Goal: Information Seeking & Learning: Learn about a topic

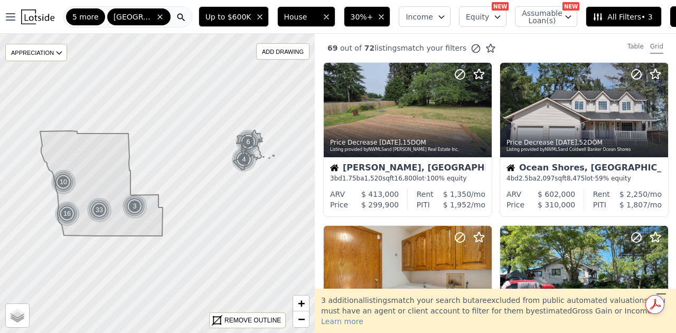
scroll to position [633, 0]
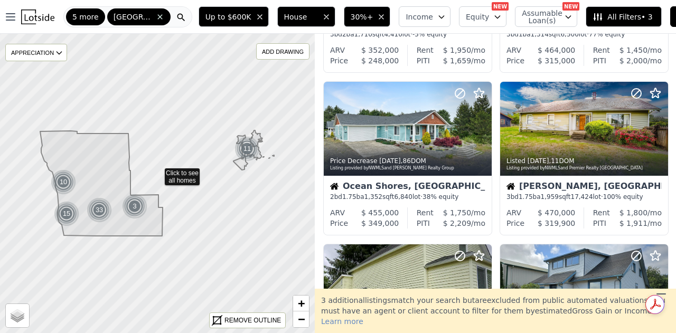
scroll to position [796, 0]
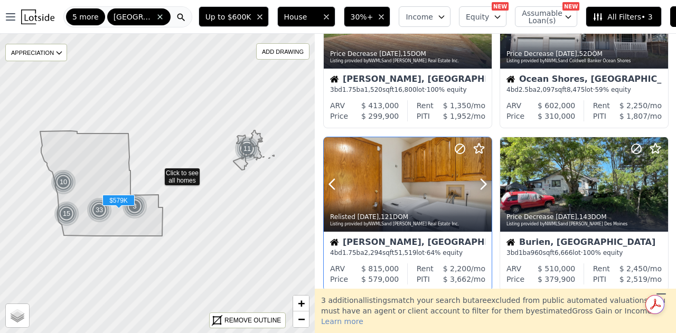
scroll to position [321, 0]
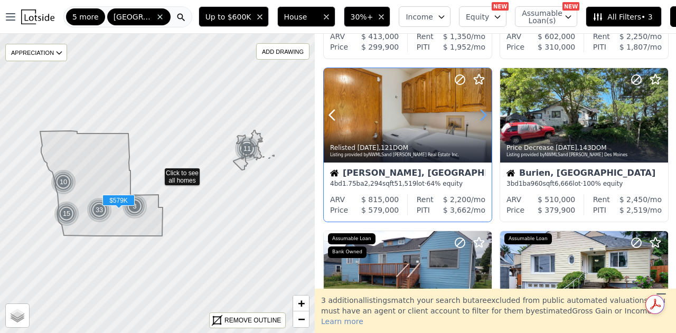
click at [483, 116] on icon at bounding box center [482, 115] width 17 height 17
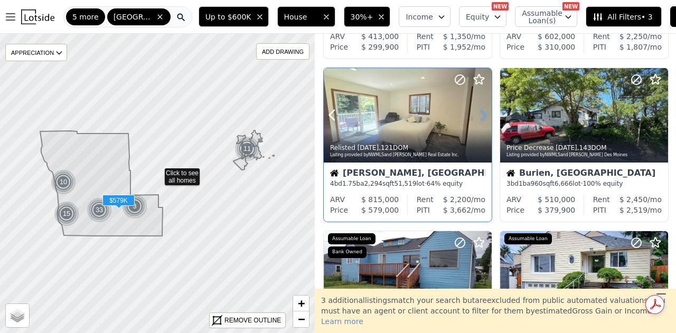
click at [483, 116] on icon at bounding box center [482, 115] width 17 height 17
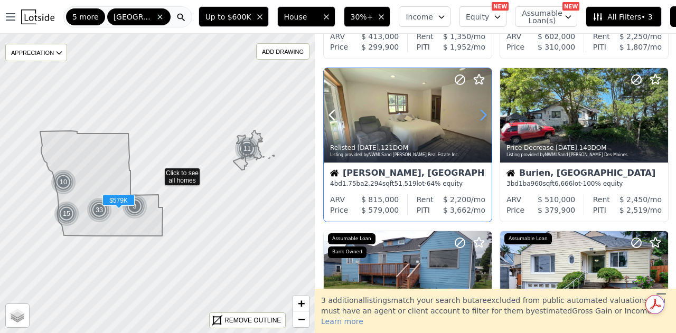
click at [483, 116] on icon at bounding box center [482, 115] width 17 height 17
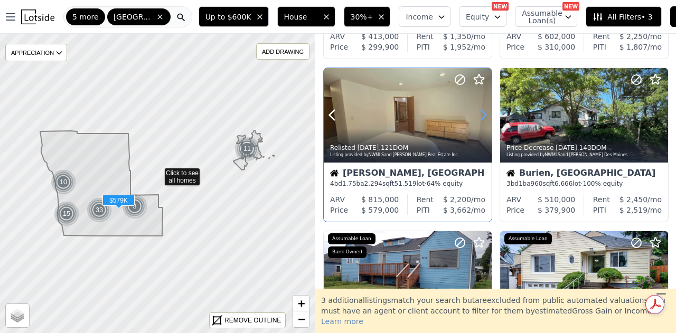
click at [483, 116] on icon at bounding box center [482, 115] width 17 height 17
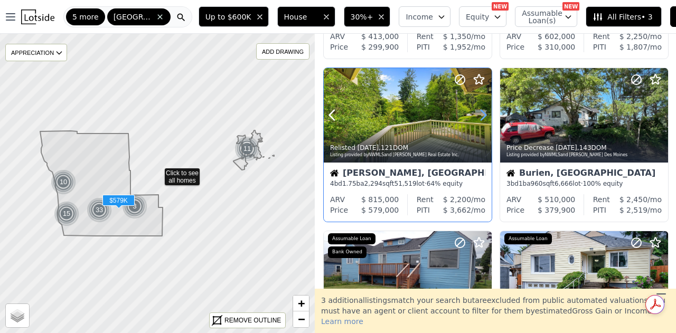
click at [483, 116] on icon at bounding box center [482, 115] width 17 height 17
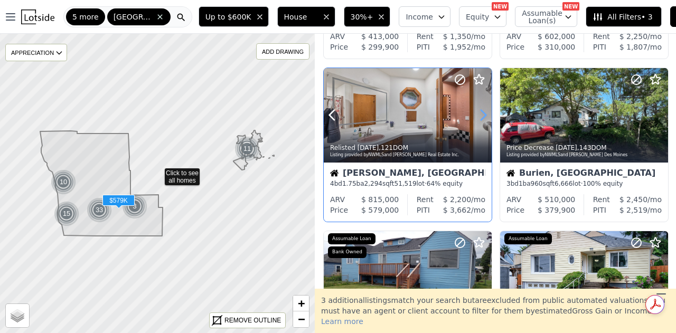
click at [483, 116] on icon at bounding box center [482, 115] width 17 height 17
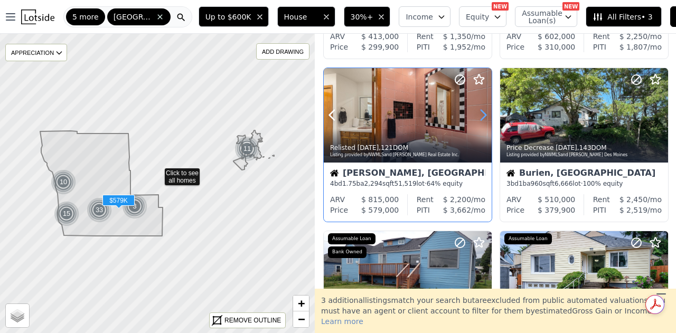
click at [483, 116] on icon at bounding box center [482, 115] width 17 height 17
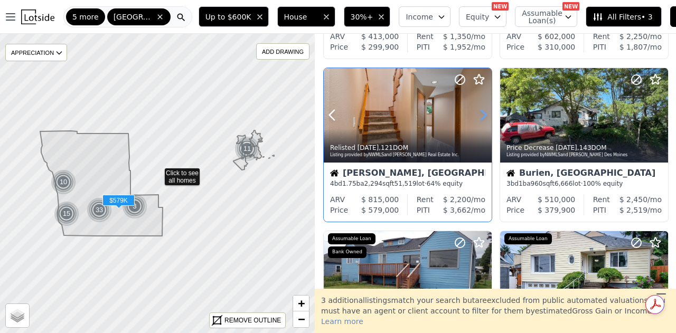
click at [483, 116] on icon at bounding box center [482, 115] width 17 height 17
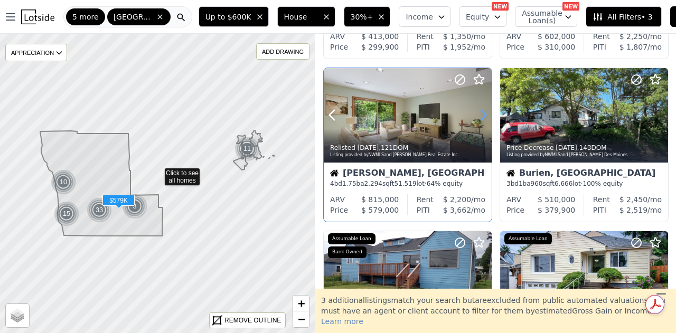
click at [483, 116] on icon at bounding box center [482, 115] width 17 height 17
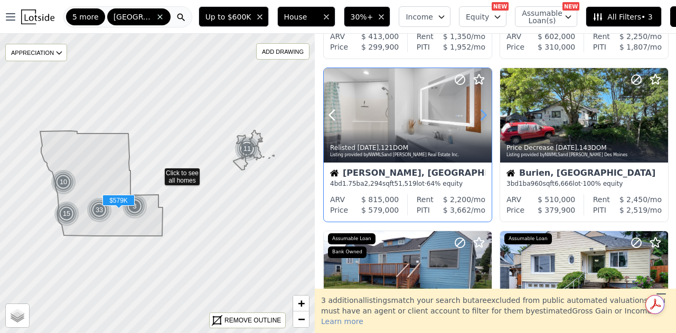
click at [483, 116] on icon at bounding box center [482, 115] width 17 height 17
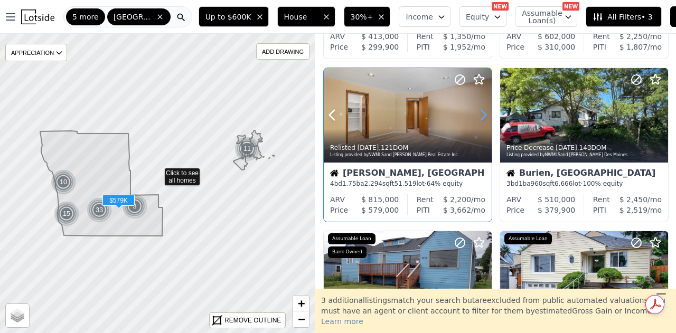
click at [483, 116] on icon at bounding box center [482, 115] width 17 height 17
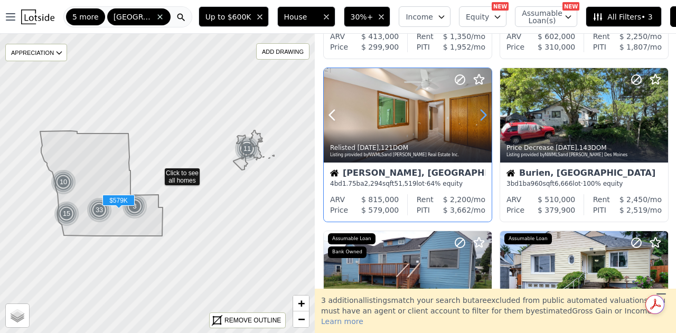
click at [483, 116] on icon at bounding box center [482, 115] width 17 height 17
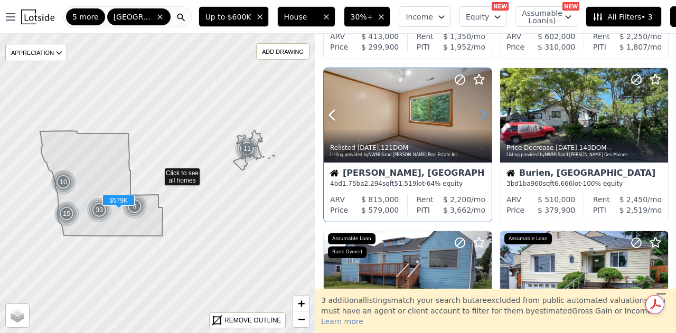
click at [485, 113] on icon at bounding box center [483, 115] width 5 height 10
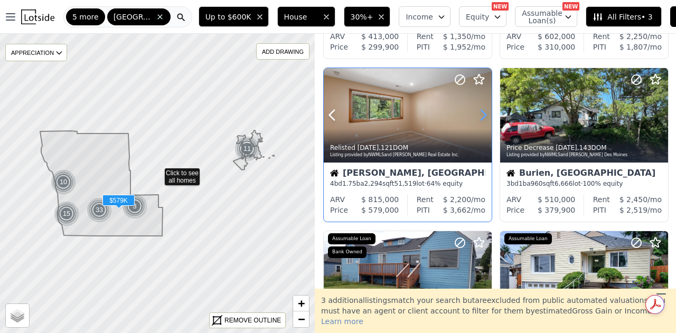
click at [485, 113] on icon at bounding box center [483, 115] width 5 height 10
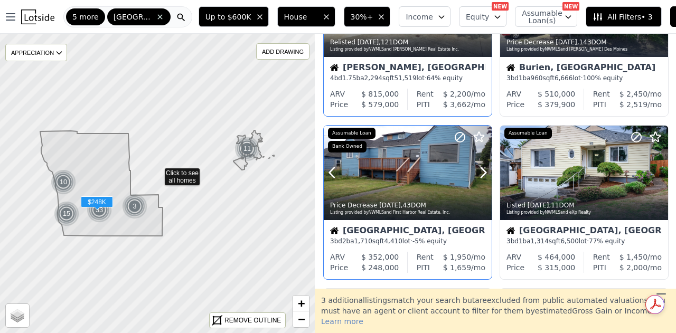
scroll to position [479, 0]
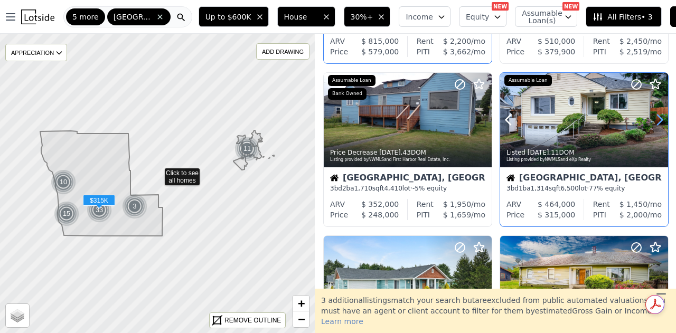
click at [656, 119] on icon at bounding box center [659, 119] width 17 height 17
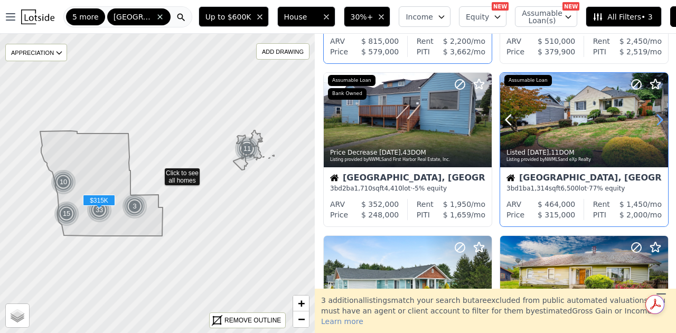
click at [656, 119] on icon at bounding box center [659, 119] width 17 height 17
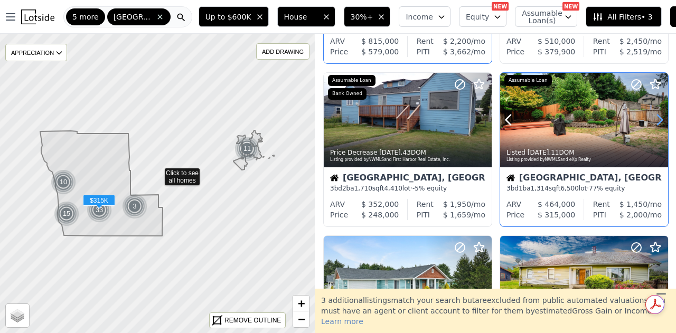
click at [656, 119] on icon at bounding box center [659, 119] width 17 height 17
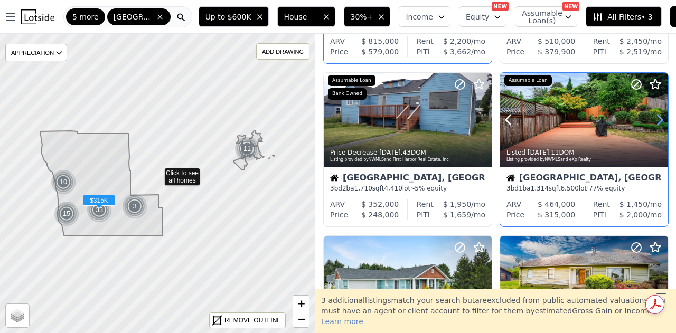
click at [656, 119] on icon at bounding box center [659, 119] width 17 height 17
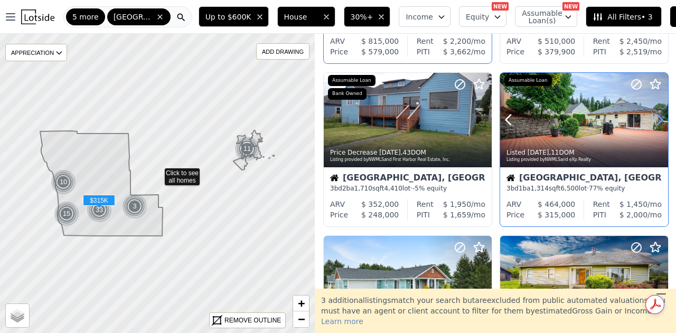
click at [656, 119] on icon at bounding box center [659, 119] width 17 height 17
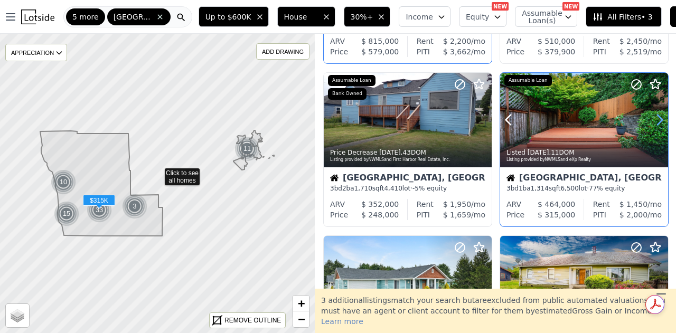
click at [656, 119] on icon at bounding box center [659, 119] width 17 height 17
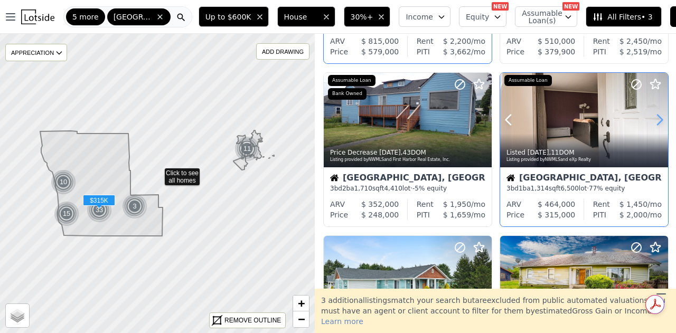
click at [656, 119] on icon at bounding box center [659, 119] width 17 height 17
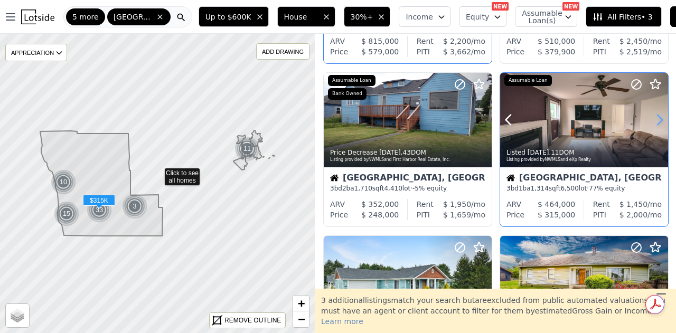
click at [656, 119] on icon at bounding box center [659, 119] width 17 height 17
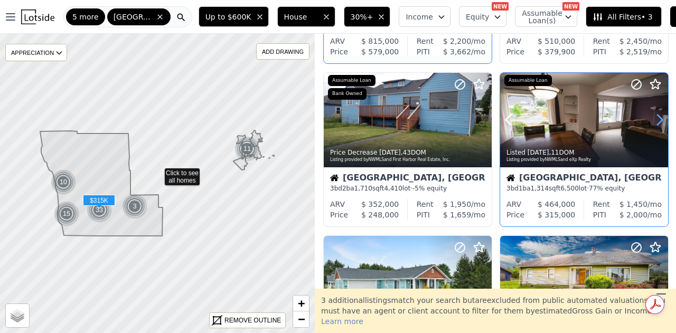
click at [655, 119] on icon at bounding box center [659, 119] width 17 height 17
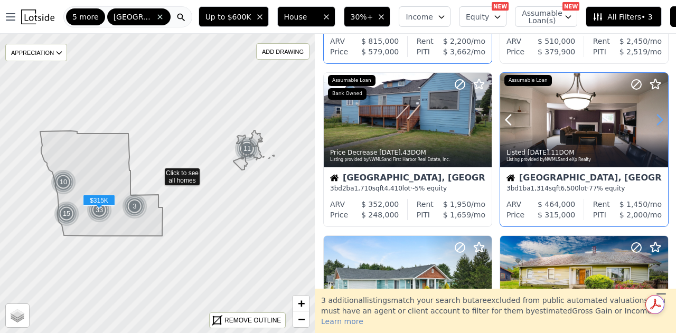
click at [655, 119] on icon at bounding box center [659, 119] width 17 height 17
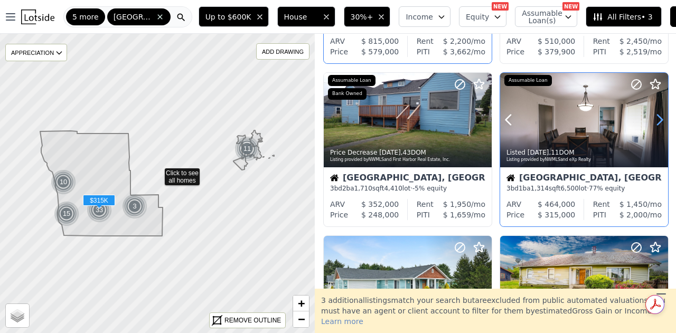
click at [655, 119] on icon at bounding box center [659, 119] width 17 height 17
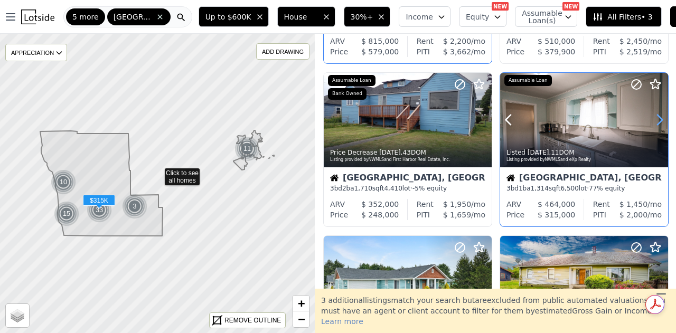
click at [655, 119] on icon at bounding box center [659, 119] width 17 height 17
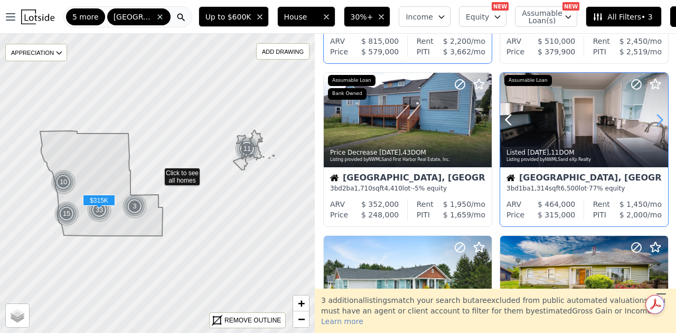
click at [655, 119] on icon at bounding box center [659, 119] width 17 height 17
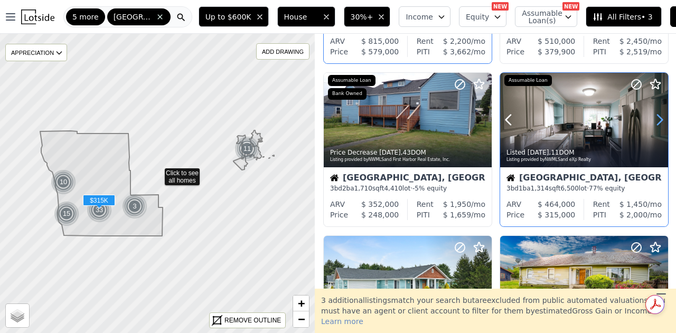
click at [655, 119] on icon at bounding box center [659, 119] width 17 height 17
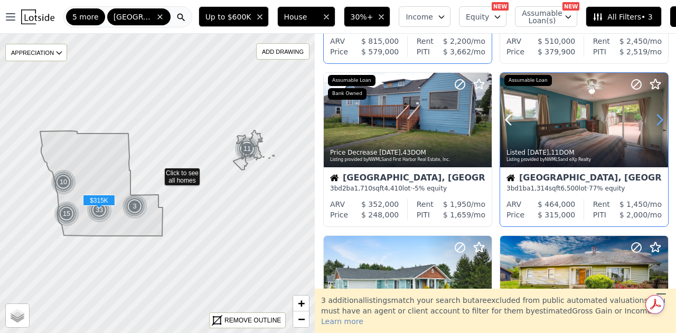
click at [655, 119] on icon at bounding box center [659, 119] width 17 height 17
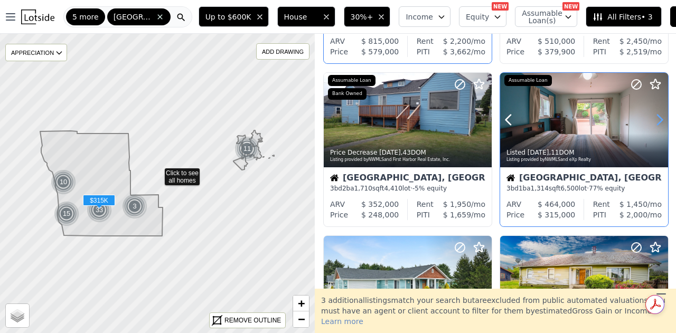
click at [655, 119] on icon at bounding box center [659, 119] width 17 height 17
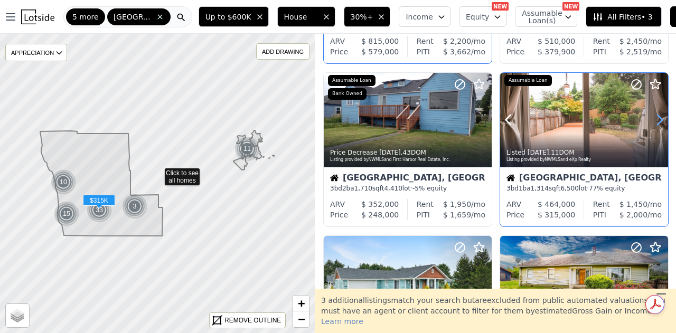
click at [655, 119] on icon at bounding box center [659, 119] width 17 height 17
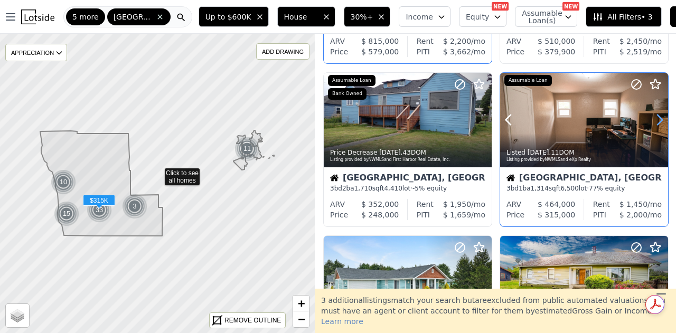
click at [655, 119] on icon at bounding box center [659, 119] width 17 height 17
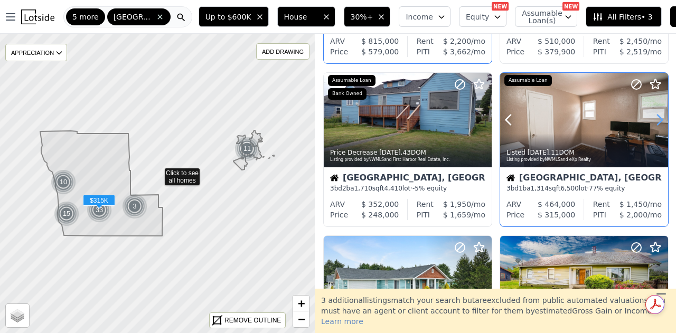
click at [655, 119] on icon at bounding box center [659, 119] width 17 height 17
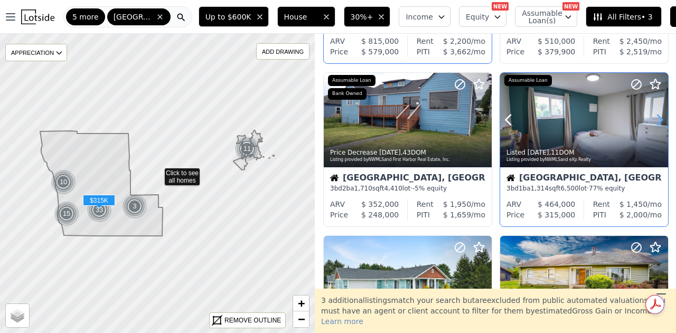
click at [655, 119] on icon at bounding box center [659, 119] width 17 height 17
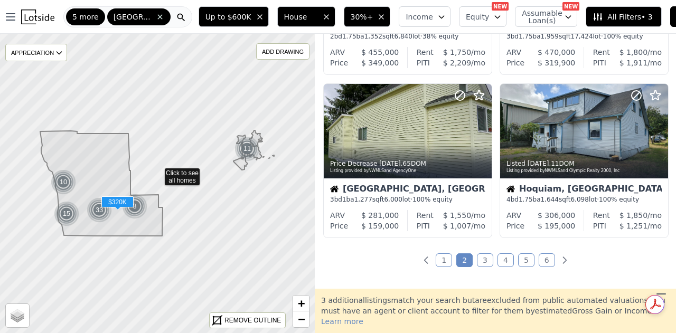
scroll to position [796, 0]
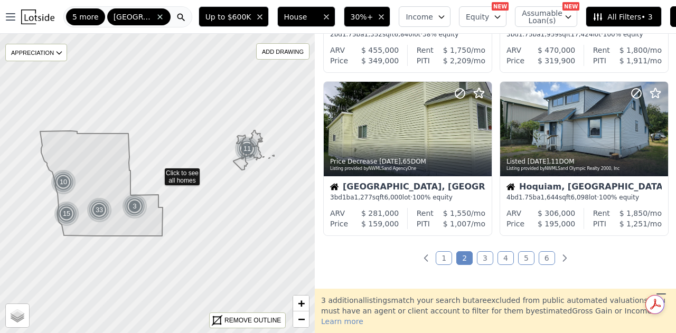
click at [483, 256] on link "3" at bounding box center [485, 258] width 16 height 14
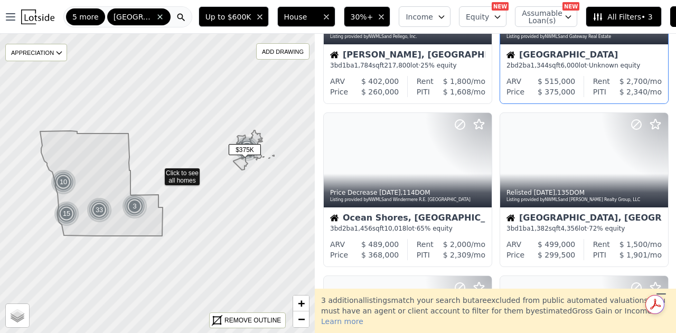
scroll to position [475, 0]
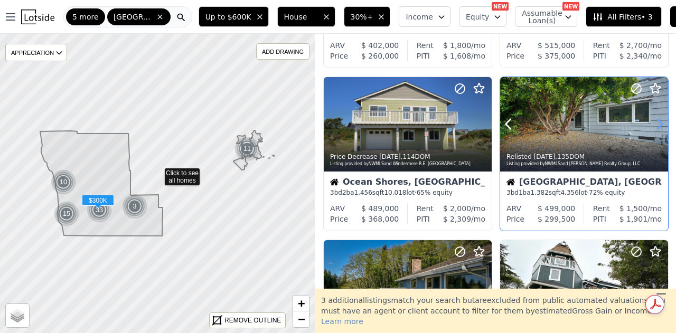
click at [653, 127] on icon at bounding box center [659, 124] width 17 height 17
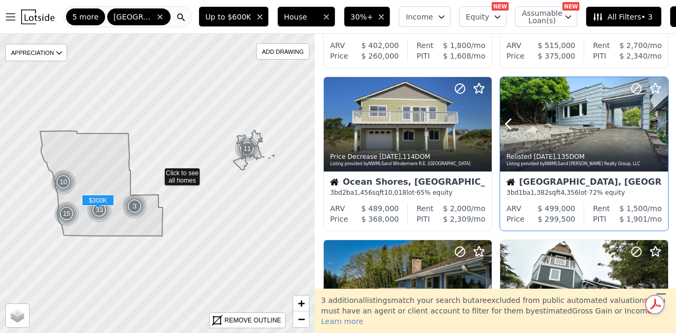
click at [658, 124] on icon at bounding box center [659, 124] width 5 height 10
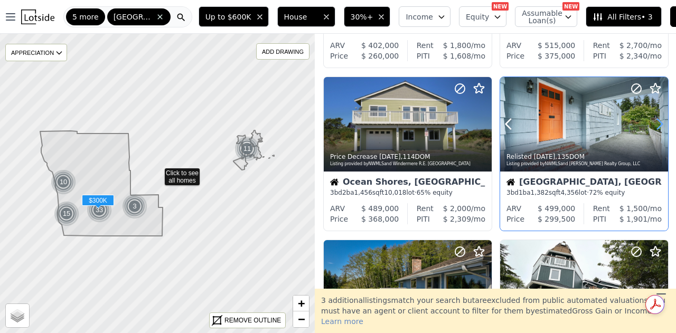
click at [658, 124] on icon at bounding box center [659, 124] width 5 height 10
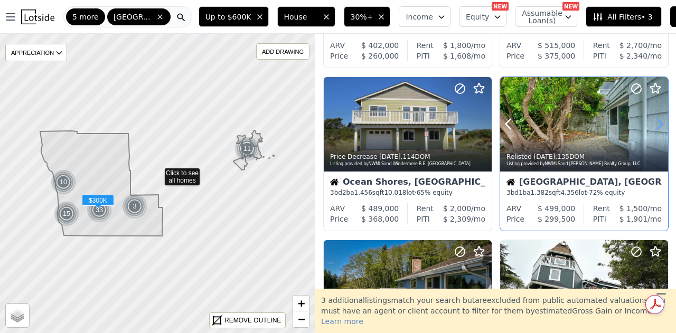
click at [658, 124] on icon at bounding box center [659, 124] width 5 height 10
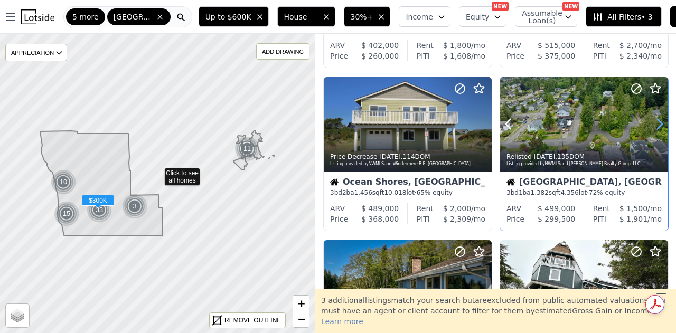
click at [658, 124] on icon at bounding box center [659, 124] width 5 height 10
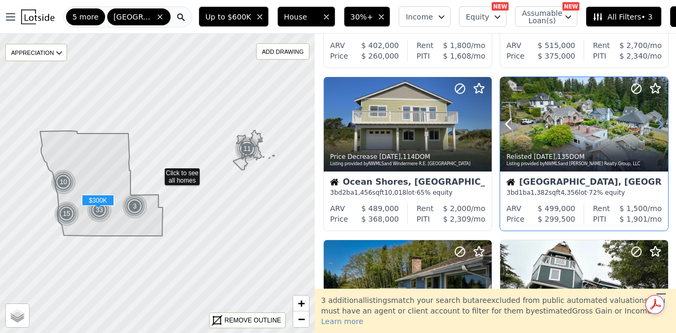
click at [658, 124] on icon at bounding box center [659, 124] width 5 height 10
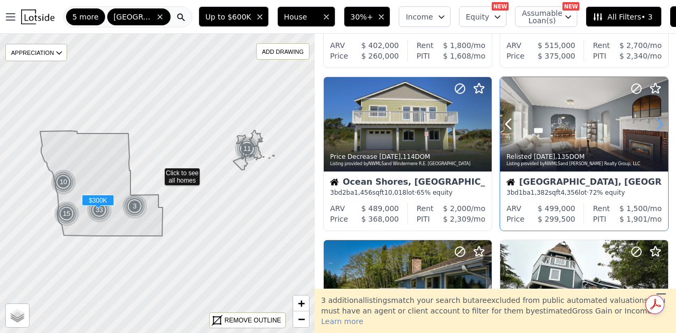
click at [658, 124] on icon at bounding box center [659, 124] width 5 height 10
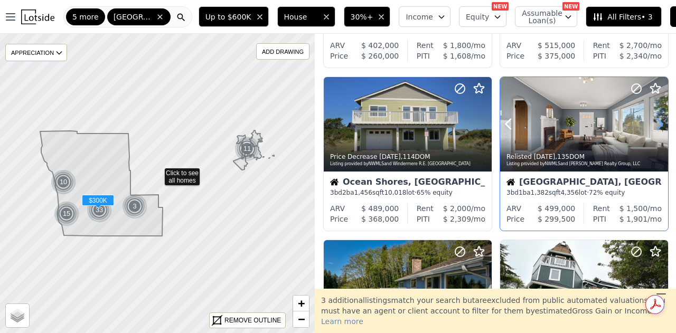
click at [658, 124] on icon at bounding box center [659, 124] width 5 height 10
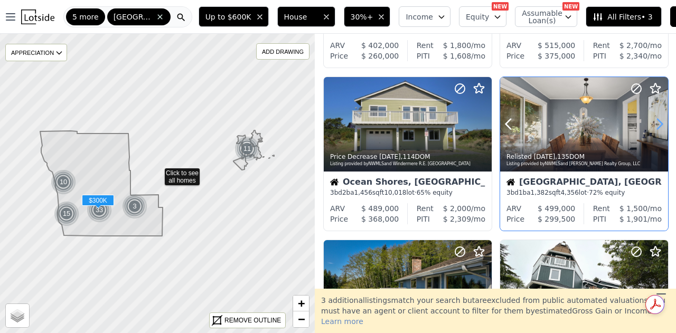
click at [658, 124] on icon at bounding box center [659, 124] width 5 height 10
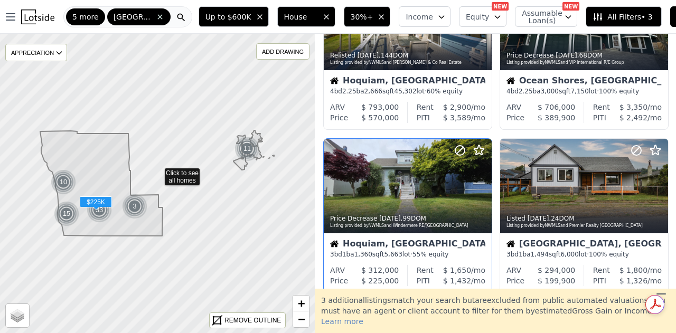
scroll to position [792, 0]
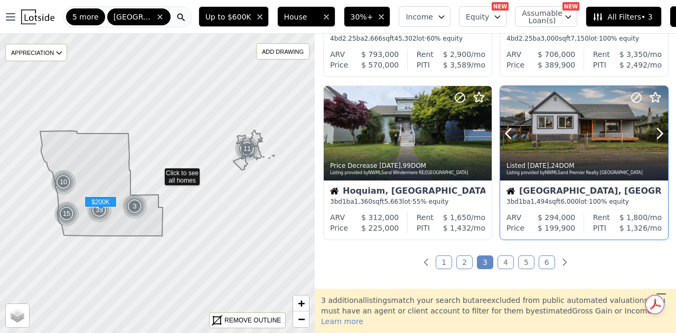
click at [572, 162] on div "Listed [DATE] , 24 DOM" at bounding box center [584, 166] width 156 height 8
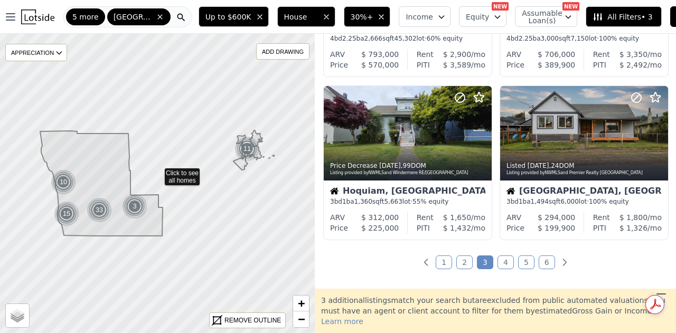
click at [501, 257] on link "4" at bounding box center [505, 262] width 16 height 14
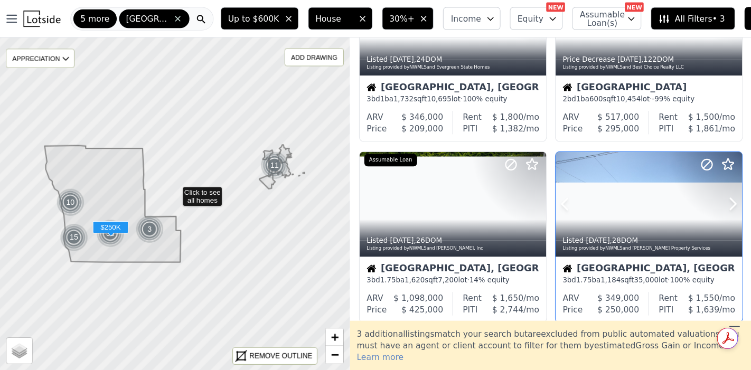
scroll to position [106, 0]
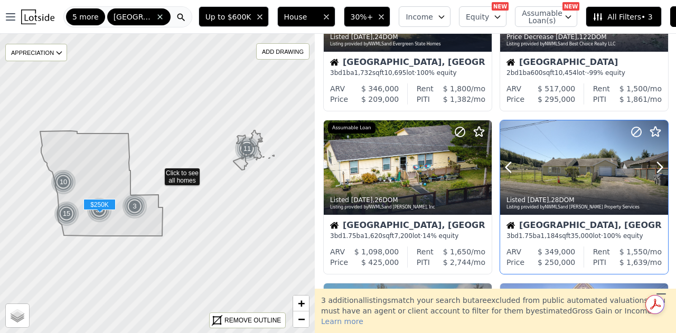
click at [578, 205] on div "Listing provided by NWMLS and [PERSON_NAME] Property Services" at bounding box center [584, 207] width 156 height 6
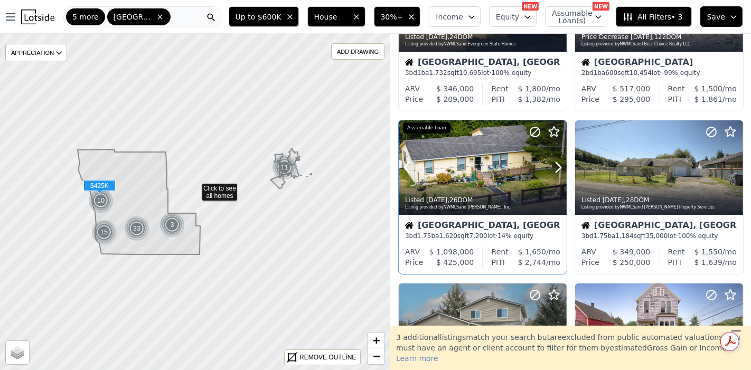
click at [470, 183] on div at bounding box center [482, 190] width 168 height 19
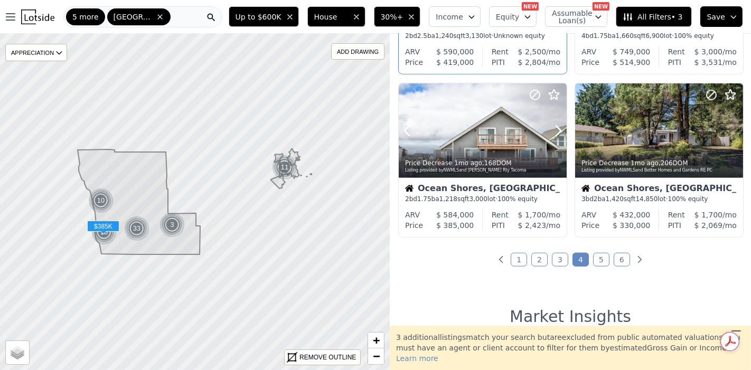
scroll to position [809, 0]
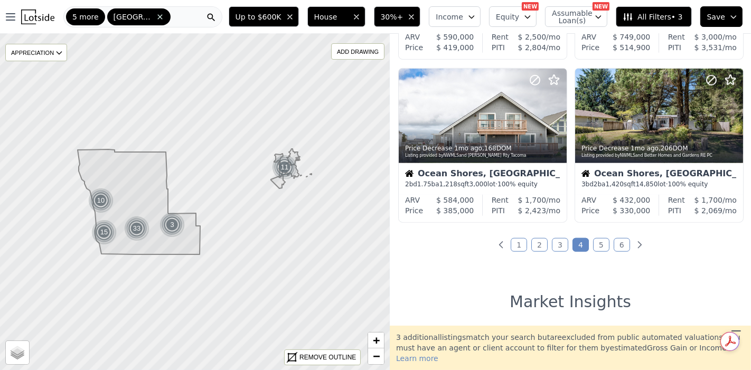
click at [594, 241] on link "5" at bounding box center [601, 245] width 16 height 14
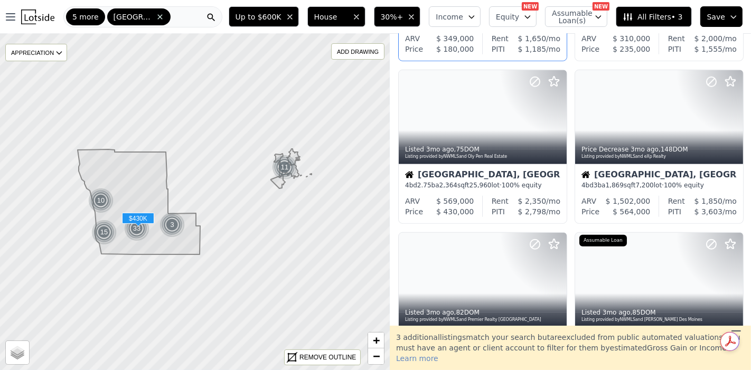
scroll to position [704, 0]
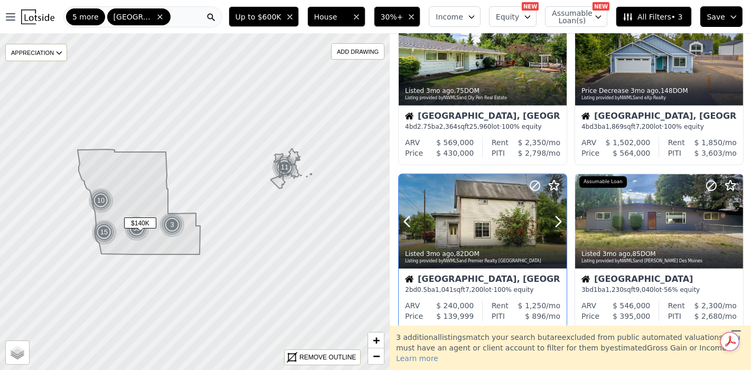
click at [483, 235] on div at bounding box center [482, 244] width 168 height 19
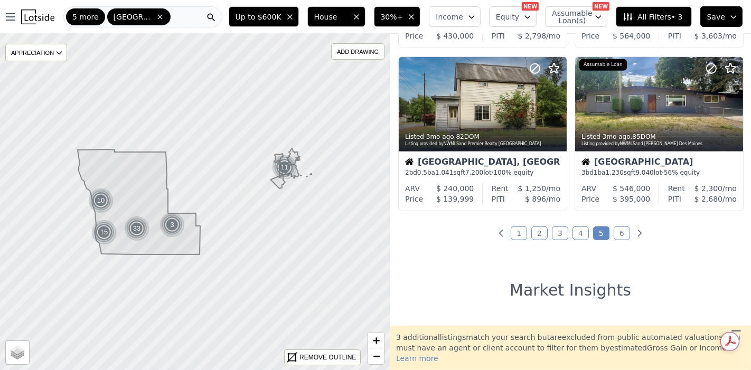
click at [616, 231] on link "6" at bounding box center [621, 233] width 16 height 14
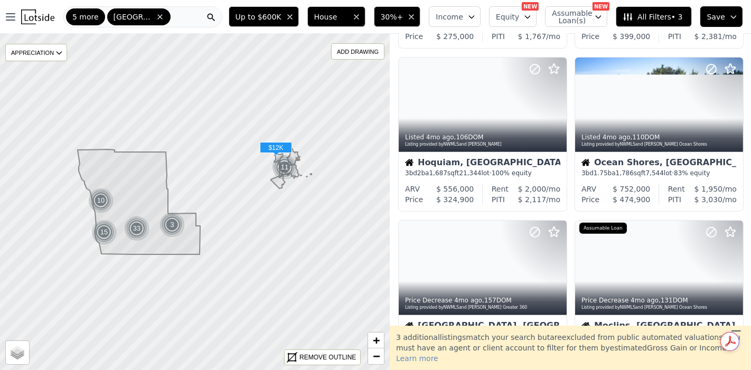
scroll to position [234, 0]
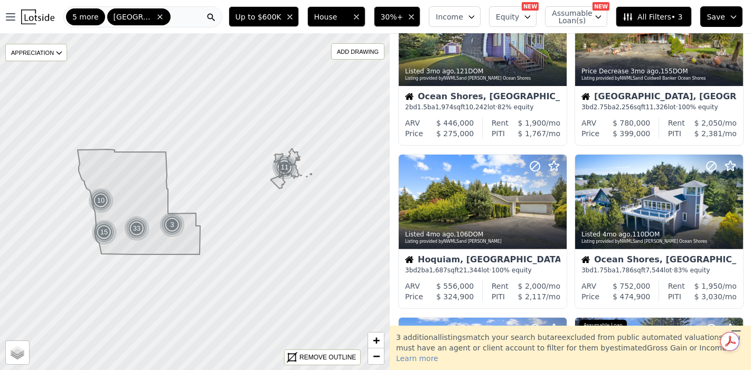
click at [172, 13] on div "5 more [GEOGRAPHIC_DATA]" at bounding box center [142, 16] width 159 height 21
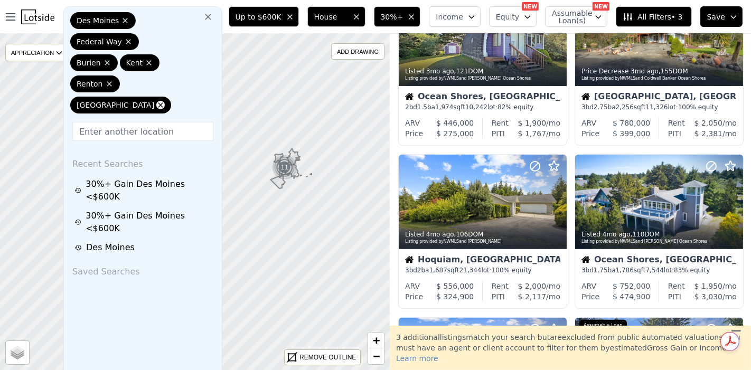
click at [158, 107] on icon at bounding box center [160, 104] width 5 height 5
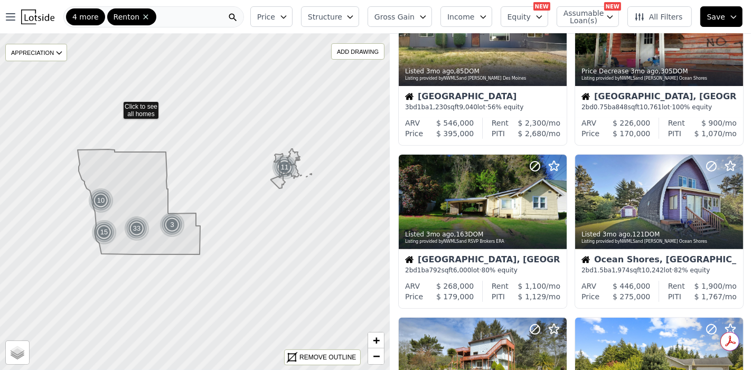
scroll to position [397, 0]
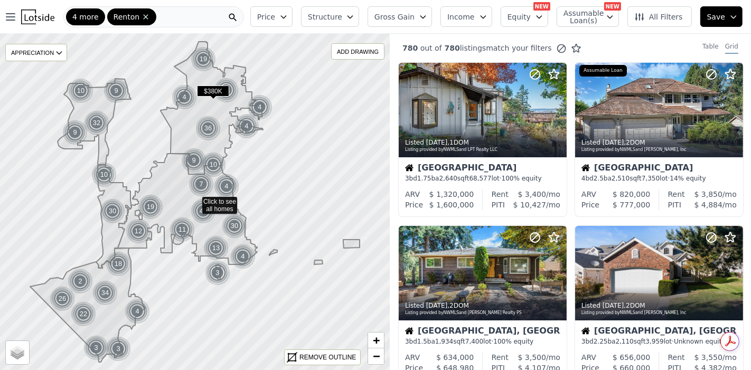
click at [292, 15] on button "Price" at bounding box center [271, 16] width 42 height 21
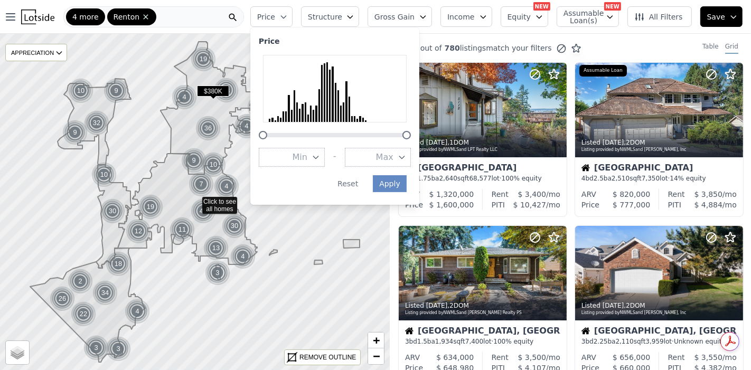
click at [411, 157] on button "Max" at bounding box center [378, 157] width 66 height 19
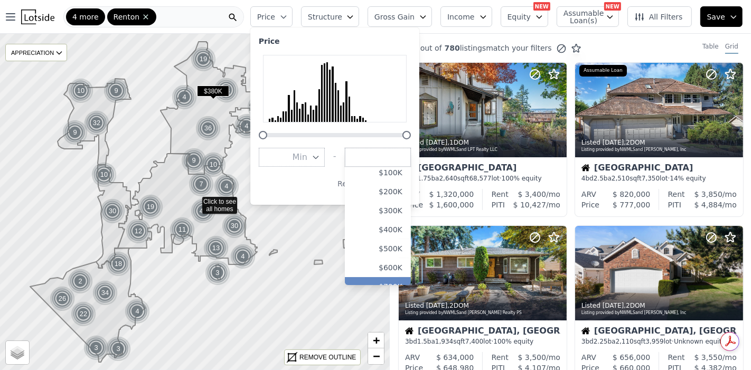
scroll to position [59, 0]
click at [405, 238] on button "$600K" at bounding box center [378, 231] width 66 height 19
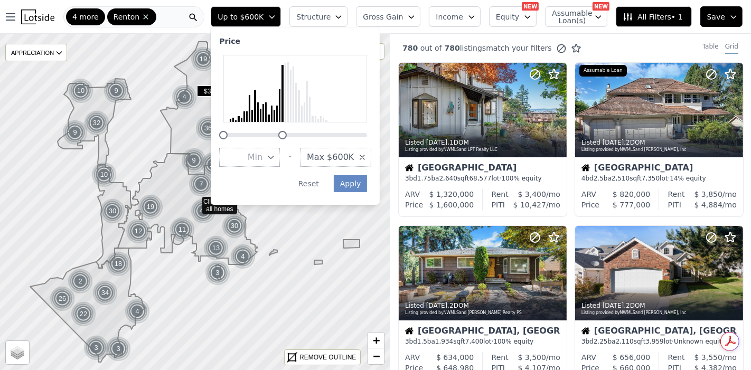
click at [343, 17] on icon "button" at bounding box center [338, 17] width 8 height 8
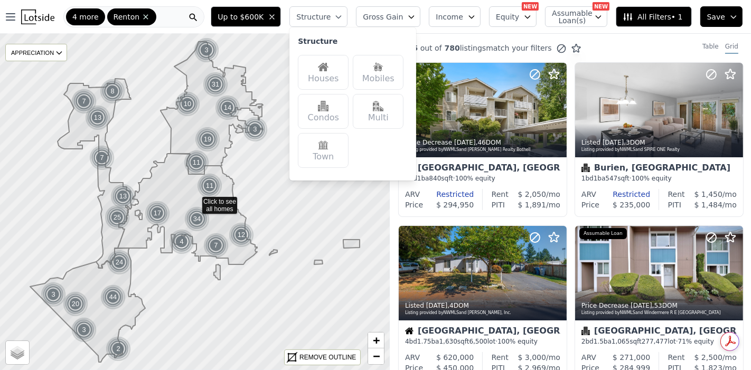
click at [348, 74] on div "Houses" at bounding box center [323, 72] width 51 height 35
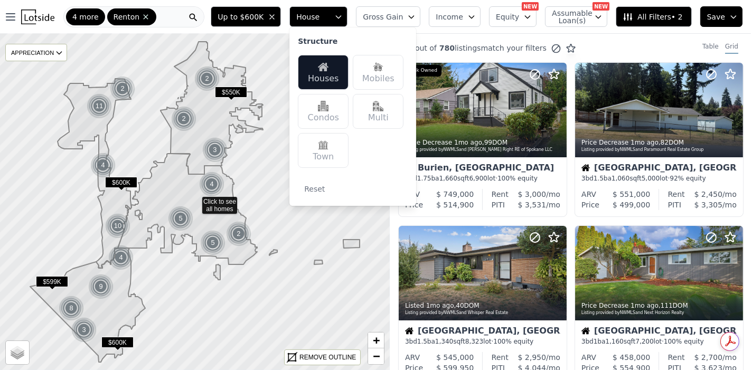
click at [415, 15] on icon "button" at bounding box center [411, 17] width 8 height 8
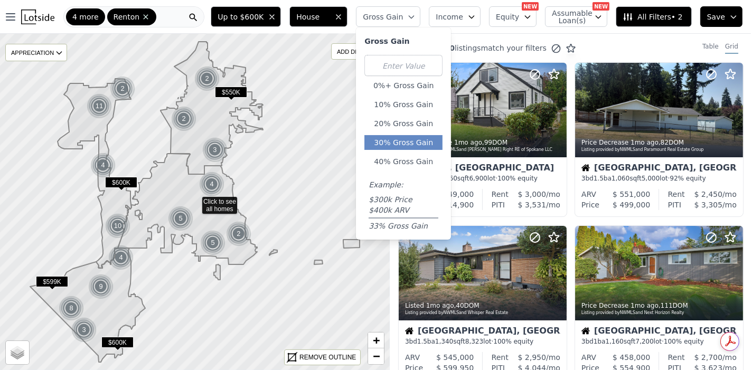
click at [416, 139] on button "30% Gross Gain" at bounding box center [403, 142] width 78 height 15
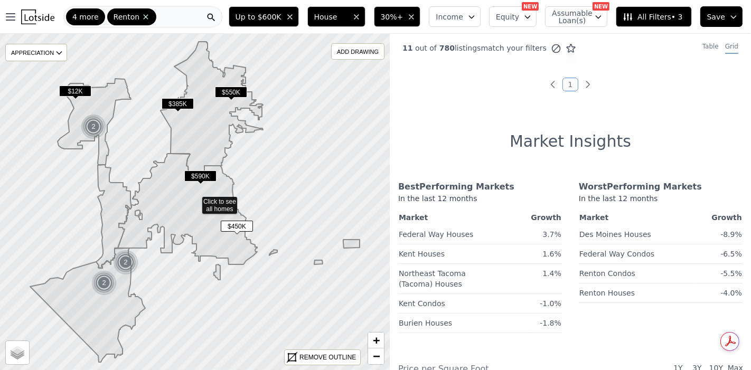
click at [476, 18] on icon "button" at bounding box center [471, 17] width 8 height 8
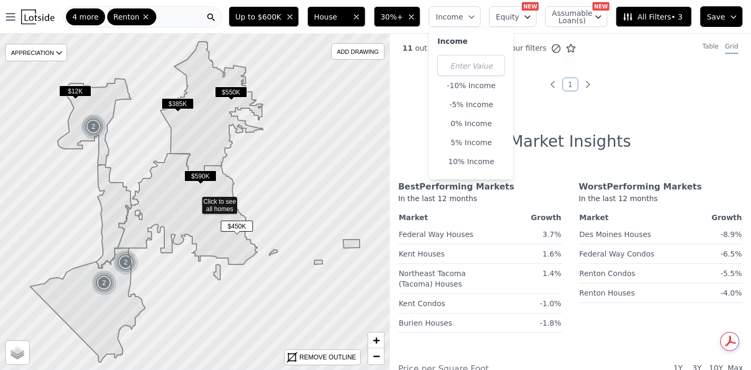
click at [476, 18] on icon "button" at bounding box center [471, 17] width 8 height 8
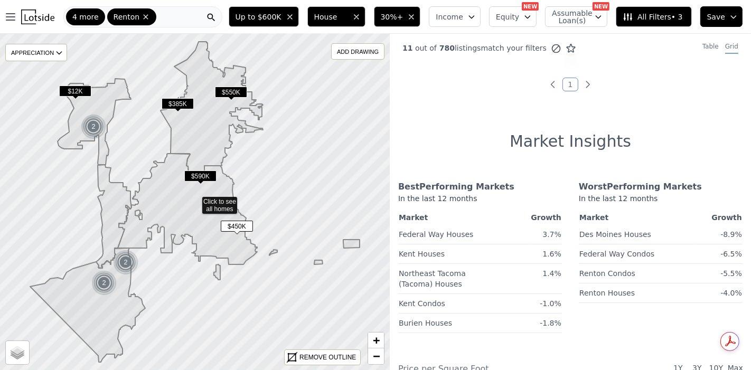
click at [530, 16] on icon "button" at bounding box center [527, 17] width 8 height 8
click at [530, 16] on icon "button" at bounding box center [527, 17] width 5 height 3
click at [602, 15] on icon "button" at bounding box center [598, 17] width 8 height 8
click at [602, 13] on icon "button" at bounding box center [598, 17] width 8 height 8
click at [675, 22] on span "All Filters • 3" at bounding box center [652, 17] width 60 height 11
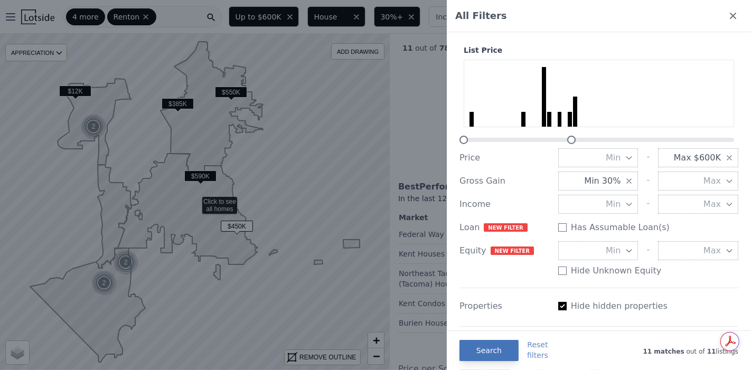
click at [502, 333] on button "Search" at bounding box center [488, 350] width 59 height 21
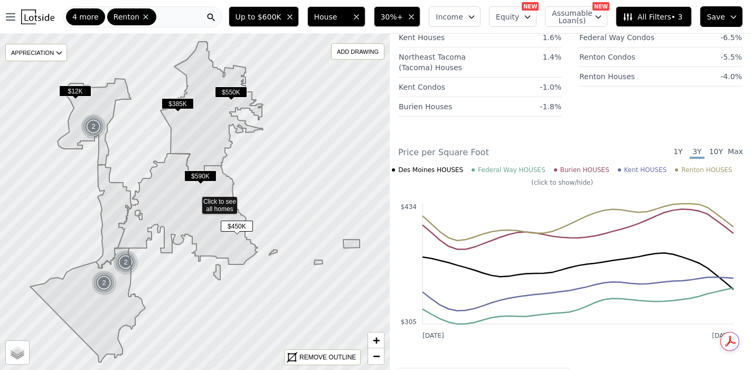
scroll to position [234, 0]
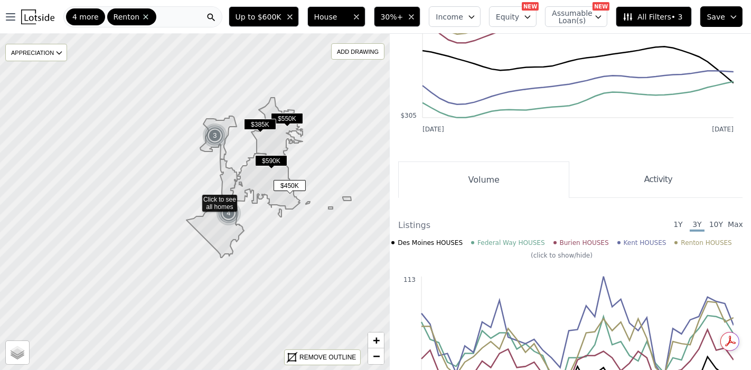
scroll to position [234, 0]
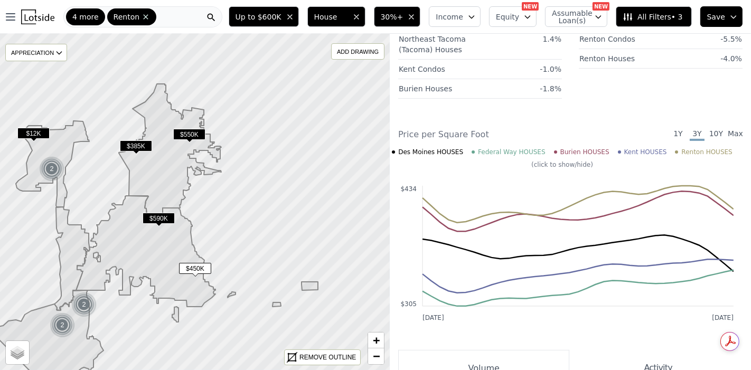
click at [165, 15] on div "4 more Renton" at bounding box center [142, 16] width 159 height 21
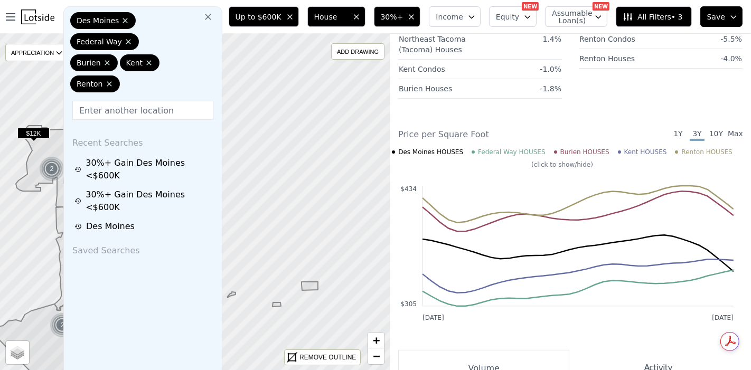
click at [166, 110] on input "text" at bounding box center [142, 110] width 141 height 19
click at [213, 21] on icon at bounding box center [208, 17] width 11 height 11
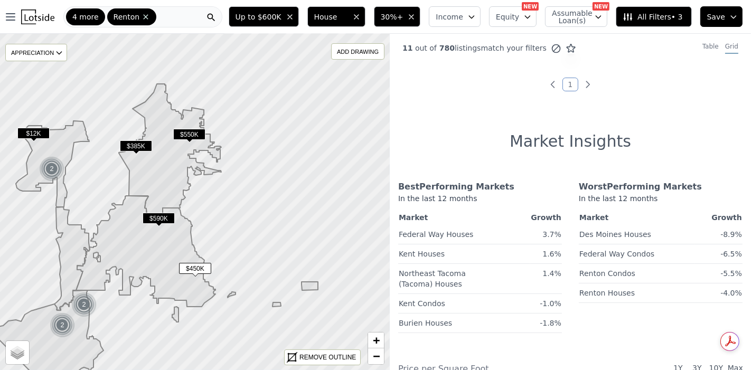
click at [407, 49] on span "11" at bounding box center [407, 48] width 10 height 8
click at [549, 82] on icon "Previous page" at bounding box center [552, 84] width 11 height 11
click at [571, 83] on link "1" at bounding box center [570, 85] width 16 height 14
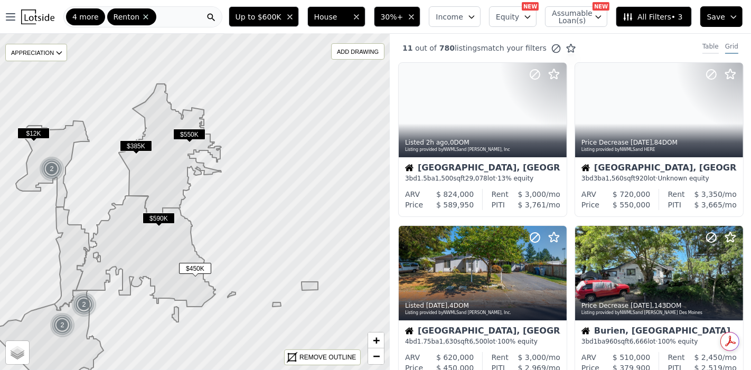
click at [675, 46] on div "Table" at bounding box center [710, 48] width 16 height 12
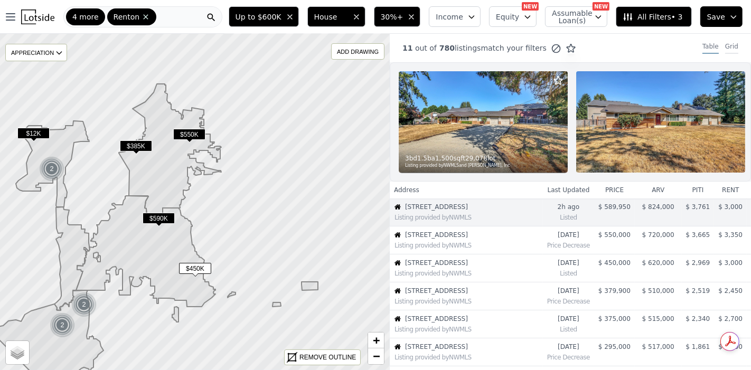
click at [675, 49] on div "Grid" at bounding box center [731, 48] width 13 height 12
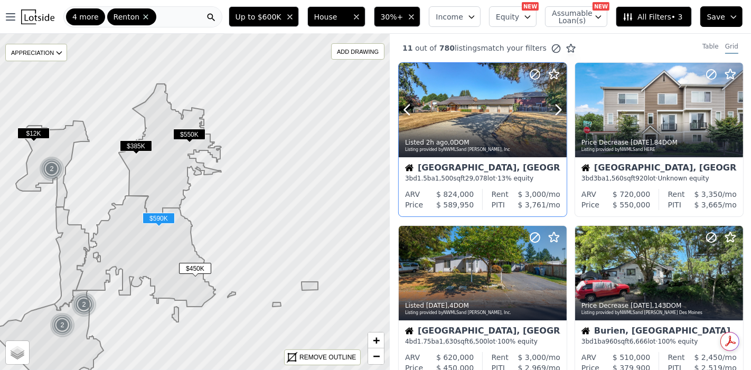
click at [463, 132] on div "Listed 2h ago , 0 DOM Listing provided by NWMLS and [PERSON_NAME], Inc" at bounding box center [482, 144] width 168 height 25
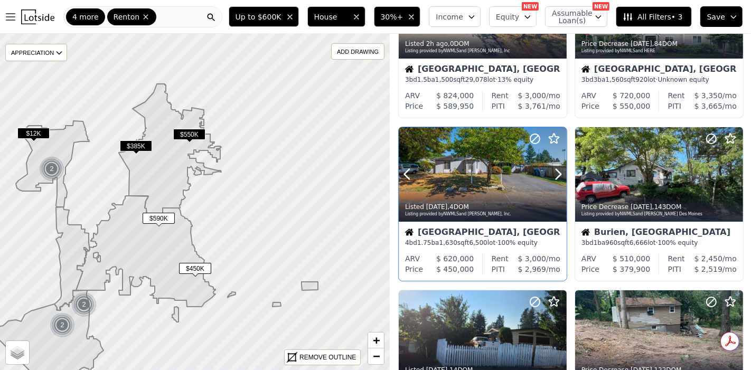
scroll to position [117, 0]
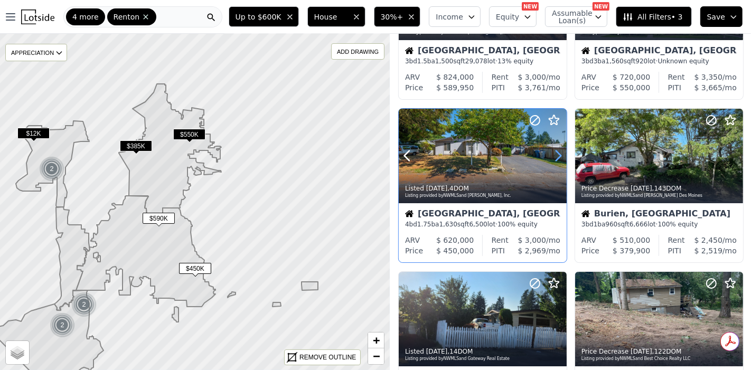
click at [553, 153] on icon at bounding box center [557, 155] width 17 height 17
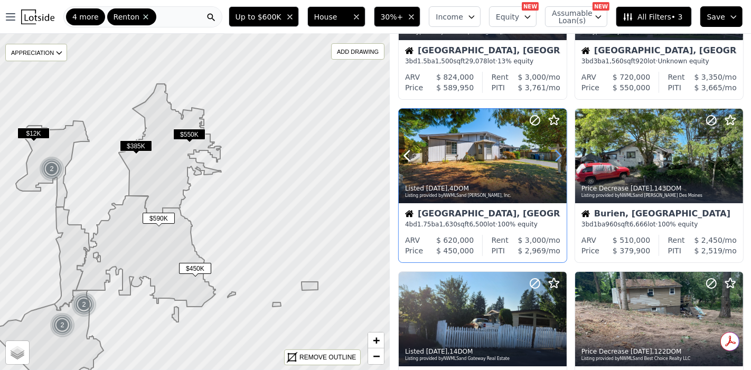
click at [559, 151] on icon at bounding box center [557, 155] width 17 height 17
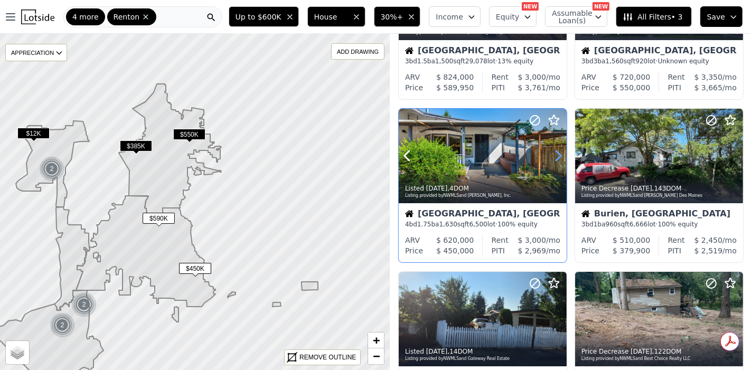
click at [559, 151] on icon at bounding box center [557, 155] width 17 height 17
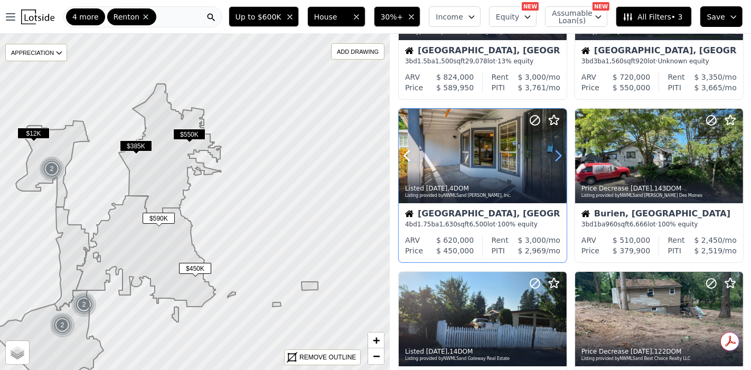
click at [559, 151] on icon at bounding box center [557, 155] width 17 height 17
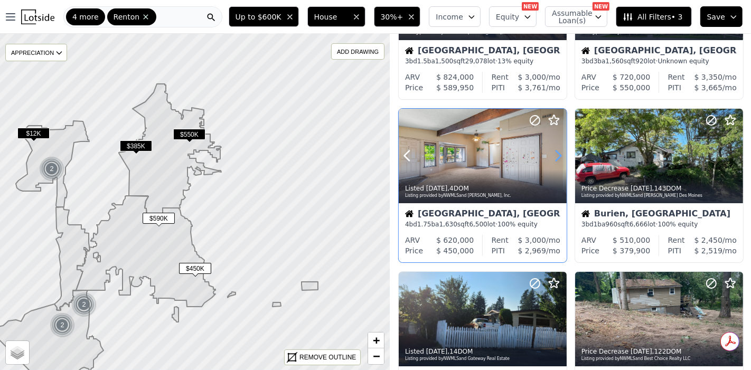
click at [559, 151] on icon at bounding box center [557, 155] width 17 height 17
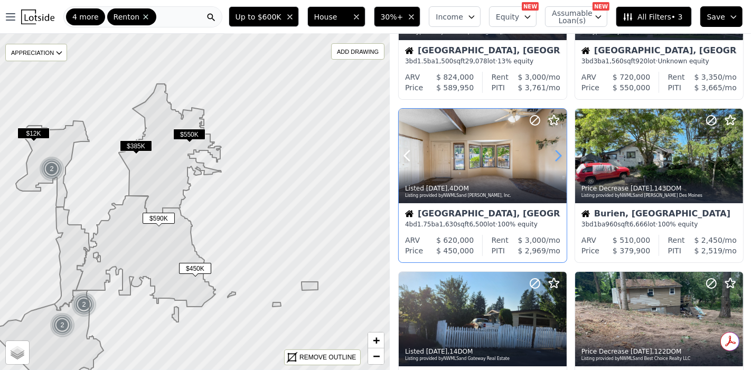
click at [559, 151] on icon at bounding box center [557, 155] width 17 height 17
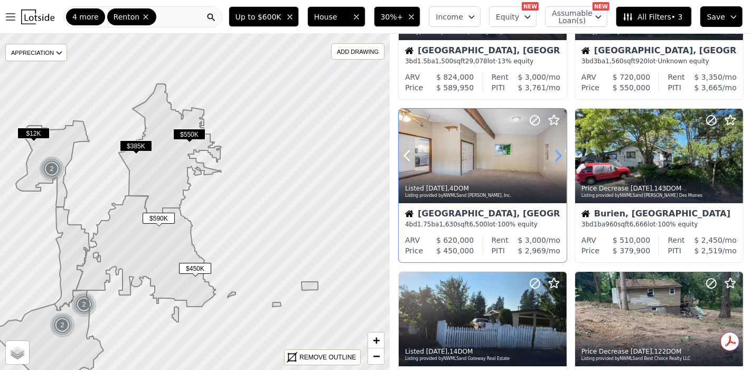
click at [559, 151] on icon at bounding box center [557, 155] width 17 height 17
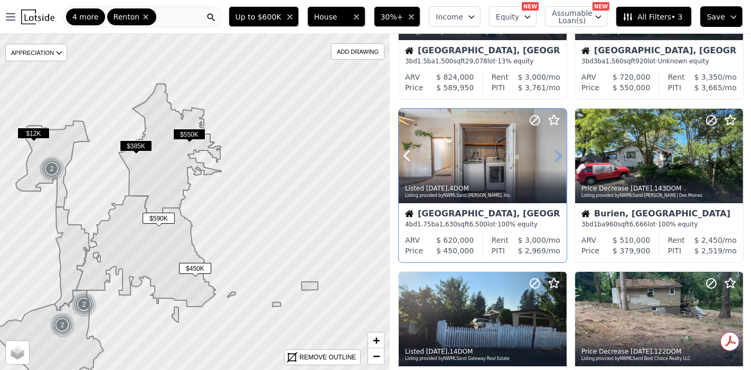
click at [559, 151] on icon at bounding box center [557, 155] width 17 height 17
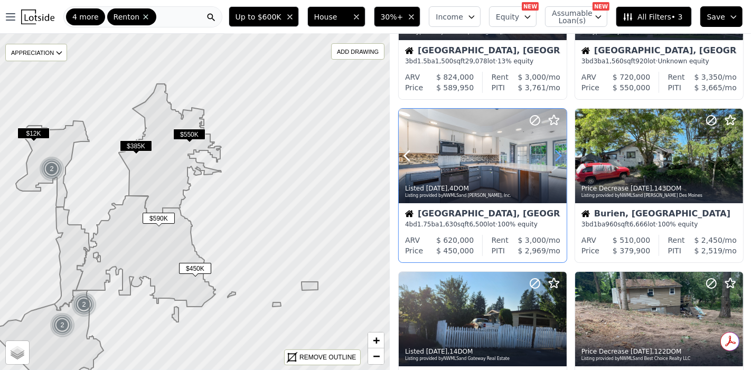
click at [559, 151] on icon at bounding box center [557, 155] width 17 height 17
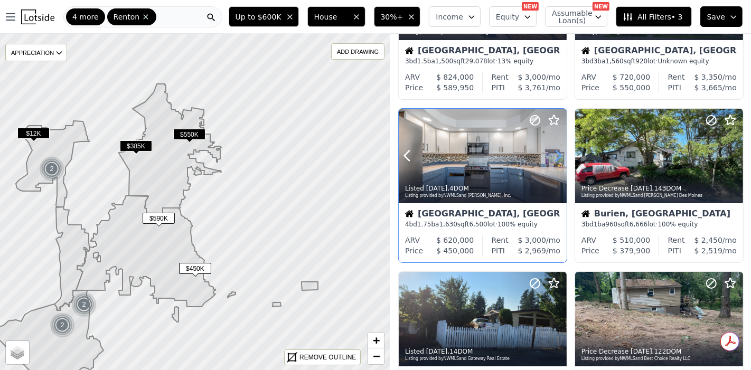
click at [559, 151] on icon at bounding box center [557, 155] width 17 height 17
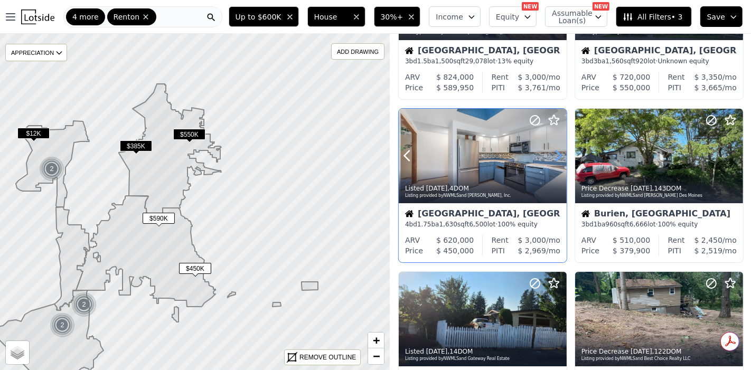
click at [559, 151] on icon at bounding box center [557, 155] width 17 height 17
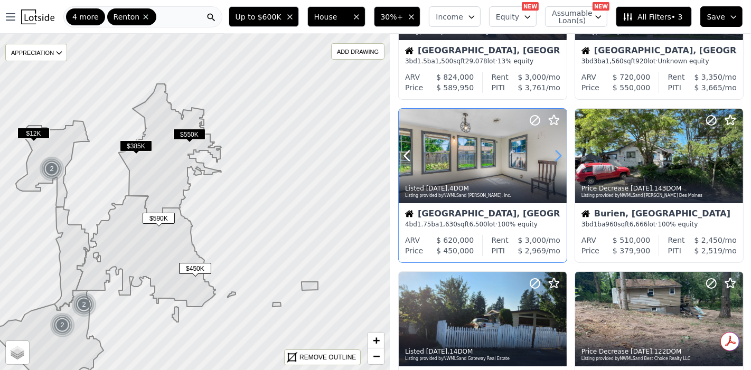
click at [559, 151] on icon at bounding box center [557, 155] width 17 height 17
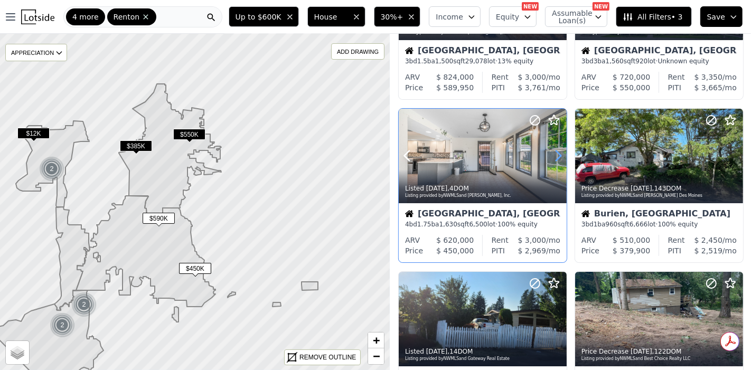
click at [559, 151] on icon at bounding box center [557, 155] width 17 height 17
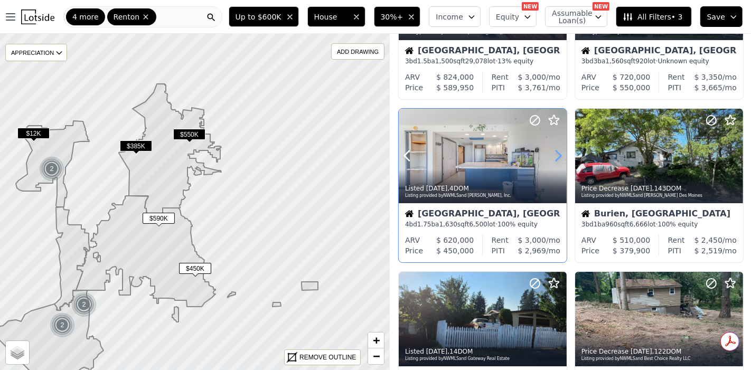
click at [559, 151] on icon at bounding box center [557, 155] width 17 height 17
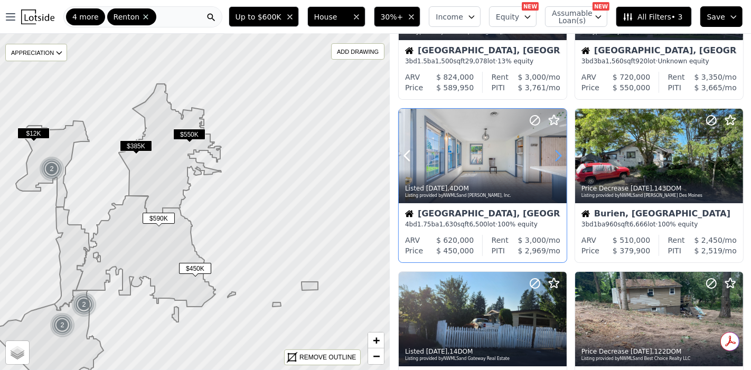
click at [559, 151] on icon at bounding box center [557, 155] width 17 height 17
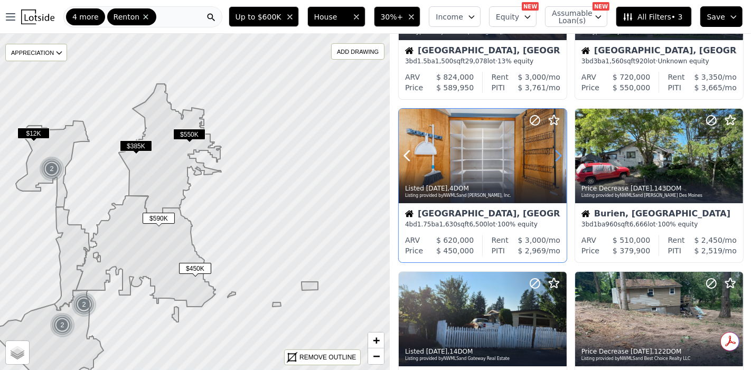
click at [559, 151] on icon at bounding box center [557, 155] width 17 height 17
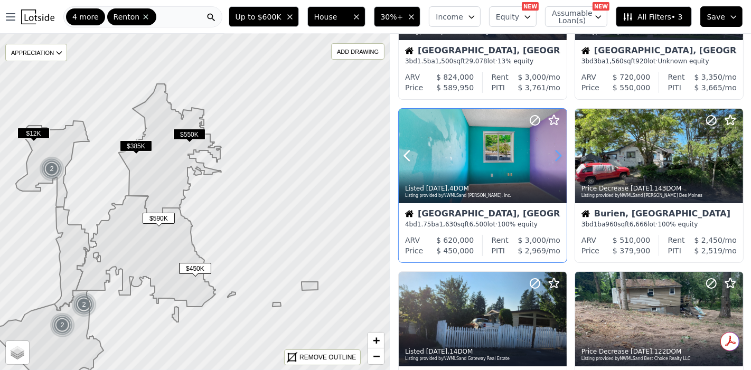
click at [559, 151] on icon at bounding box center [557, 155] width 17 height 17
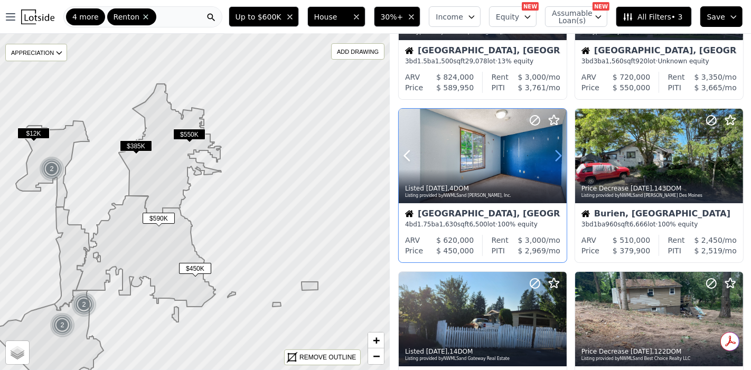
click at [559, 151] on icon at bounding box center [557, 155] width 17 height 17
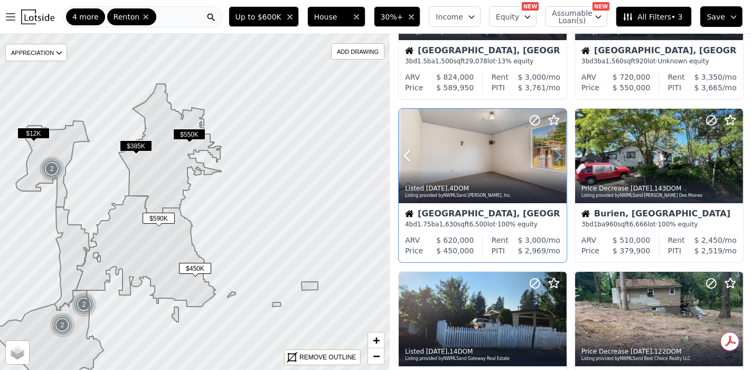
click at [559, 151] on icon at bounding box center [557, 155] width 17 height 17
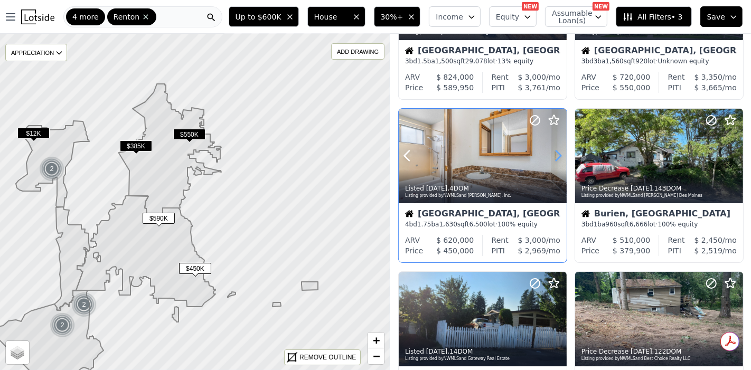
click at [559, 151] on icon at bounding box center [557, 155] width 17 height 17
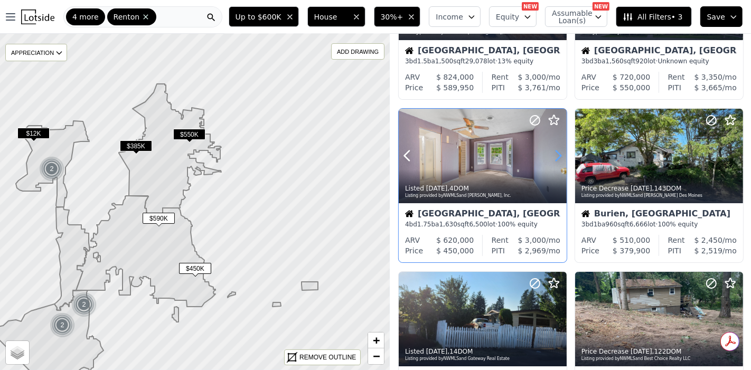
click at [559, 151] on icon at bounding box center [557, 155] width 17 height 17
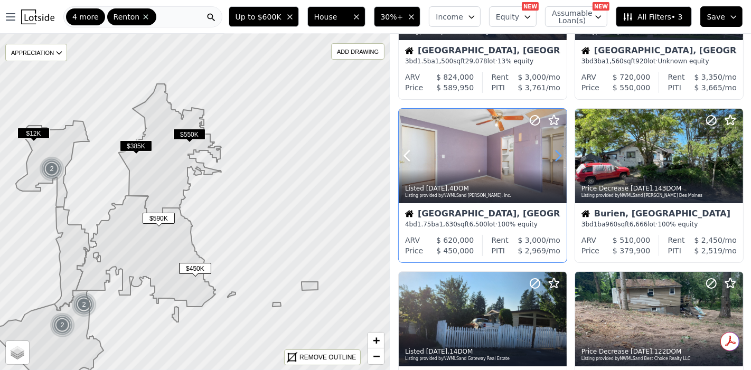
click at [559, 151] on icon at bounding box center [557, 155] width 17 height 17
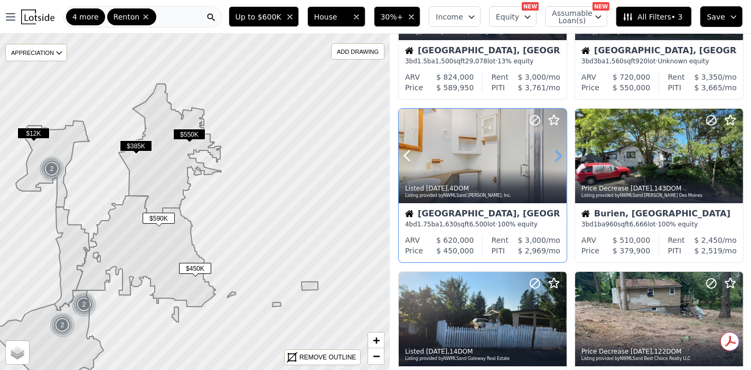
click at [559, 151] on icon at bounding box center [557, 155] width 17 height 17
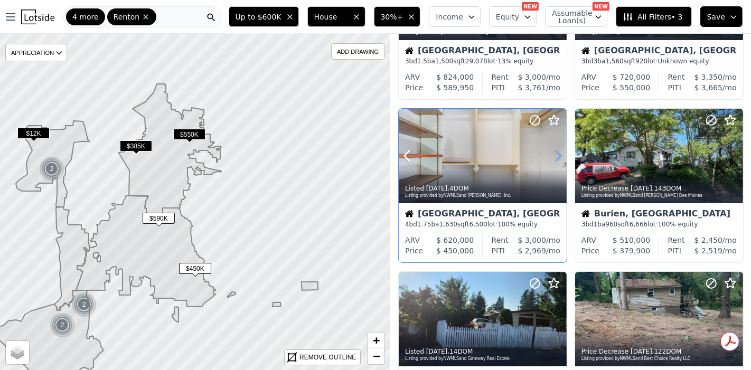
click at [559, 151] on icon at bounding box center [557, 155] width 17 height 17
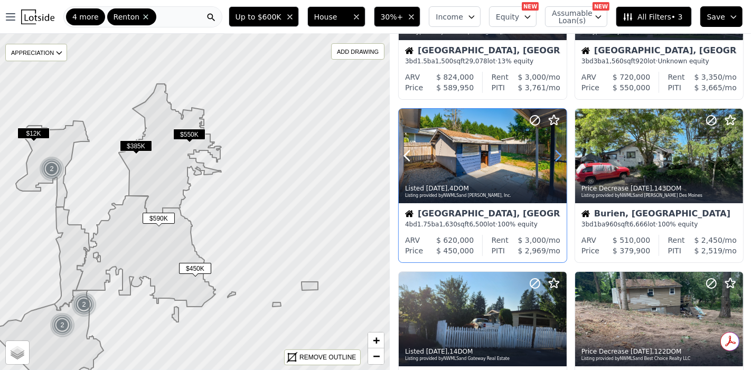
click at [559, 151] on icon at bounding box center [557, 155] width 17 height 17
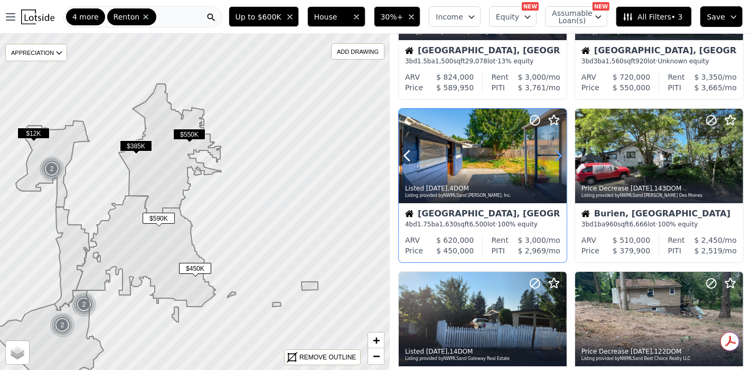
click at [559, 151] on icon at bounding box center [557, 155] width 17 height 17
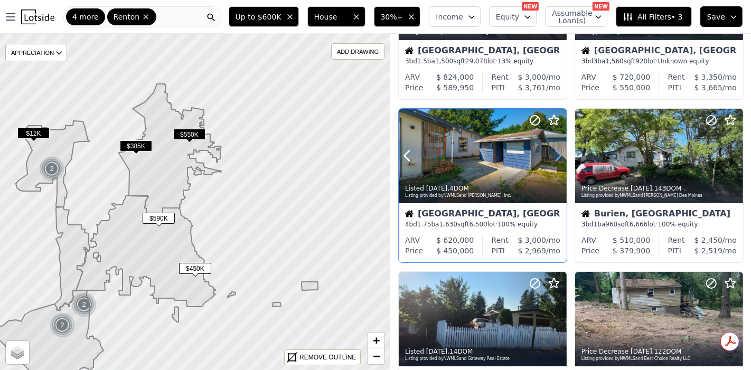
click at [559, 151] on icon at bounding box center [557, 155] width 17 height 17
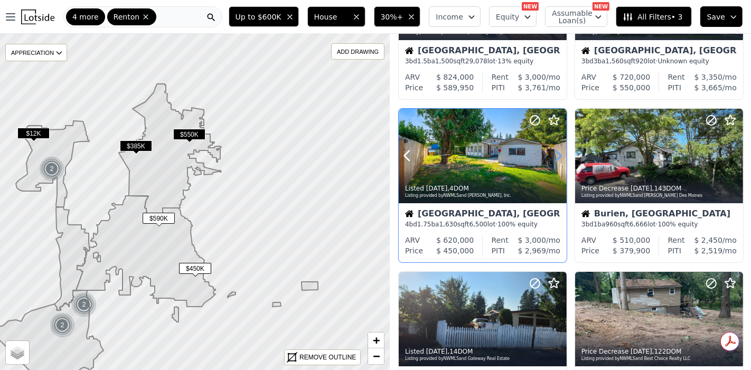
click at [559, 151] on icon at bounding box center [557, 155] width 17 height 17
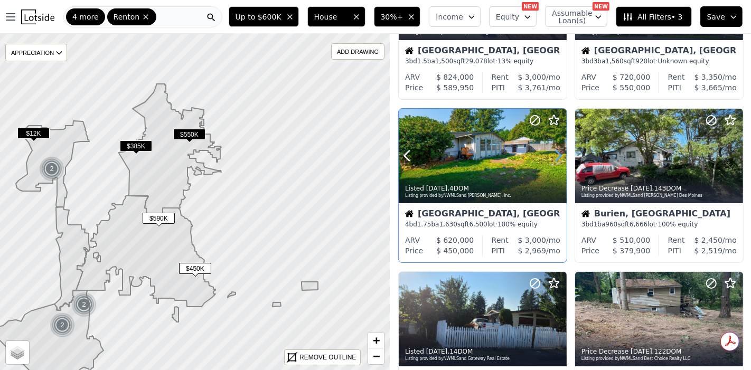
click at [559, 151] on icon at bounding box center [557, 155] width 17 height 17
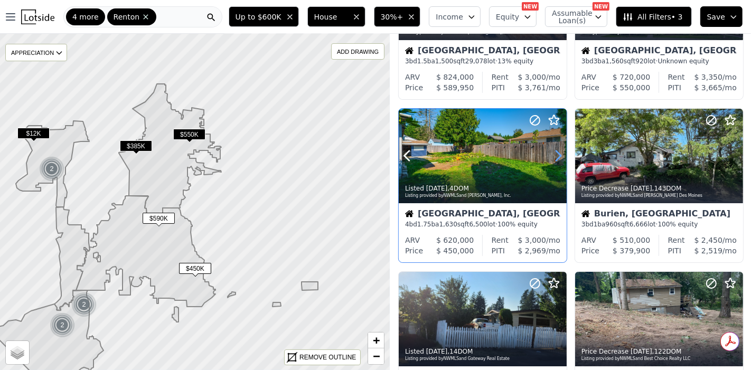
click at [559, 151] on icon at bounding box center [557, 155] width 17 height 17
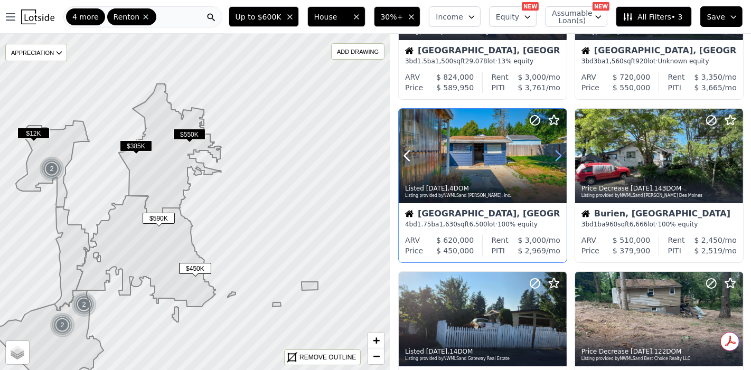
click at [559, 151] on icon at bounding box center [557, 155] width 17 height 17
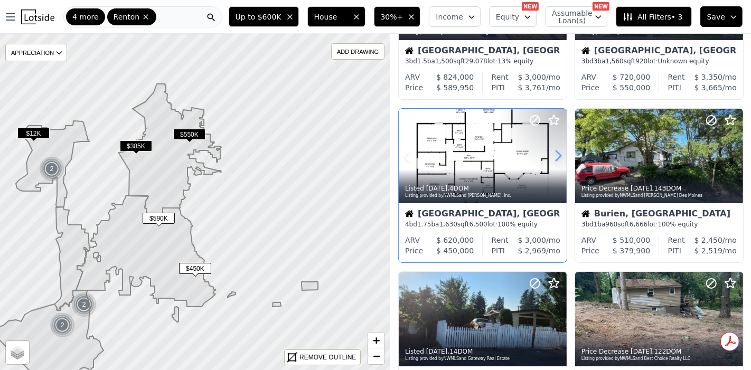
click at [559, 151] on icon at bounding box center [557, 155] width 17 height 17
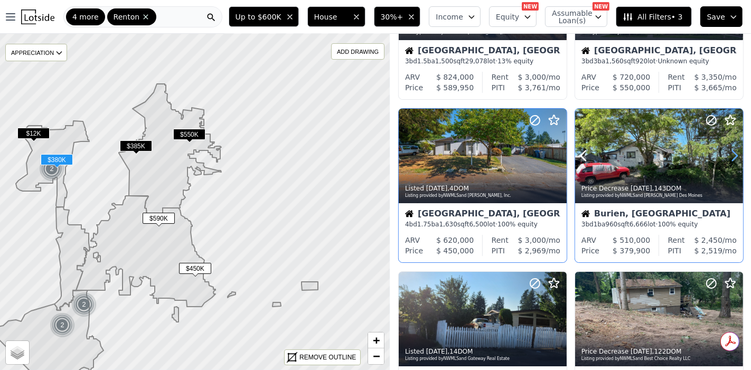
click at [675, 155] on icon at bounding box center [734, 156] width 5 height 10
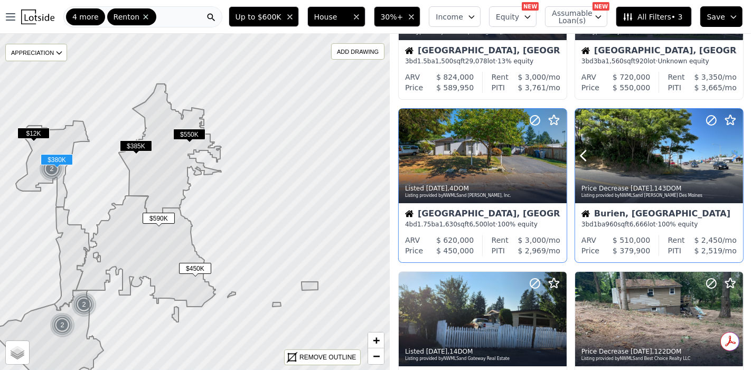
click at [675, 155] on icon at bounding box center [734, 156] width 5 height 10
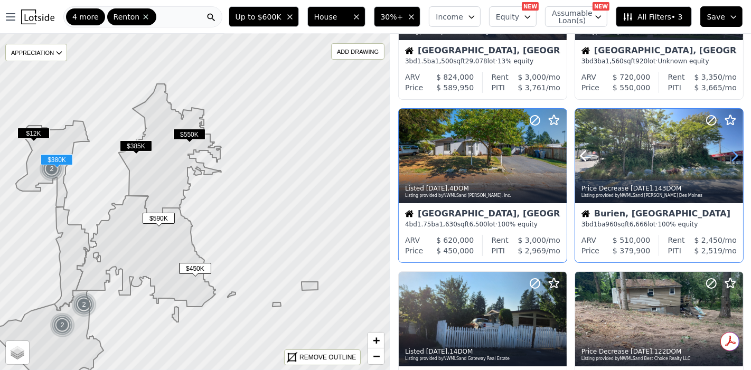
click at [675, 155] on icon at bounding box center [734, 156] width 5 height 10
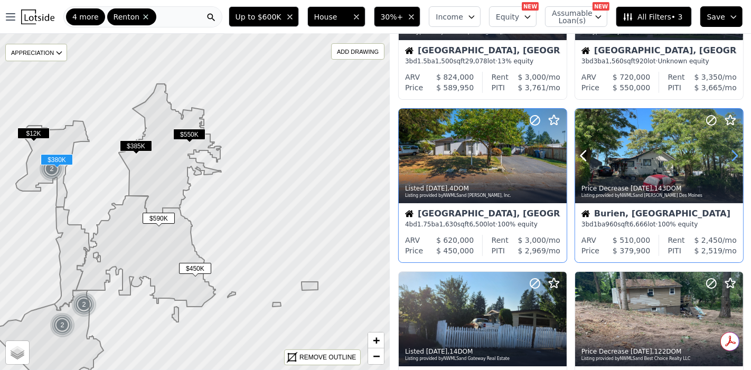
click at [675, 155] on icon at bounding box center [734, 155] width 17 height 17
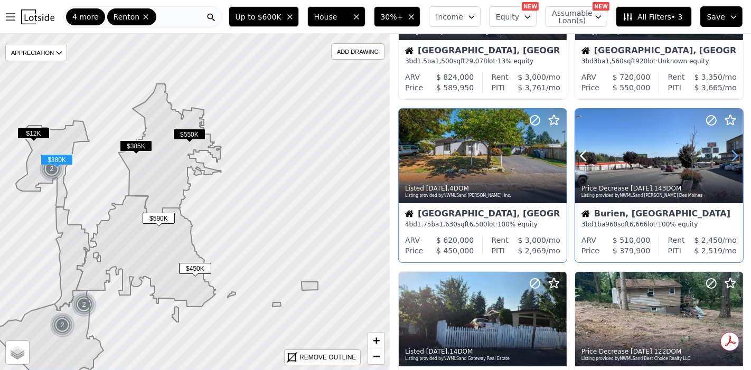
click at [675, 155] on icon at bounding box center [734, 155] width 17 height 17
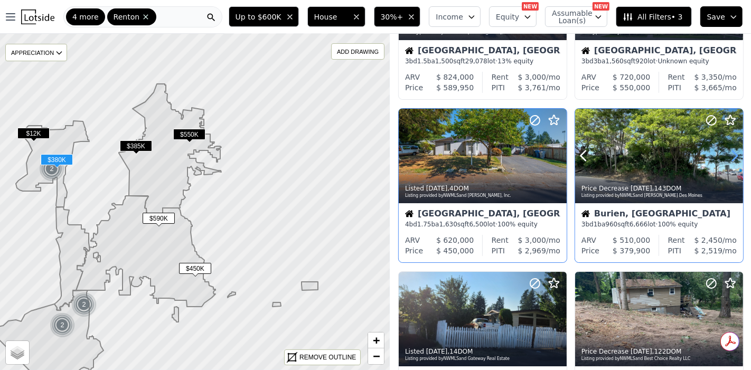
click at [675, 156] on icon at bounding box center [734, 155] width 17 height 17
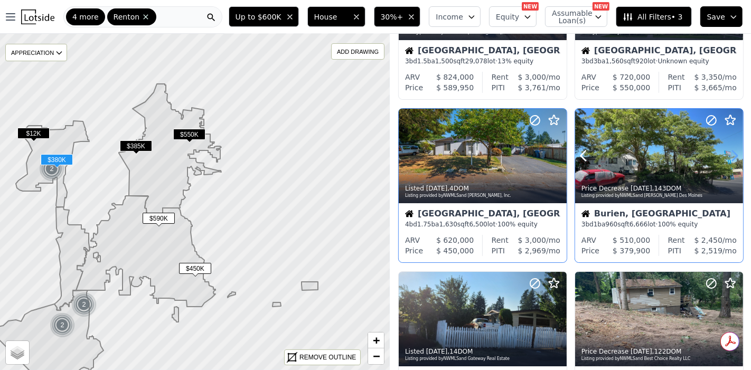
click at [675, 156] on icon at bounding box center [734, 155] width 17 height 17
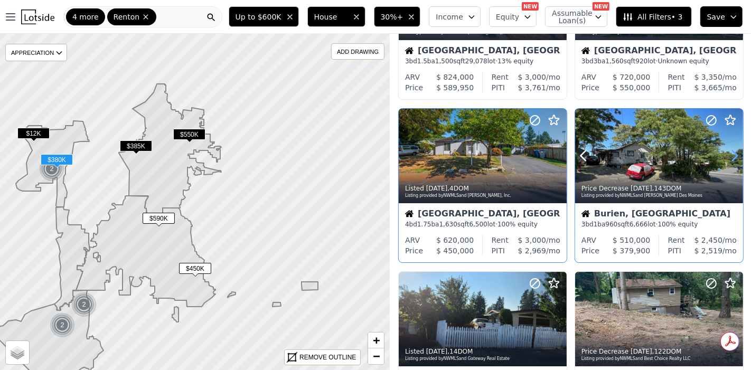
click at [675, 156] on icon at bounding box center [734, 155] width 17 height 17
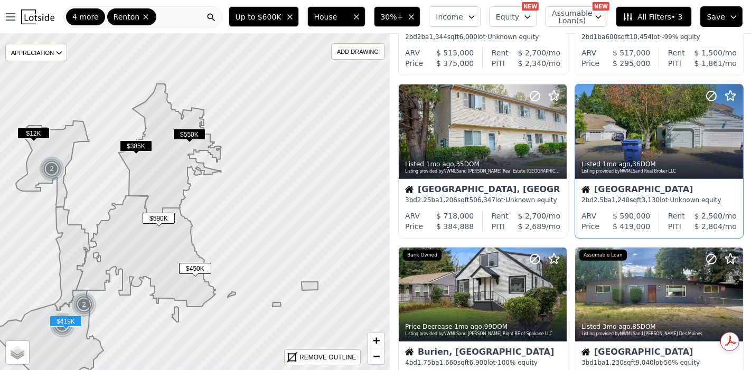
scroll to position [469, 0]
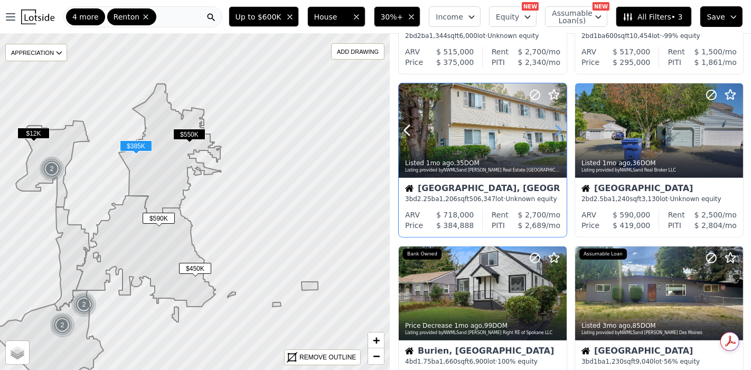
click at [555, 126] on icon at bounding box center [557, 130] width 17 height 17
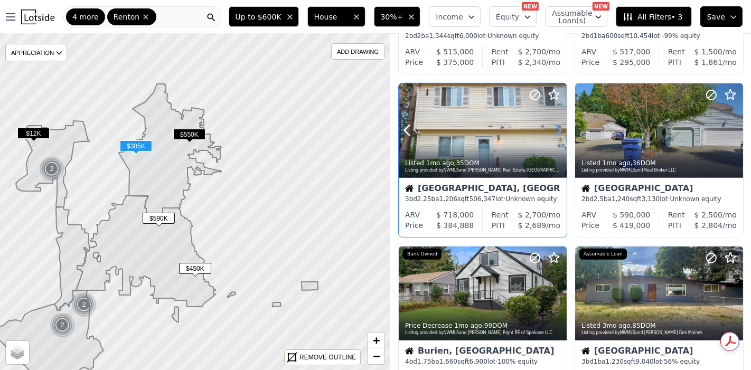
click at [556, 128] on icon at bounding box center [557, 130] width 17 height 17
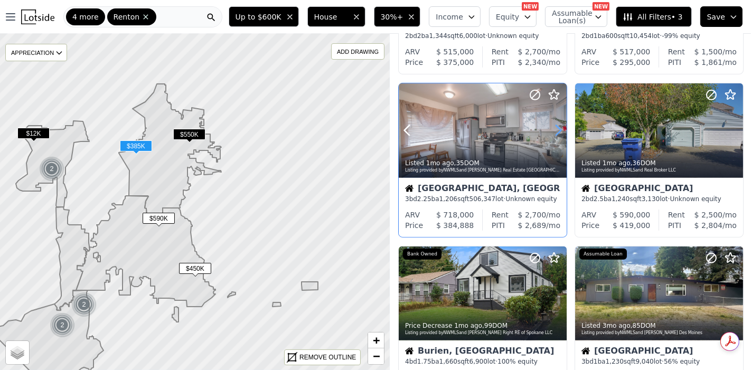
click at [562, 130] on icon at bounding box center [557, 130] width 17 height 17
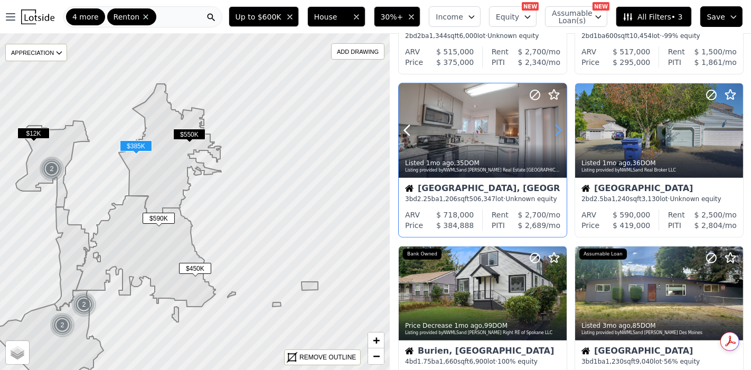
click at [562, 130] on icon at bounding box center [557, 130] width 17 height 17
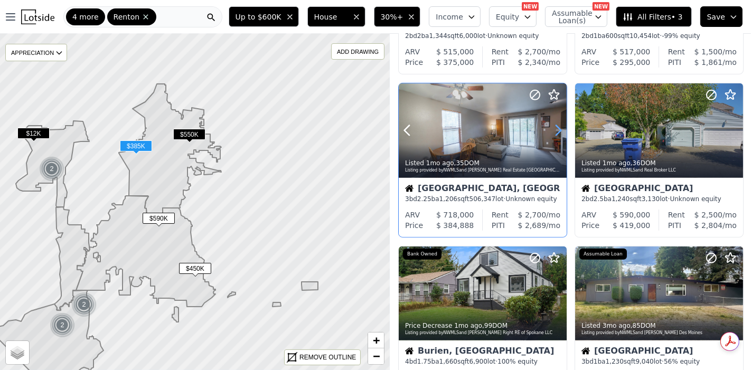
click at [561, 130] on icon at bounding box center [557, 130] width 17 height 17
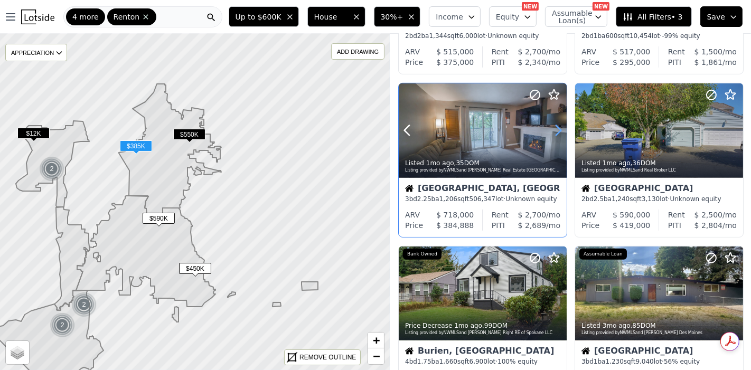
click at [561, 130] on icon at bounding box center [557, 130] width 17 height 17
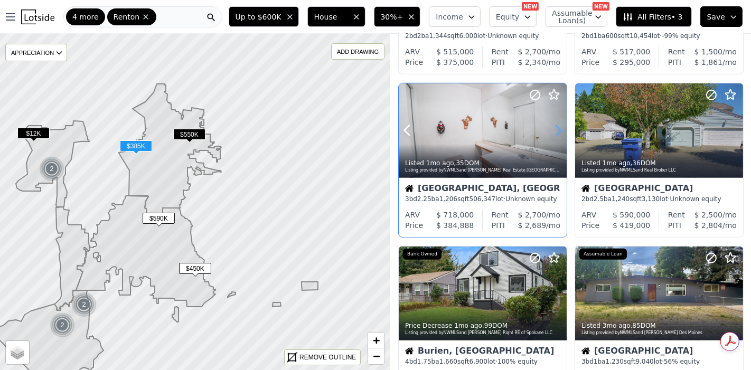
click at [561, 130] on icon at bounding box center [557, 130] width 17 height 17
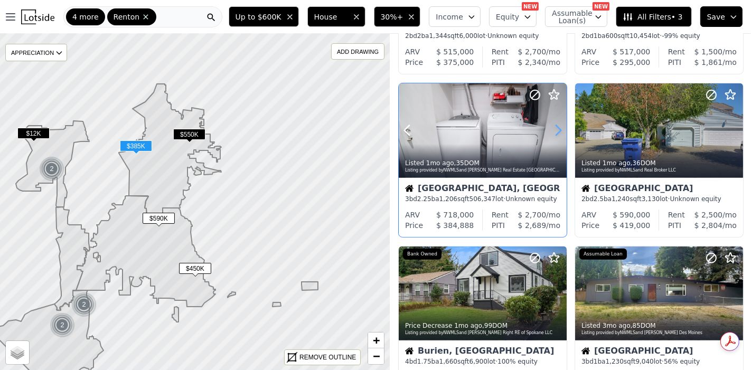
click at [561, 130] on icon at bounding box center [557, 130] width 17 height 17
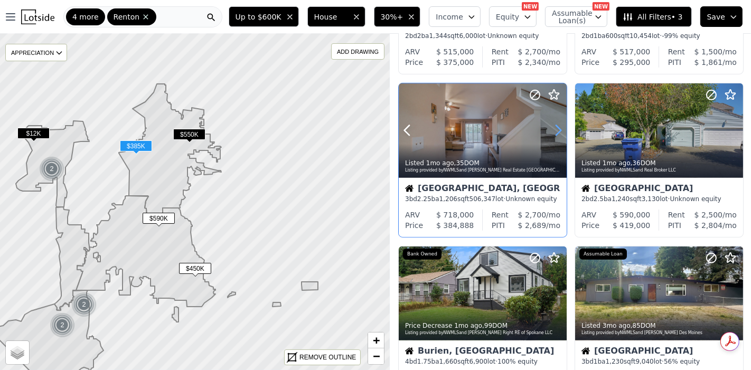
click at [561, 130] on icon at bounding box center [557, 130] width 17 height 17
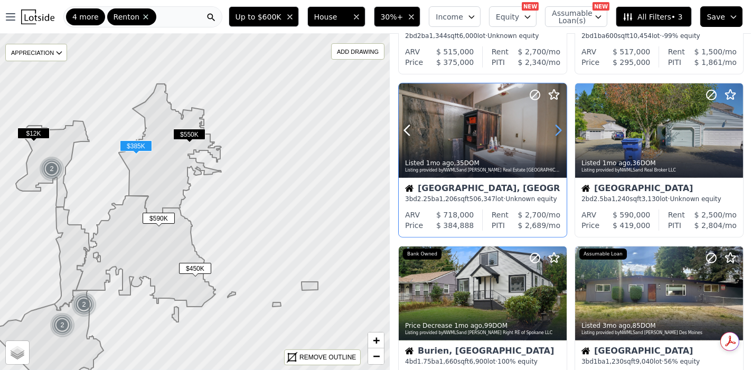
click at [561, 130] on icon at bounding box center [558, 131] width 5 height 10
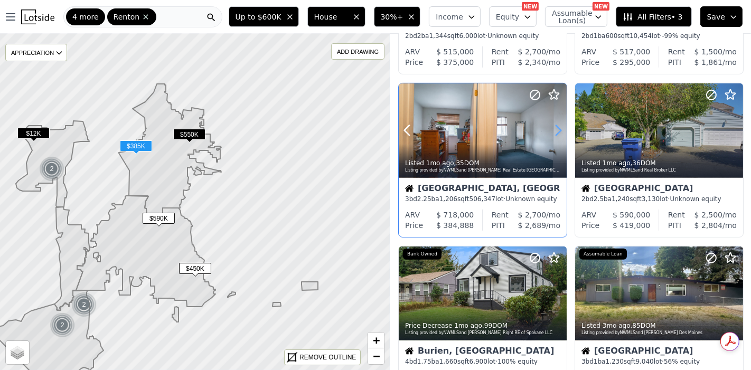
click at [561, 130] on icon at bounding box center [558, 131] width 5 height 10
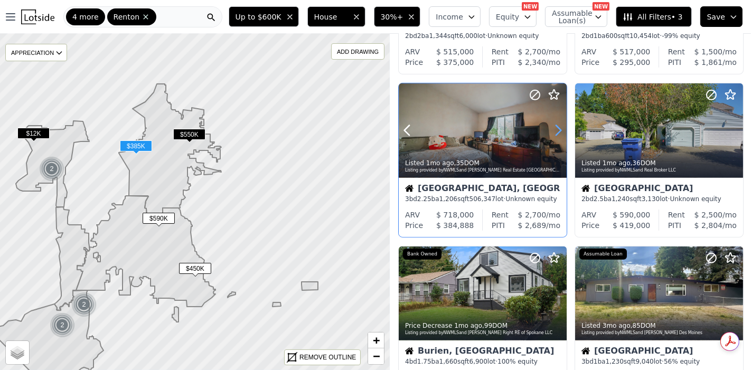
click at [561, 130] on icon at bounding box center [558, 131] width 5 height 10
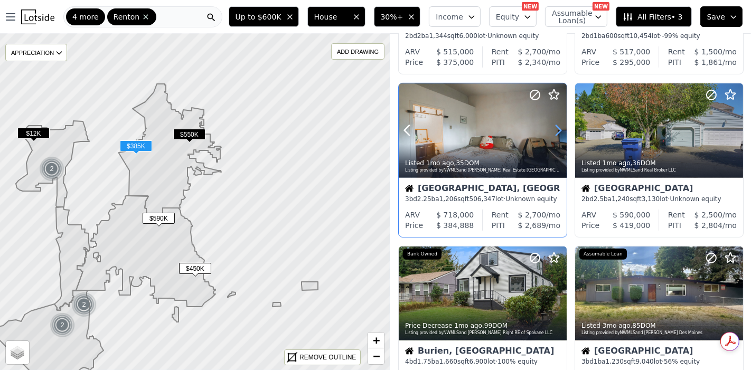
click at [561, 130] on icon at bounding box center [558, 131] width 5 height 10
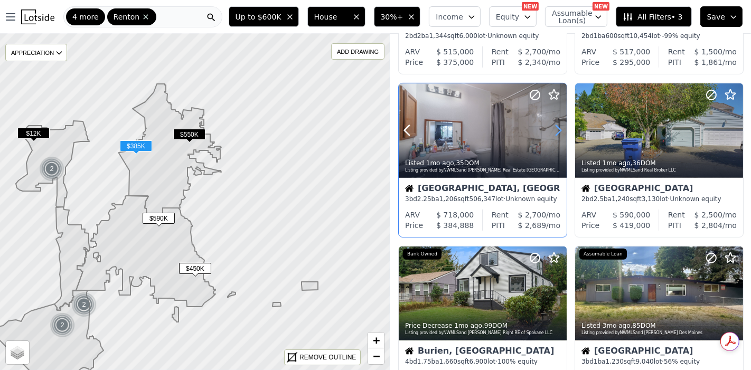
click at [561, 130] on icon at bounding box center [557, 130] width 17 height 17
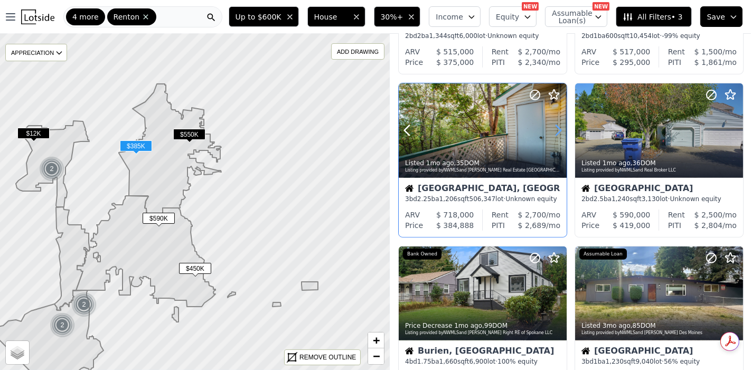
click at [561, 130] on icon at bounding box center [557, 130] width 17 height 17
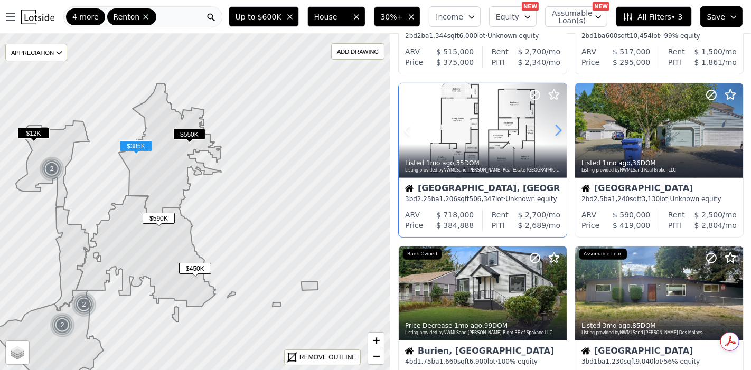
click at [560, 129] on icon at bounding box center [558, 131] width 5 height 10
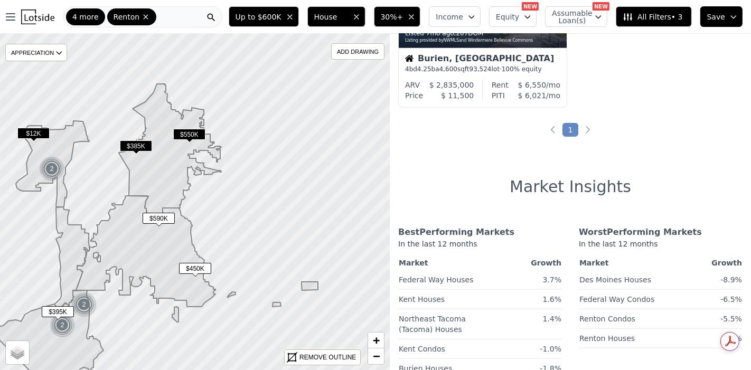
scroll to position [938, 0]
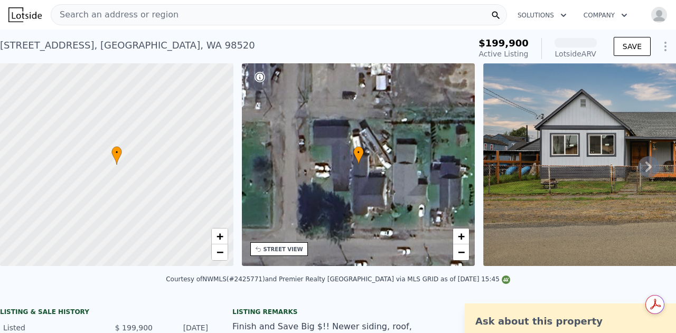
click at [591, 184] on img at bounding box center [635, 164] width 304 height 203
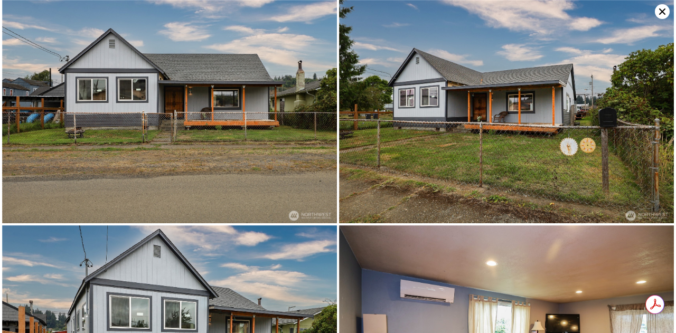
click at [661, 10] on icon at bounding box center [661, 11] width 15 height 15
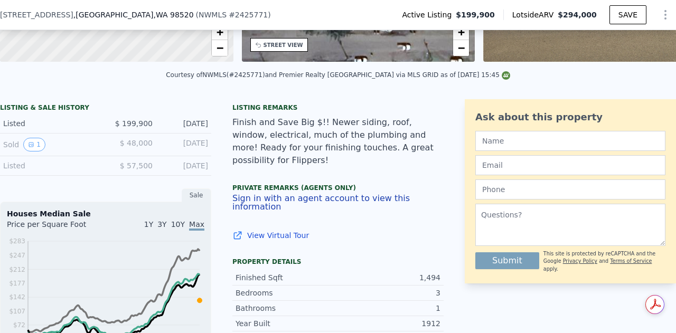
scroll to position [101, 0]
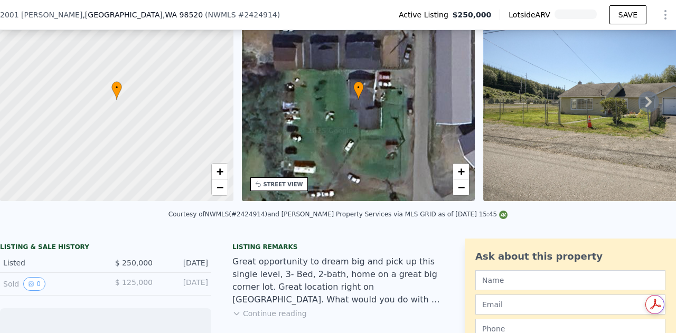
scroll to position [49, 0]
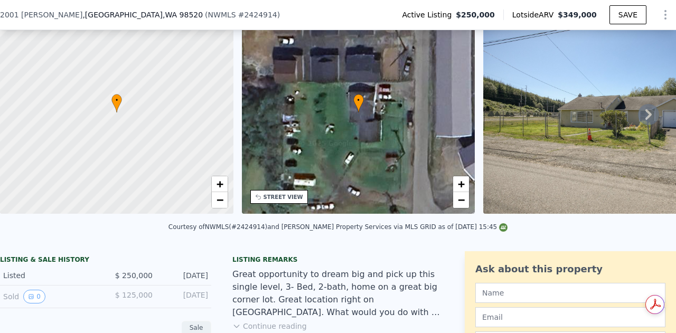
click at [620, 136] on img at bounding box center [635, 112] width 304 height 203
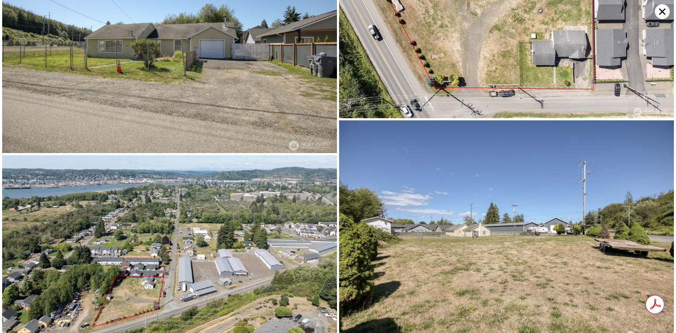
scroll to position [0, 0]
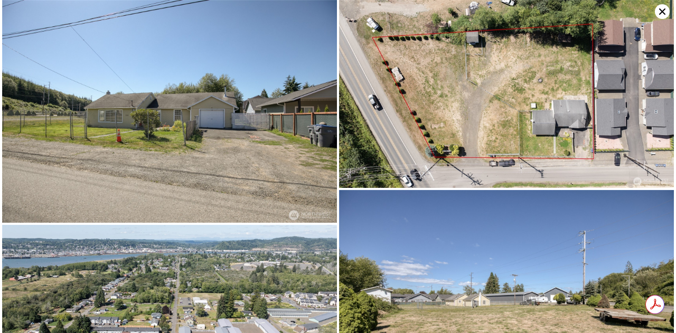
click at [665, 11] on icon at bounding box center [661, 11] width 15 height 15
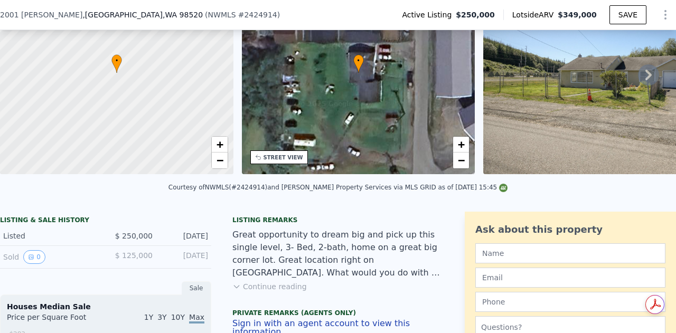
scroll to position [101, 0]
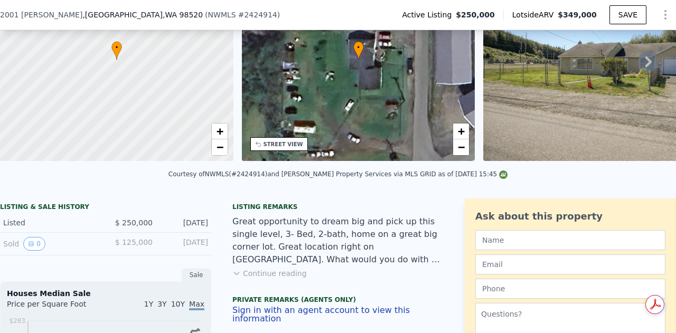
click at [281, 279] on button "Continue reading" at bounding box center [269, 273] width 74 height 11
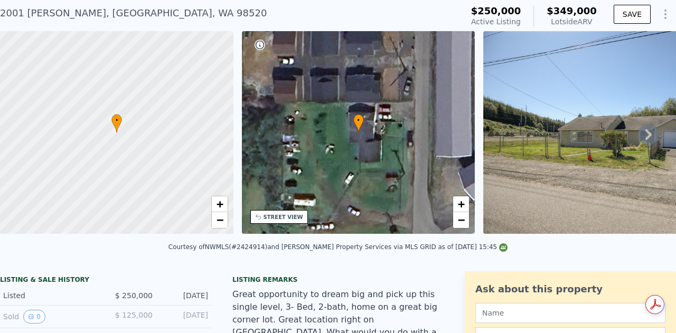
scroll to position [4, 0]
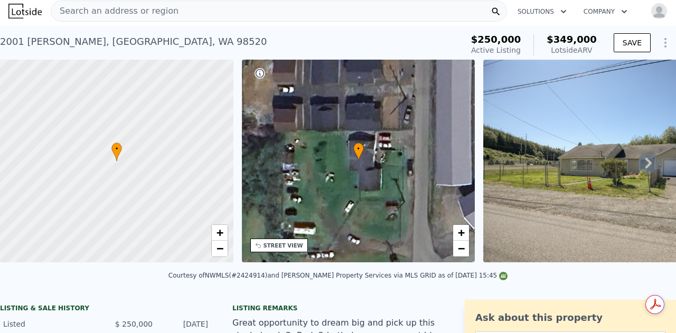
click at [645, 164] on icon at bounding box center [648, 163] width 6 height 11
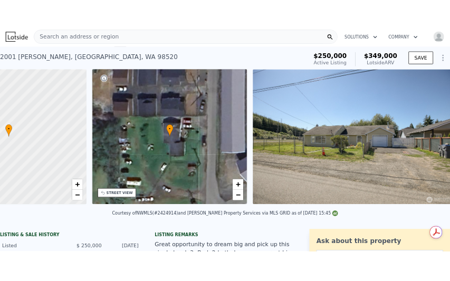
scroll to position [0, 245]
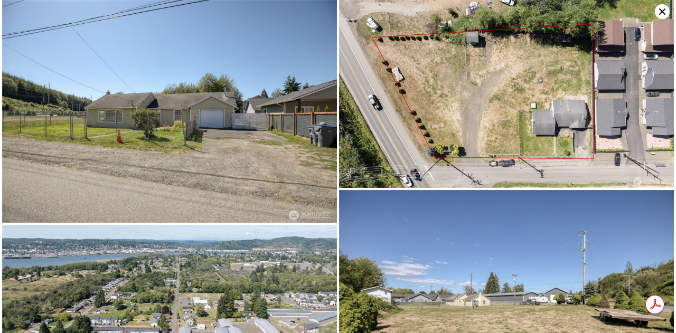
click at [660, 11] on icon at bounding box center [662, 11] width 6 height 6
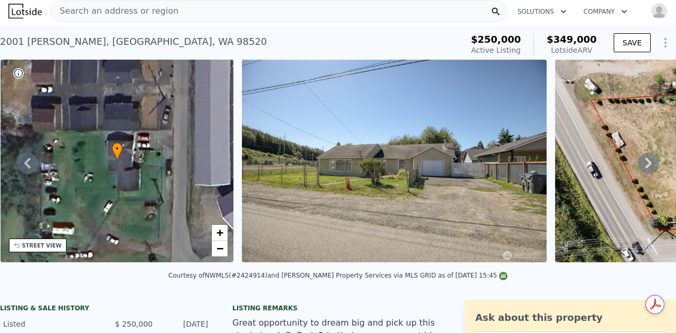
click at [47, 246] on div "STREET VIEW" at bounding box center [42, 246] width 40 height 8
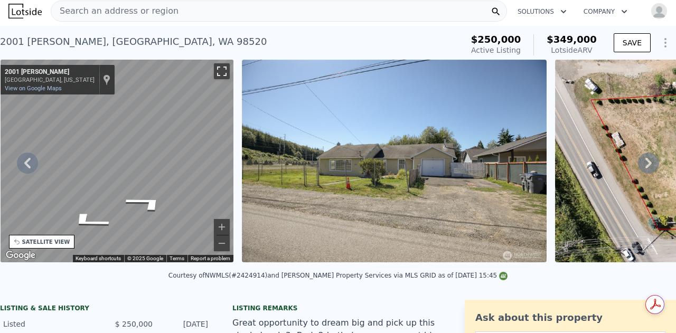
click at [219, 67] on button "Toggle fullscreen view" at bounding box center [222, 71] width 16 height 16
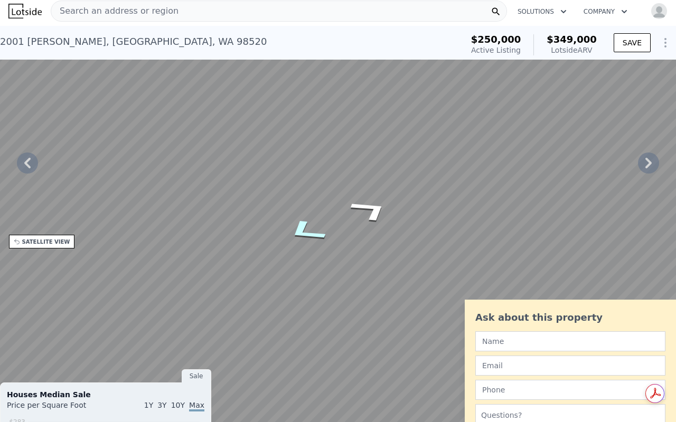
click at [328, 230] on div "Map" at bounding box center [338, 211] width 676 height 422
click at [378, 207] on icon "Go North, Coolidge Rd" at bounding box center [370, 210] width 75 height 37
click at [378, 207] on icon "Go North, Coolidge Rd" at bounding box center [370, 209] width 75 height 37
click at [335, 316] on icon "Go North, Coolidge Rd" at bounding box center [344, 317] width 70 height 18
click at [374, 292] on icon "Go North, Coolidge Rd" at bounding box center [375, 291] width 68 height 27
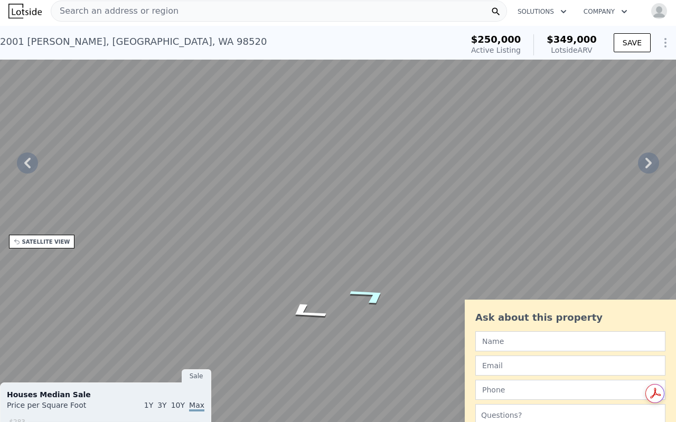
click at [362, 291] on icon "Go North, Coolidge Rd" at bounding box center [370, 295] width 76 height 27
click at [367, 306] on icon "Go West" at bounding box center [359, 302] width 79 height 25
click at [368, 305] on icon "Go West" at bounding box center [359, 302] width 79 height 25
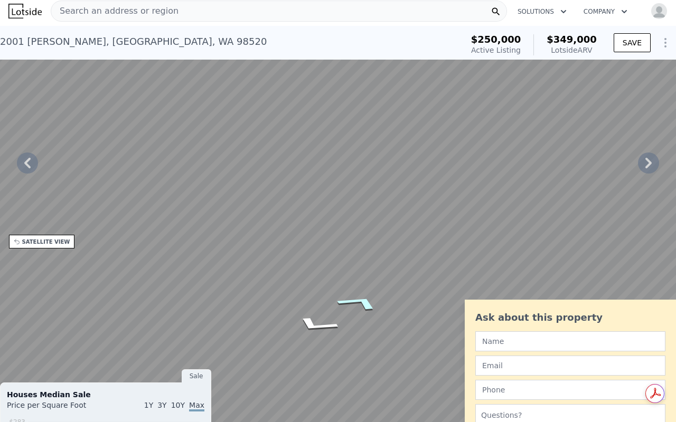
click at [368, 305] on icon "Go West" at bounding box center [359, 302] width 79 height 25
click at [368, 305] on icon "Go West" at bounding box center [361, 303] width 79 height 25
click at [370, 305] on icon "Go West" at bounding box center [368, 305] width 77 height 26
click at [303, 317] on icon "Go West, Harding Rd" at bounding box center [304, 316] width 74 height 26
click at [342, 261] on icon "Go East" at bounding box center [349, 263] width 74 height 24
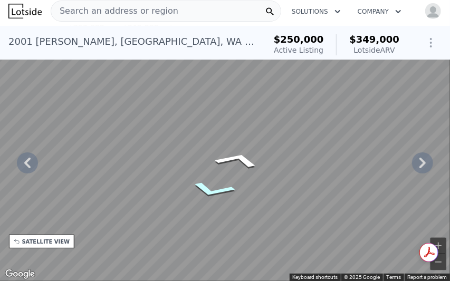
click at [215, 192] on icon "Go North, Coolidge Rd" at bounding box center [212, 190] width 75 height 26
click at [201, 158] on icon "Go South, Coolidge Rd" at bounding box center [202, 156] width 79 height 40
click at [207, 146] on icon "Go South, Coolidge Rd" at bounding box center [199, 147] width 79 height 34
click at [204, 146] on icon "Go South, Coolidge Rd" at bounding box center [198, 147] width 79 height 34
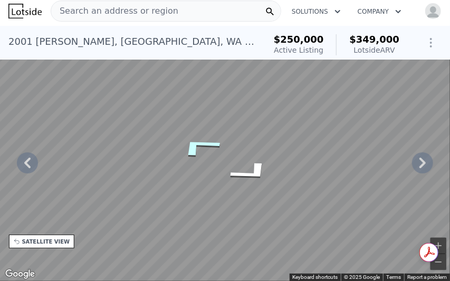
click at [203, 146] on icon "Go South, Coolidge Rd" at bounding box center [198, 147] width 79 height 34
click at [196, 167] on icon "Go South, Coolidge Rd" at bounding box center [194, 163] width 77 height 32
click at [190, 202] on icon "Go South, Coolidge Rd" at bounding box center [186, 204] width 54 height 23
click at [442, 241] on button "Zoom in" at bounding box center [439, 246] width 16 height 16
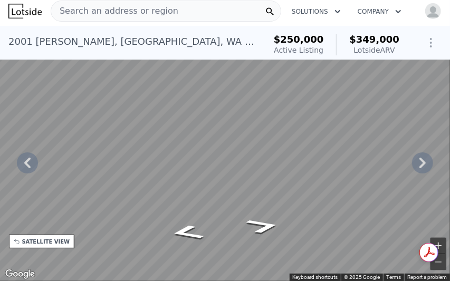
click at [441, 242] on button "Zoom in" at bounding box center [439, 246] width 16 height 16
click at [439, 259] on button "Zoom out" at bounding box center [439, 262] width 16 height 16
click at [440, 11] on button "Toggle fullscreen view" at bounding box center [439, 12] width 16 height 16
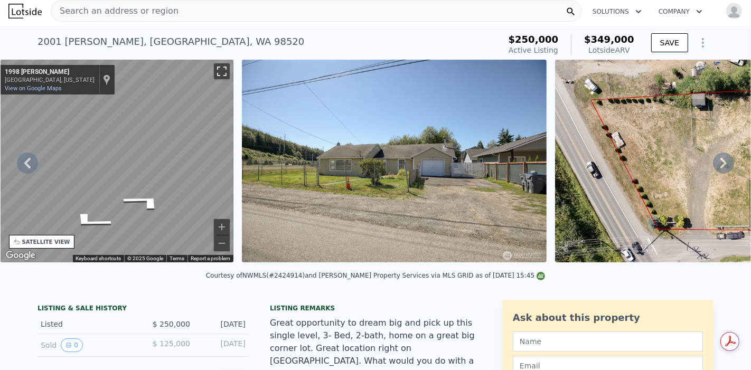
click at [227, 75] on button "Toggle fullscreen view" at bounding box center [222, 71] width 16 height 16
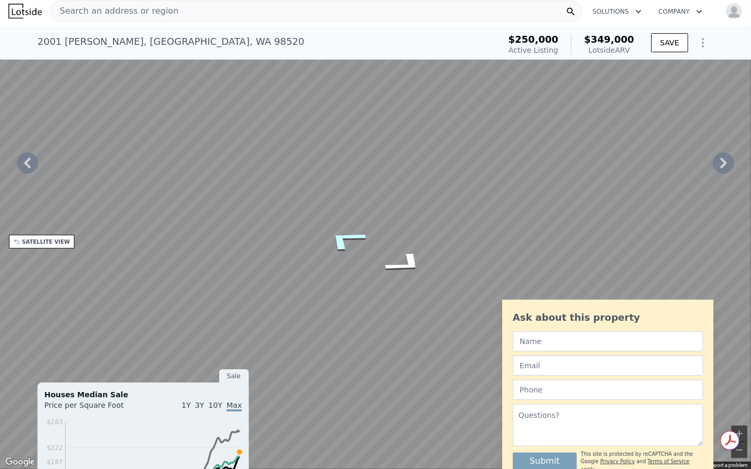
click at [344, 243] on icon "Go Southwest, WA-105" at bounding box center [346, 240] width 78 height 36
click at [344, 242] on icon "Go Southwest, WA-105" at bounding box center [346, 240] width 78 height 36
click at [340, 236] on icon "Go Southwest, WA-105" at bounding box center [346, 240] width 78 height 36
click at [341, 236] on icon "Go Southwest, WA-105" at bounding box center [346, 239] width 78 height 36
click at [339, 238] on icon "Go Southwest, WA-105" at bounding box center [346, 239] width 78 height 36
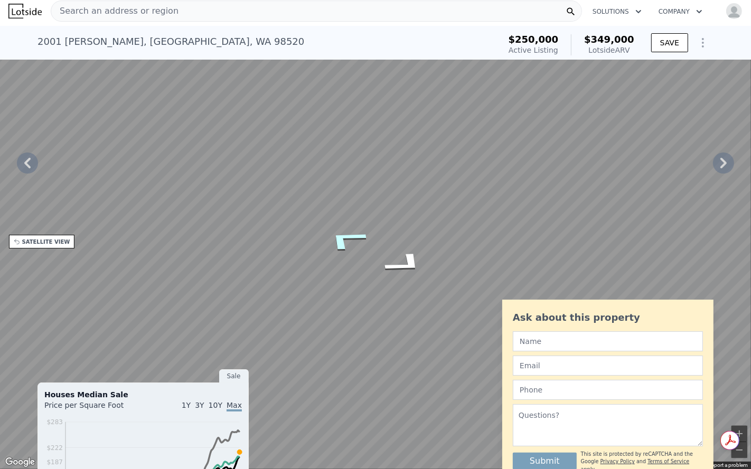
click at [338, 237] on icon "Go Southwest, WA-105" at bounding box center [346, 239] width 78 height 36
click at [338, 237] on icon "Go Southwest, S Boone St" at bounding box center [346, 239] width 78 height 36
click at [336, 333] on icon "Go Southwest, S Boone St" at bounding box center [336, 350] width 54 height 23
click at [336, 333] on icon "Go Southwest, S Boone St" at bounding box center [336, 349] width 55 height 23
click at [337, 284] on icon "Go South, Coolidge Rd" at bounding box center [340, 287] width 71 height 32
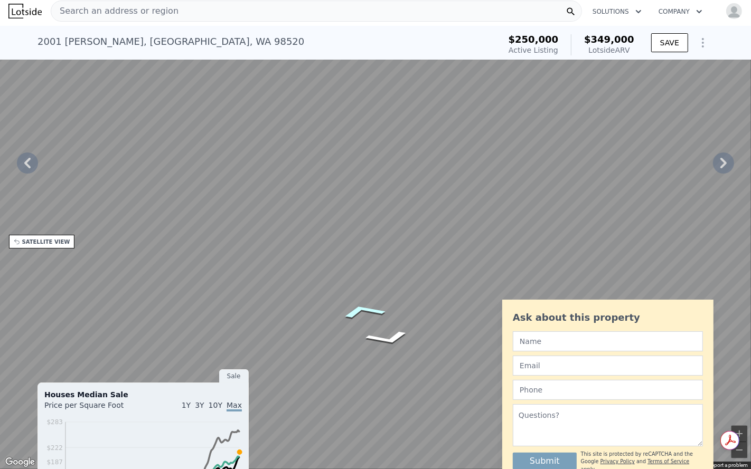
click at [356, 310] on icon "Go South, Coolidge Rd" at bounding box center [362, 312] width 75 height 24
click at [357, 310] on icon "Go South, Coolidge Rd" at bounding box center [362, 311] width 76 height 24
click at [357, 310] on icon "Go South, Coolidge Rd" at bounding box center [361, 311] width 75 height 24
click at [357, 310] on icon "Go South, Coolidge Rd" at bounding box center [362, 312] width 75 height 24
click at [357, 310] on icon "Go South, Coolidge Rd" at bounding box center [361, 312] width 75 height 24
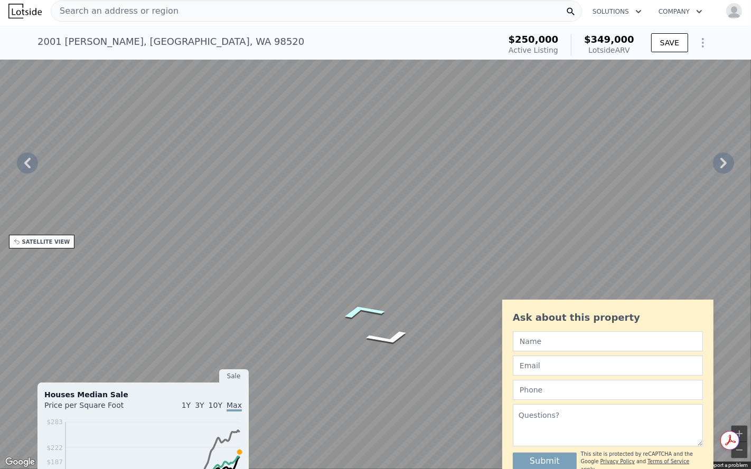
click at [357, 310] on icon "Go South, Coolidge Rd" at bounding box center [361, 312] width 75 height 24
click at [361, 333] on icon "Go South, WA-105" at bounding box center [349, 354] width 79 height 26
click at [328, 333] on icon "Go Southwest, WA-105" at bounding box center [336, 343] width 50 height 22
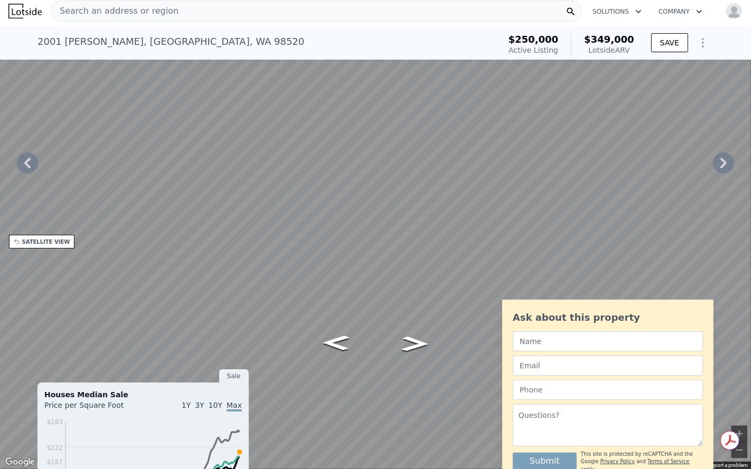
click at [675, 10] on button "Toggle fullscreen view" at bounding box center [739, 12] width 16 height 16
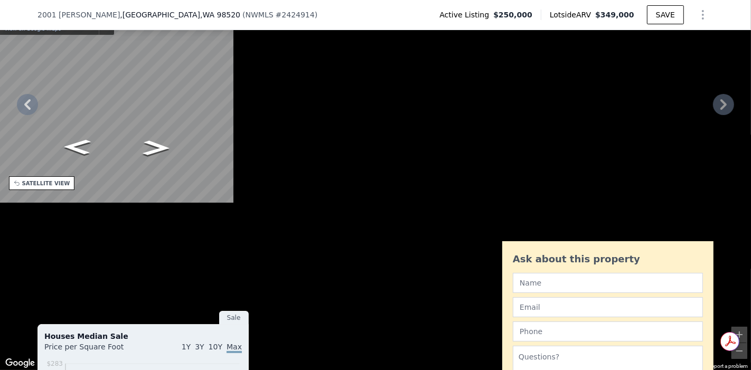
scroll to position [4, 0]
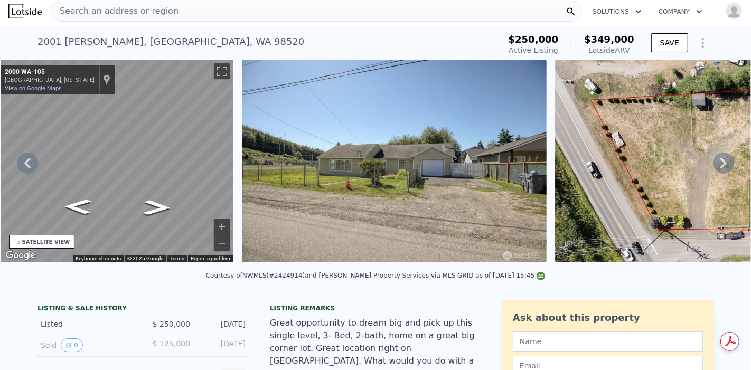
click at [675, 165] on icon at bounding box center [723, 163] width 21 height 21
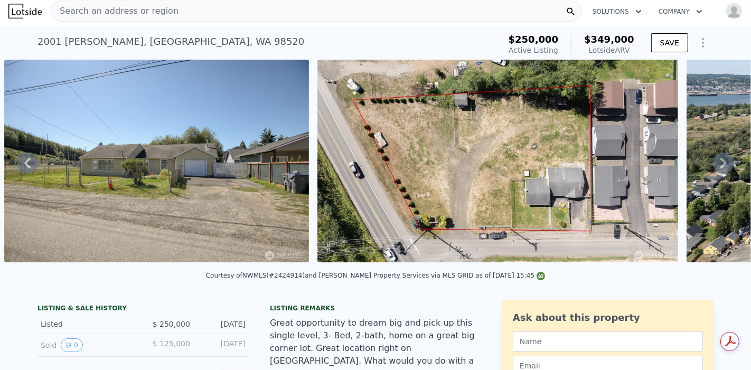
click at [675, 167] on icon at bounding box center [723, 163] width 21 height 21
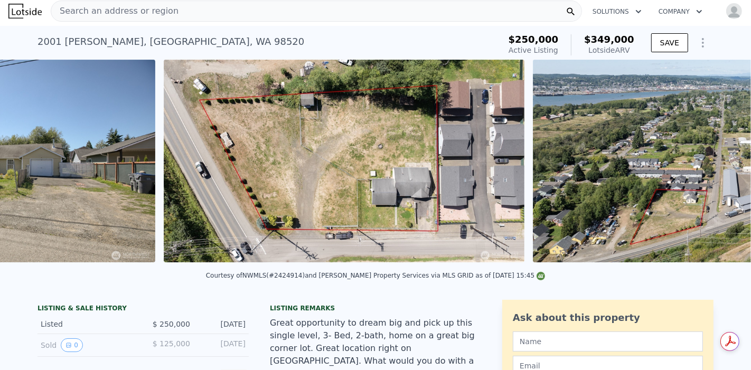
scroll to position [0, 795]
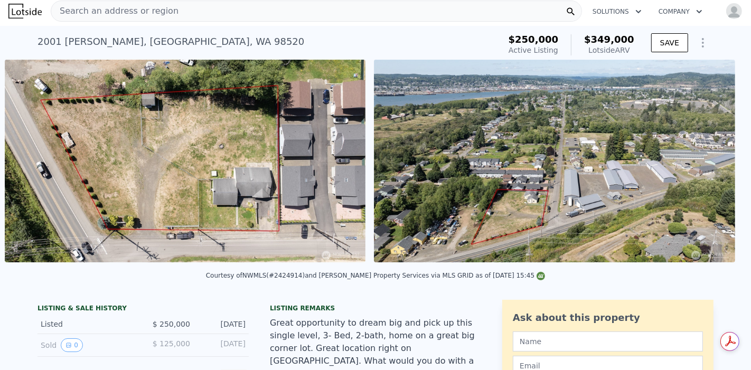
click at [675, 167] on img at bounding box center [554, 161] width 361 height 203
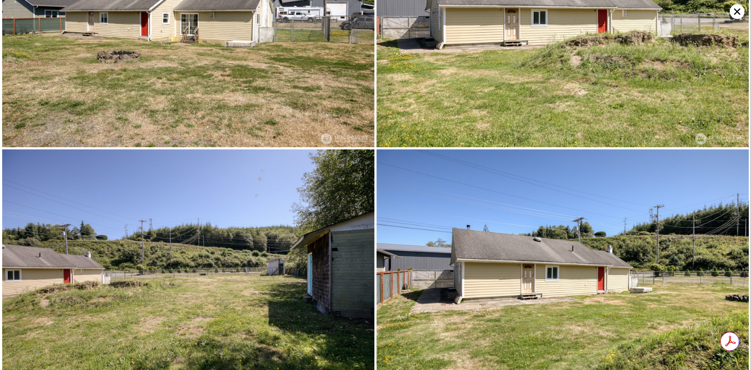
scroll to position [950, 0]
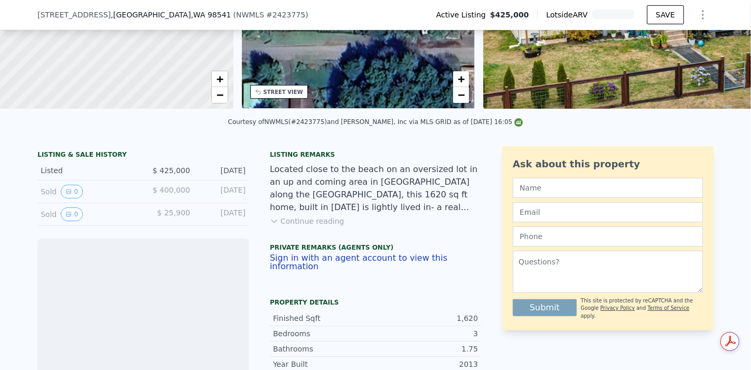
scroll to position [172, 0]
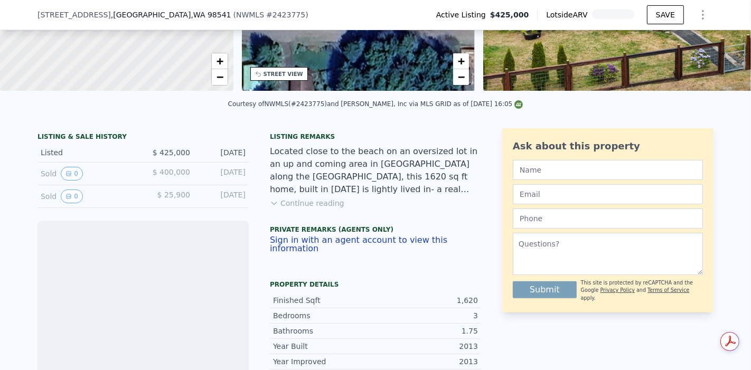
click at [326, 208] on button "Continue reading" at bounding box center [307, 203] width 74 height 11
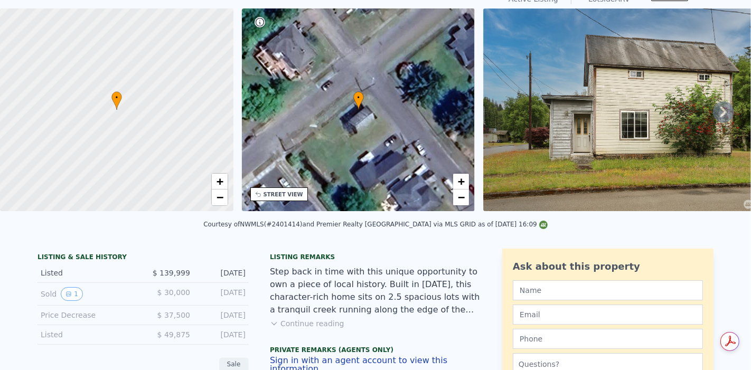
scroll to position [4, 0]
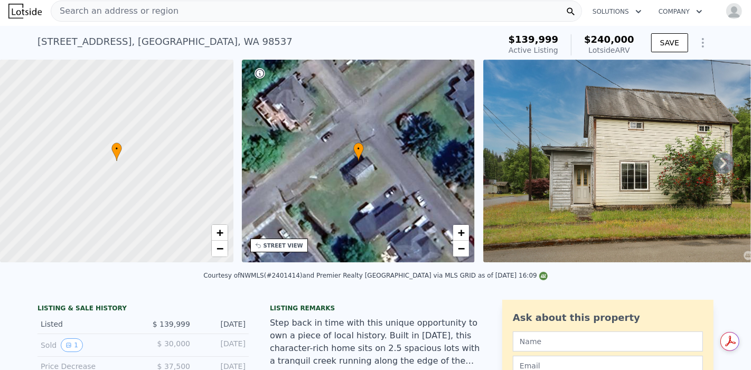
click at [720, 165] on icon at bounding box center [723, 163] width 6 height 11
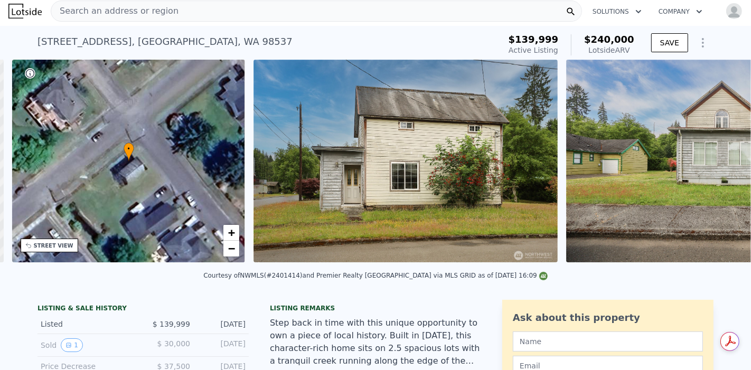
scroll to position [0, 245]
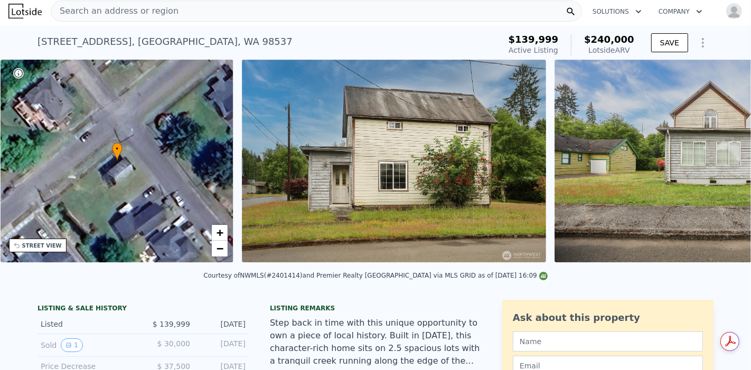
click at [715, 165] on img at bounding box center [706, 161] width 304 height 203
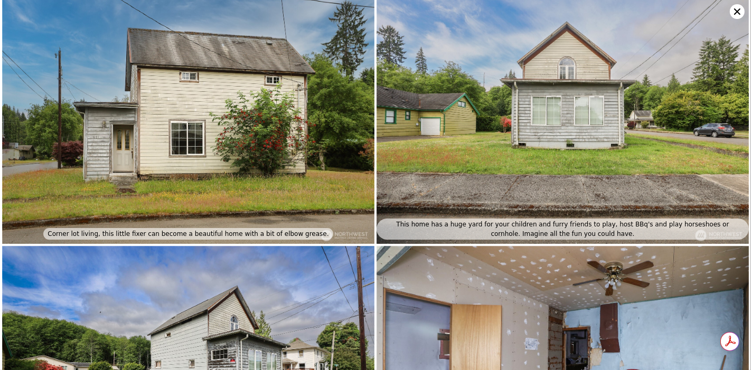
scroll to position [0, 0]
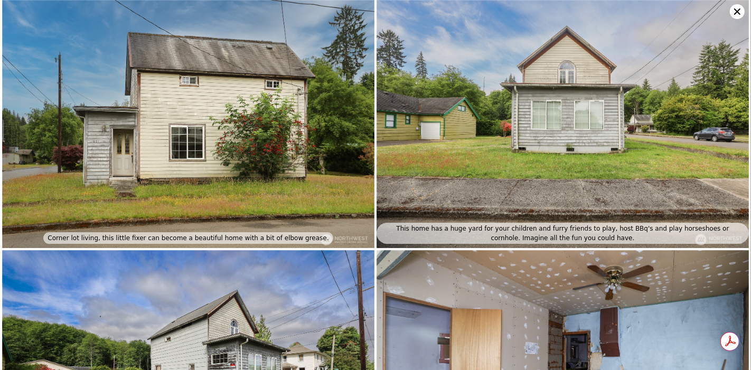
click at [739, 13] on icon at bounding box center [737, 11] width 6 height 6
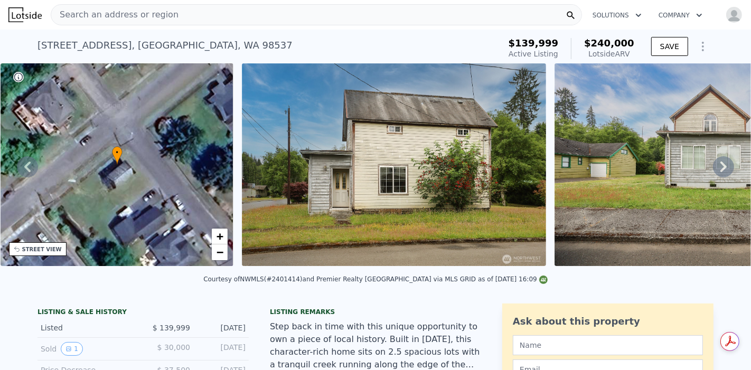
click at [671, 179] on img at bounding box center [706, 164] width 304 height 203
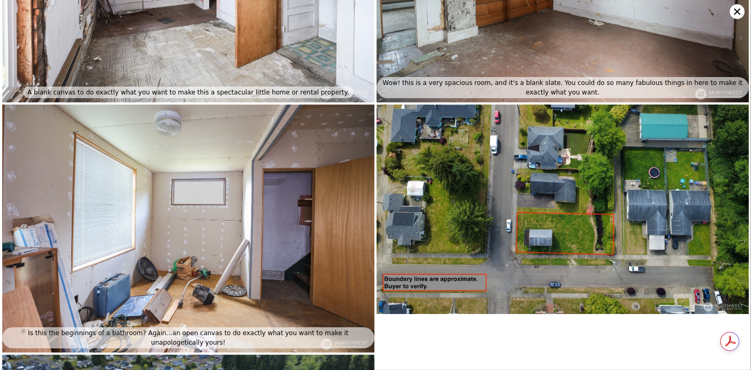
scroll to position [741, 0]
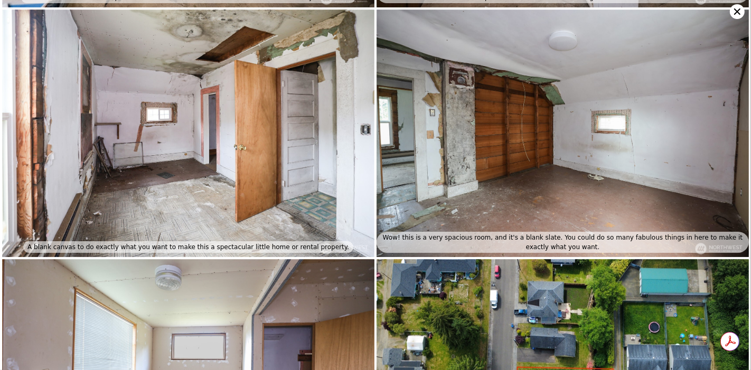
click at [734, 10] on icon at bounding box center [736, 11] width 15 height 15
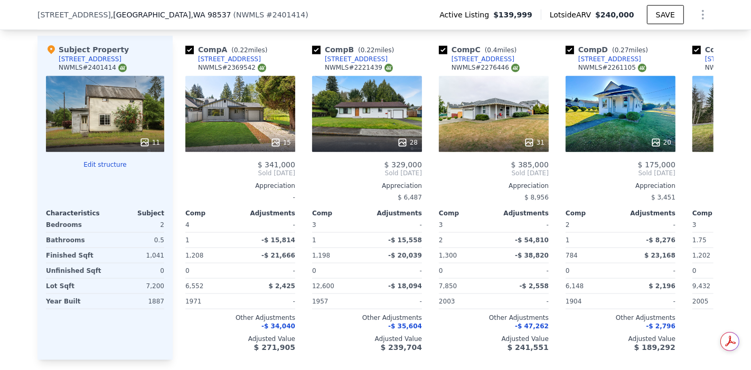
scroll to position [934, 0]
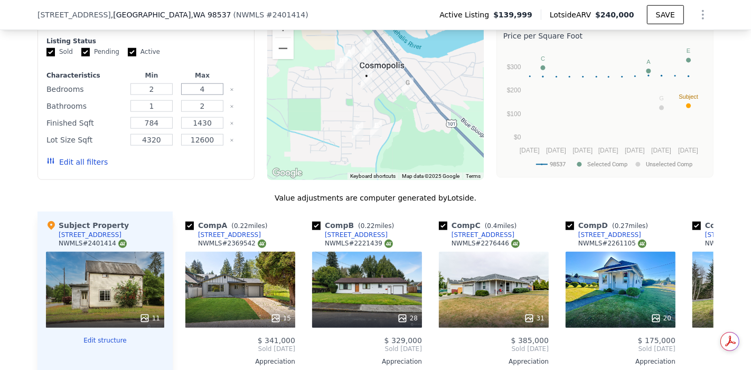
click at [207, 92] on input "4" at bounding box center [202, 89] width 42 height 12
type input "3"
type input "2"
click at [217, 168] on button "Update Search" at bounding box center [205, 162] width 80 height 15
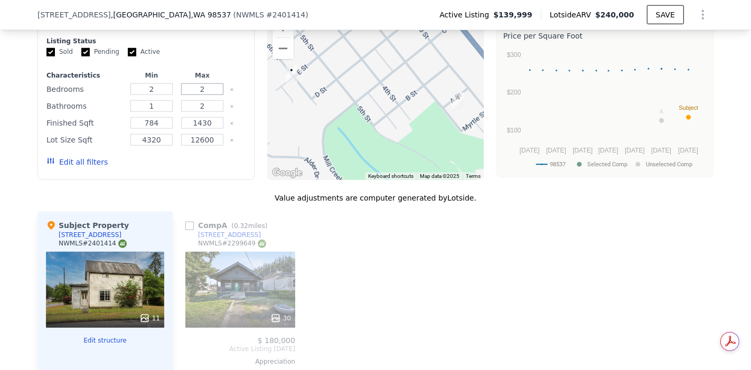
click at [205, 95] on input "2" at bounding box center [202, 89] width 42 height 12
click at [217, 164] on button "Update Search" at bounding box center [205, 162] width 80 height 15
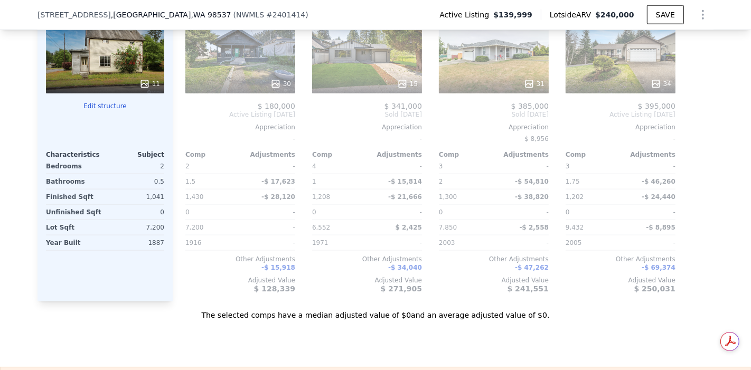
scroll to position [1110, 0]
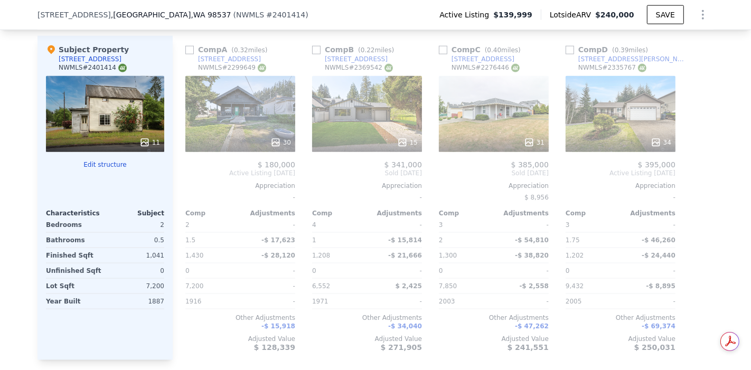
click at [236, 144] on div "30" at bounding box center [240, 142] width 101 height 11
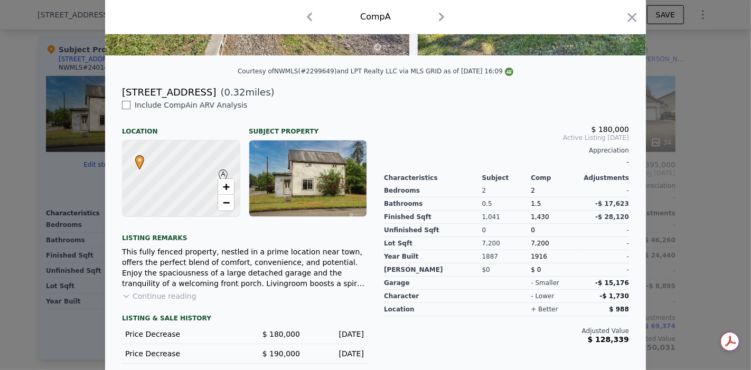
scroll to position [241, 0]
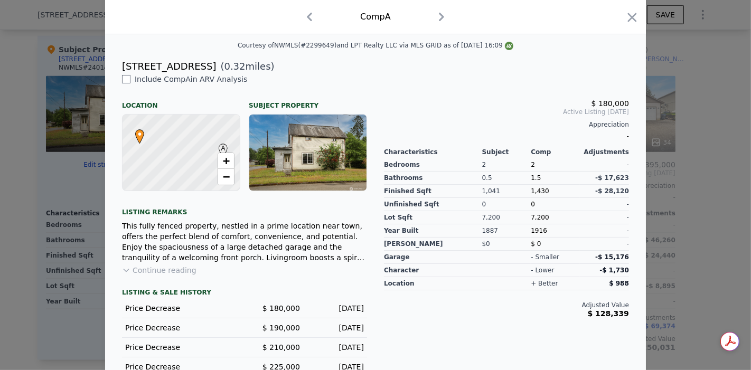
click at [173, 276] on button "Continue reading" at bounding box center [159, 270] width 74 height 11
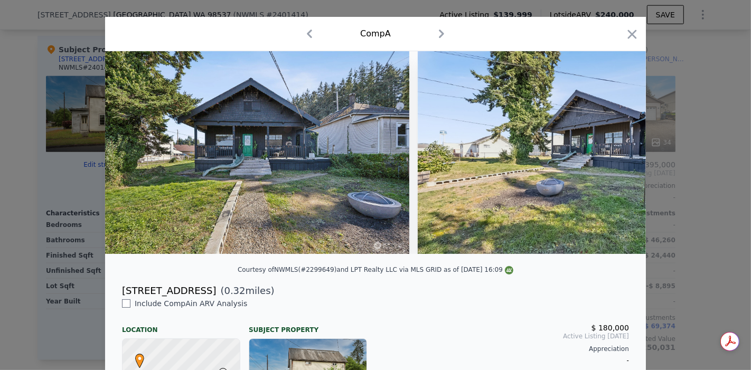
scroll to position [6, 0]
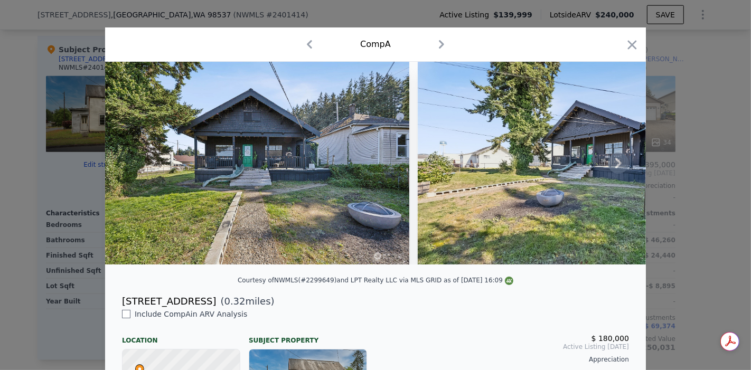
click at [616, 164] on icon at bounding box center [618, 163] width 21 height 21
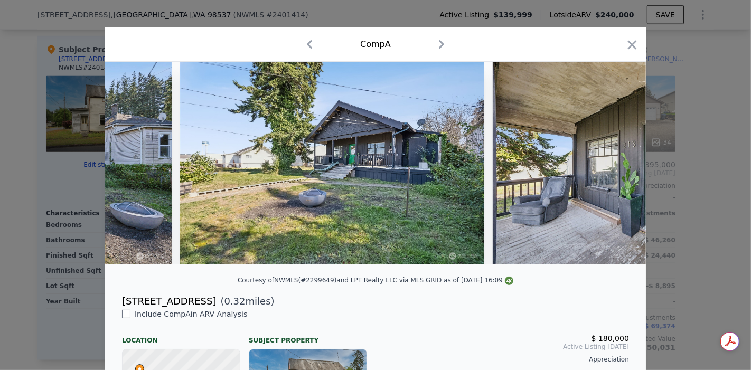
scroll to position [0, 253]
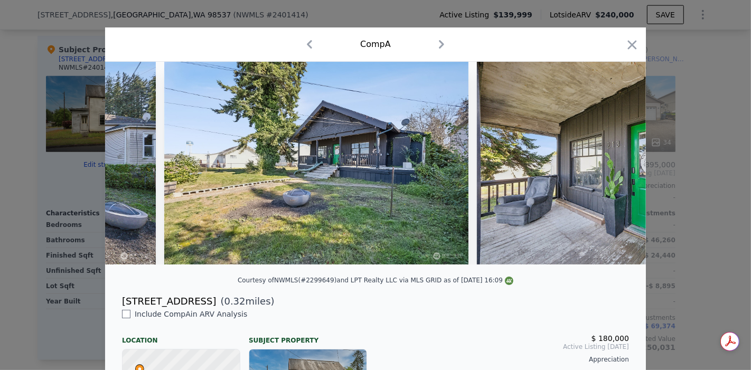
click at [616, 164] on img at bounding box center [629, 163] width 304 height 203
click at [615, 167] on icon at bounding box center [618, 163] width 6 height 11
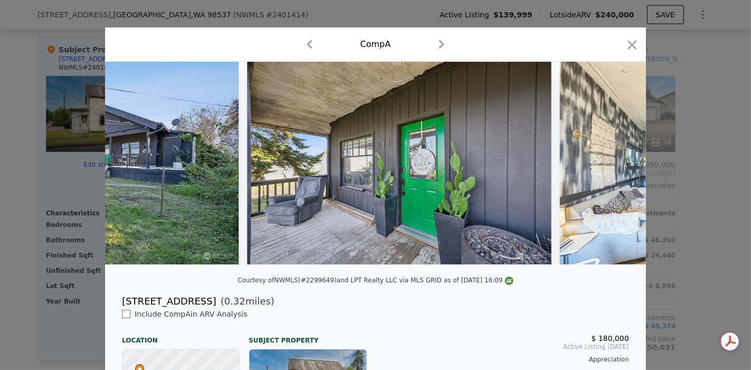
scroll to position [0, 507]
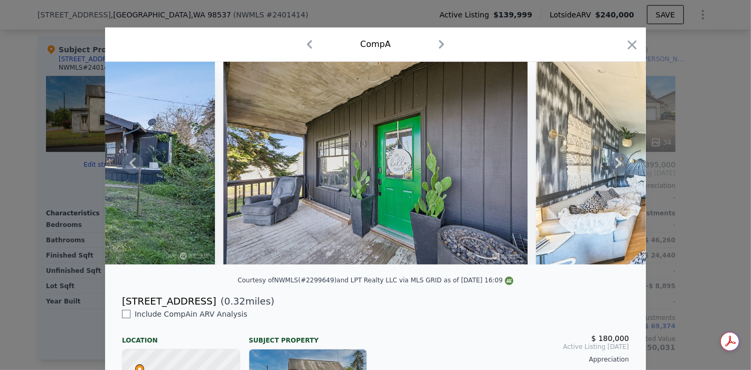
click at [616, 166] on icon at bounding box center [618, 163] width 6 height 11
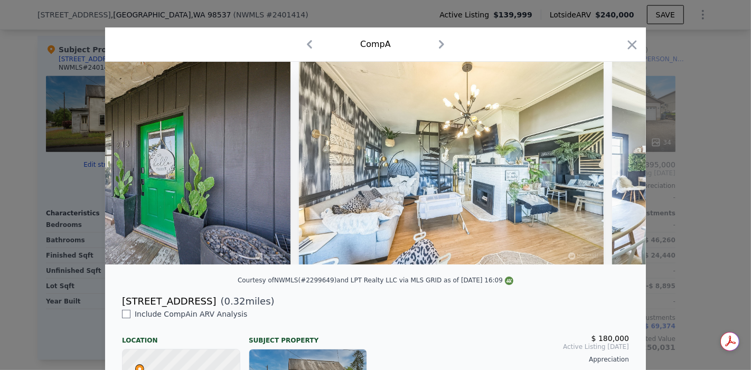
scroll to position [0, 760]
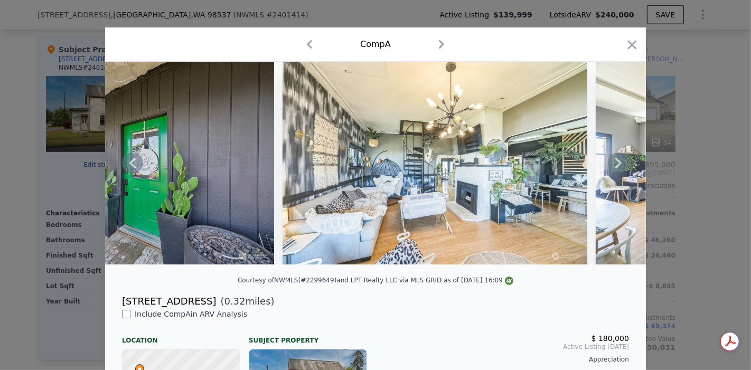
click at [616, 166] on icon at bounding box center [618, 163] width 6 height 11
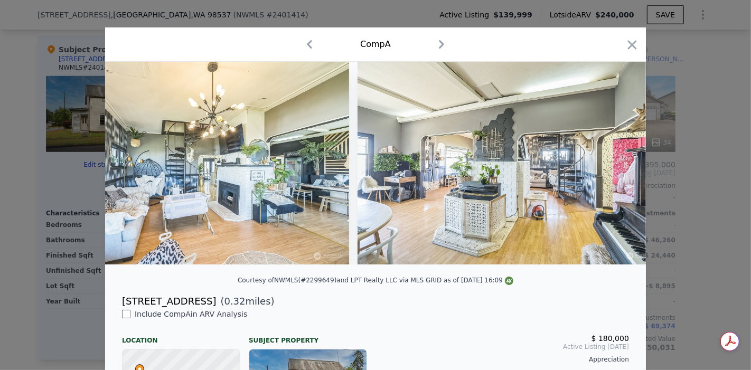
scroll to position [0, 1013]
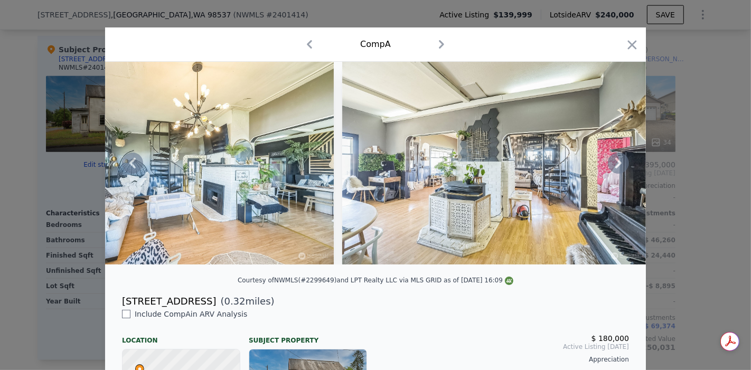
click at [618, 165] on icon at bounding box center [618, 163] width 21 height 21
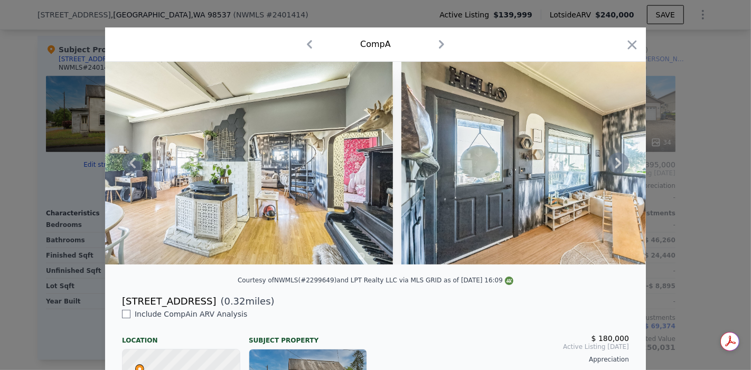
click at [618, 165] on icon at bounding box center [618, 163] width 21 height 21
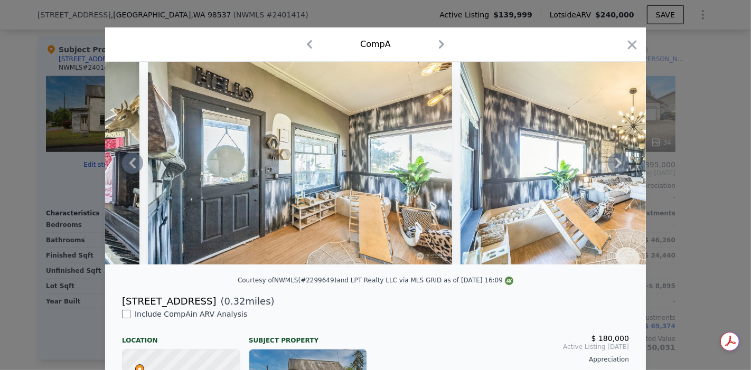
click at [618, 165] on icon at bounding box center [618, 163] width 21 height 21
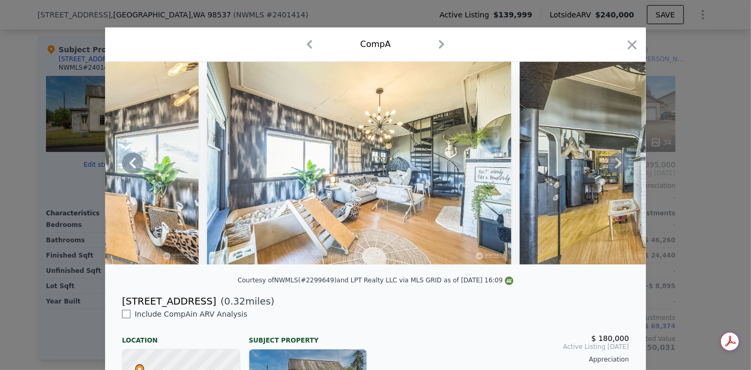
click at [618, 165] on icon at bounding box center [618, 163] width 21 height 21
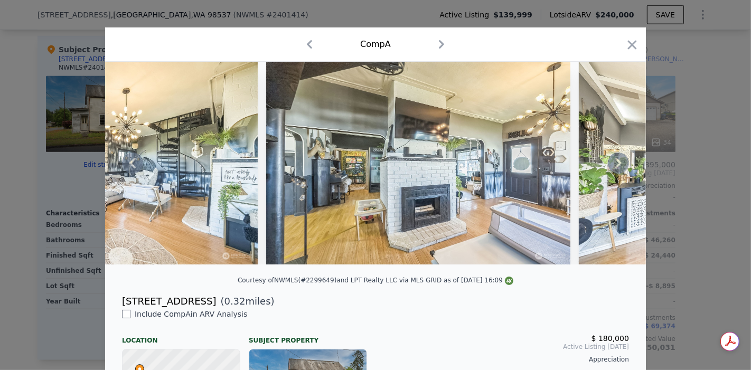
click at [618, 165] on icon at bounding box center [618, 163] width 21 height 21
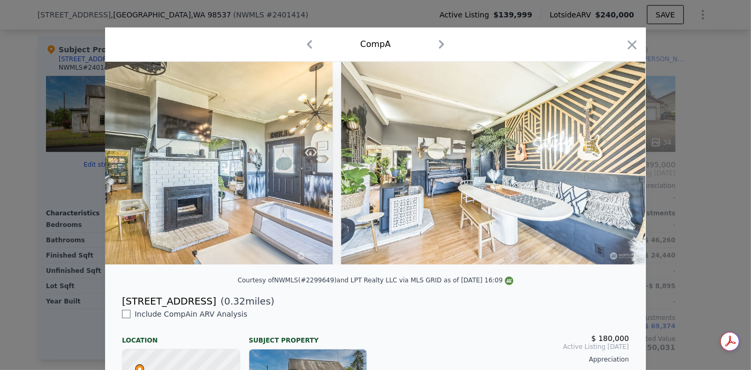
scroll to position [0, 2280]
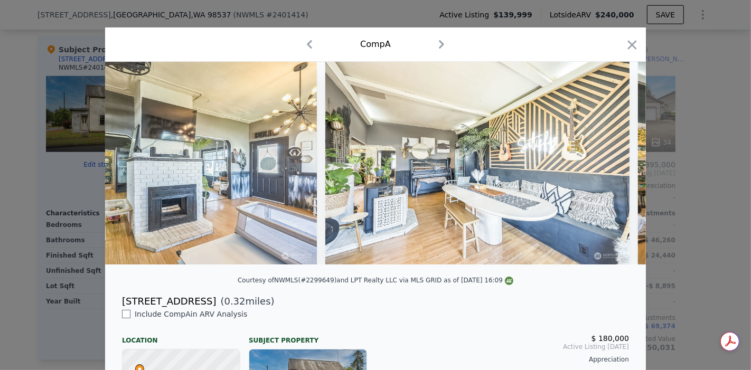
click at [618, 165] on div at bounding box center [375, 163] width 540 height 203
click at [615, 164] on icon at bounding box center [618, 163] width 6 height 11
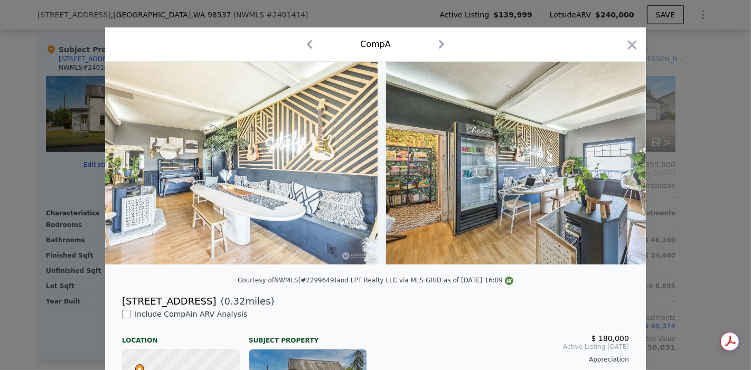
scroll to position [0, 2533]
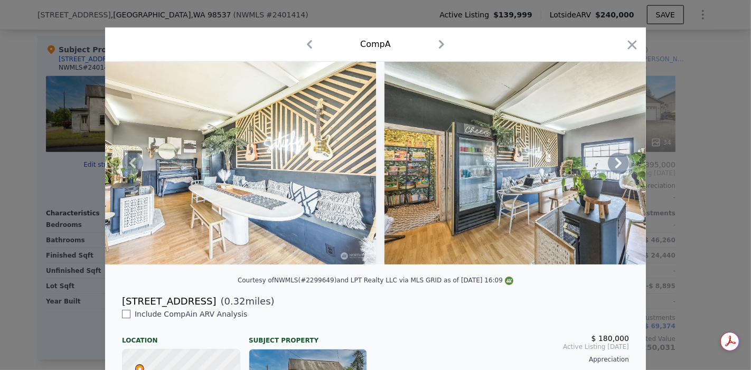
click at [615, 162] on icon at bounding box center [618, 163] width 6 height 11
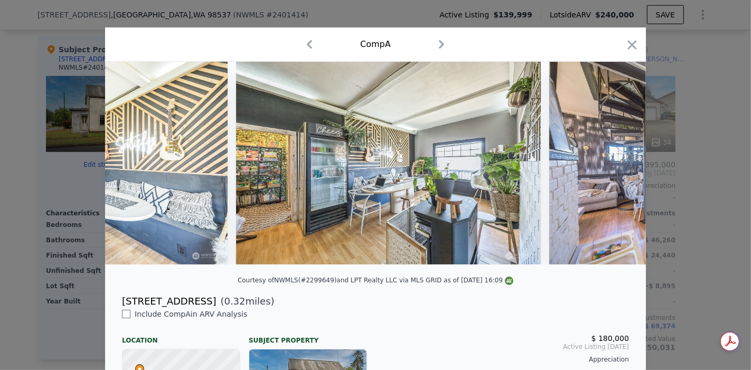
scroll to position [0, 2787]
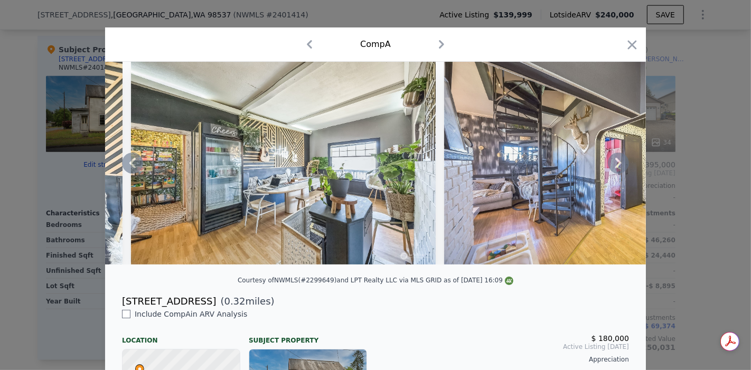
click at [611, 162] on icon at bounding box center [618, 163] width 21 height 21
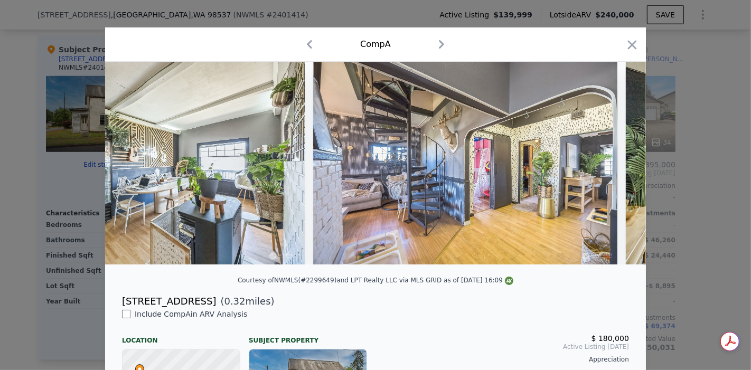
scroll to position [0, 3040]
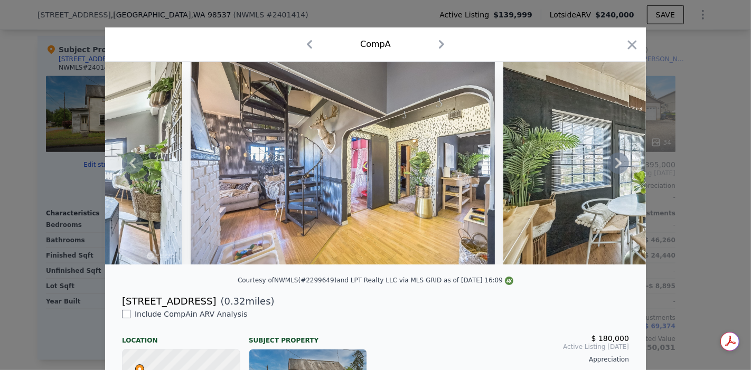
click at [611, 162] on icon at bounding box center [618, 163] width 21 height 21
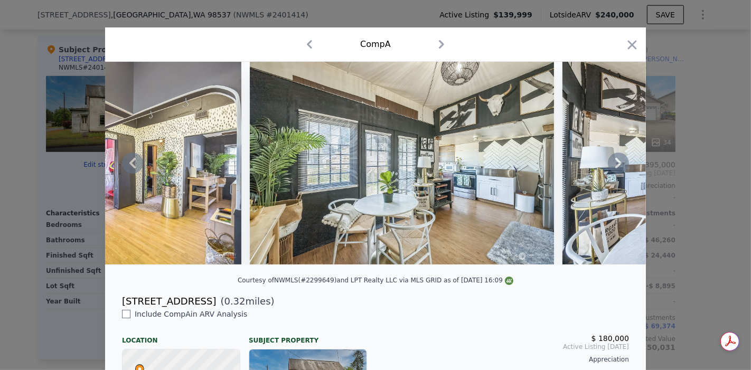
click at [611, 162] on icon at bounding box center [618, 163] width 21 height 21
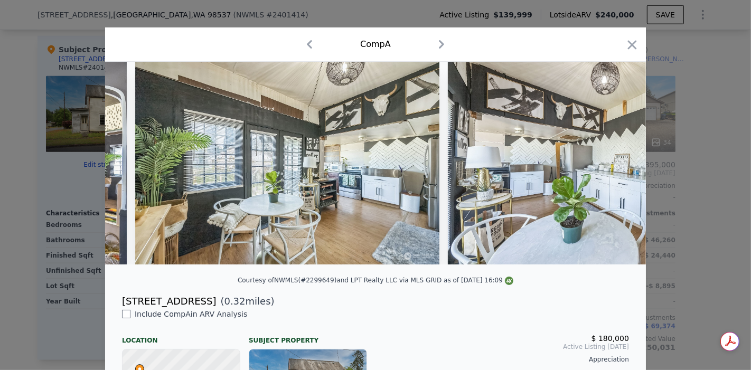
scroll to position [0, 3547]
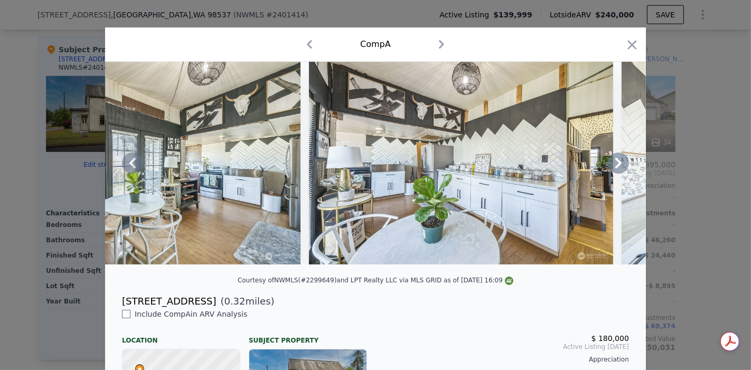
click at [611, 162] on div at bounding box center [375, 163] width 540 height 203
click at [611, 162] on icon at bounding box center [618, 163] width 21 height 21
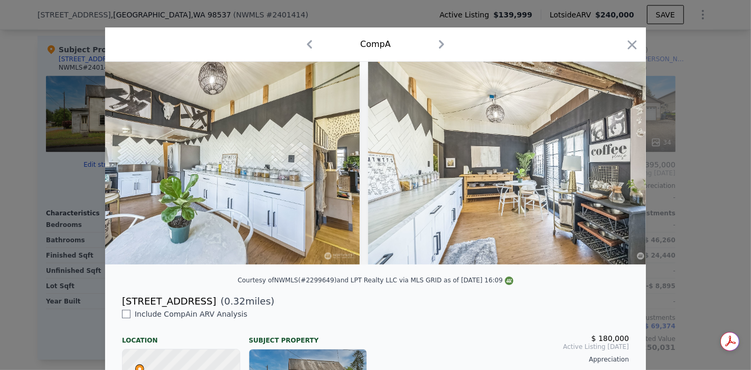
click at [611, 162] on div at bounding box center [375, 163] width 540 height 203
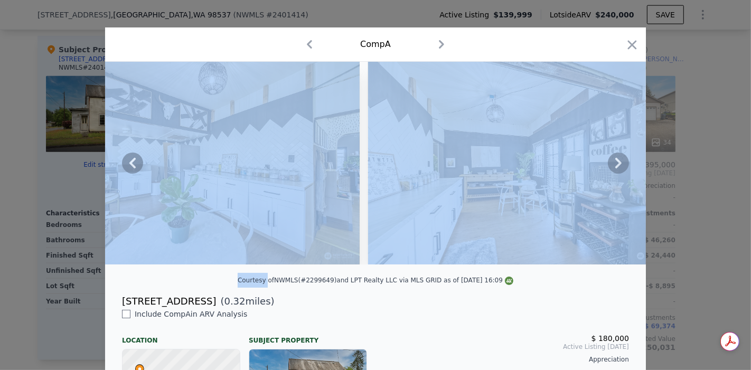
click at [611, 162] on icon at bounding box center [618, 163] width 21 height 21
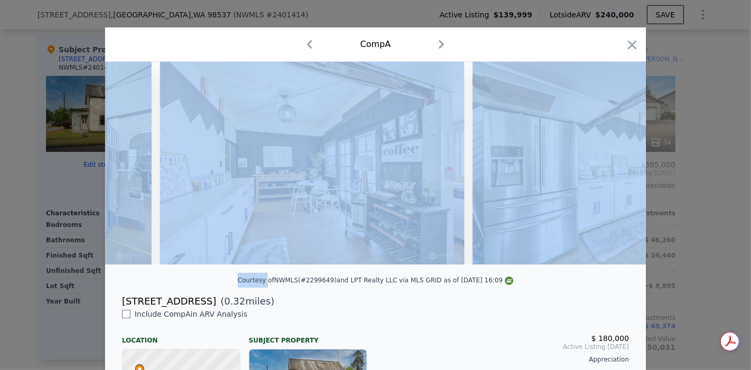
scroll to position [0, 4054]
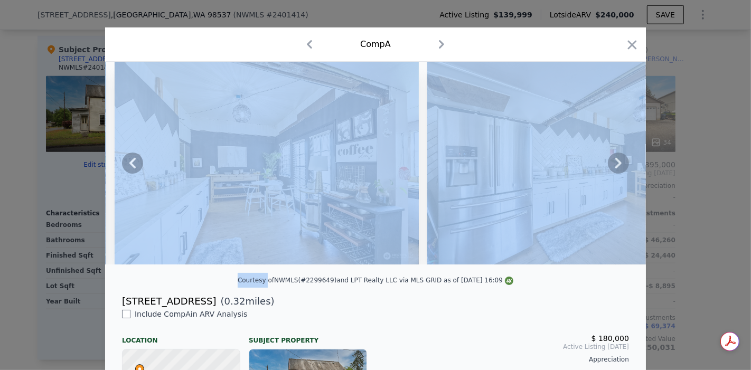
drag, startPoint x: 469, startPoint y: 255, endPoint x: 477, endPoint y: 254, distance: 7.4
click at [470, 255] on img at bounding box center [579, 163] width 304 height 203
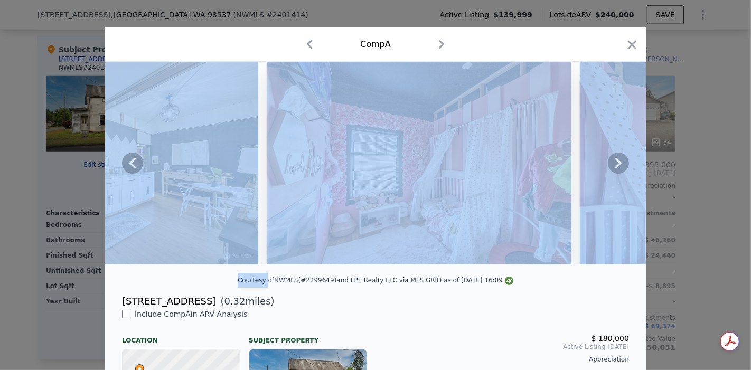
click at [322, 152] on img at bounding box center [419, 163] width 304 height 203
click at [559, 151] on img at bounding box center [419, 163] width 304 height 203
click at [581, 153] on img at bounding box center [732, 163] width 304 height 203
click at [615, 169] on icon at bounding box center [618, 163] width 21 height 21
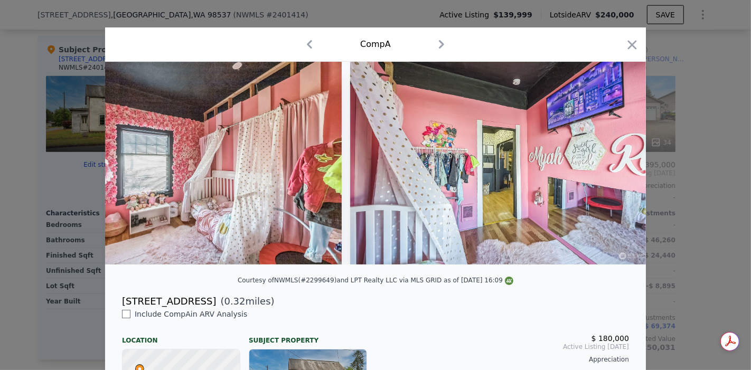
scroll to position [0, 4780]
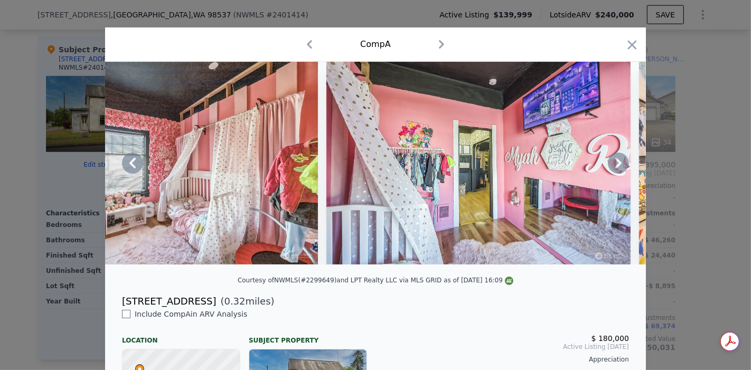
click at [615, 162] on icon at bounding box center [618, 163] width 6 height 11
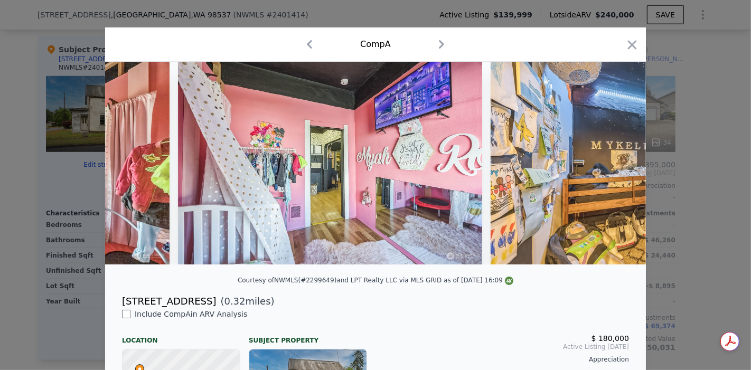
scroll to position [0, 5033]
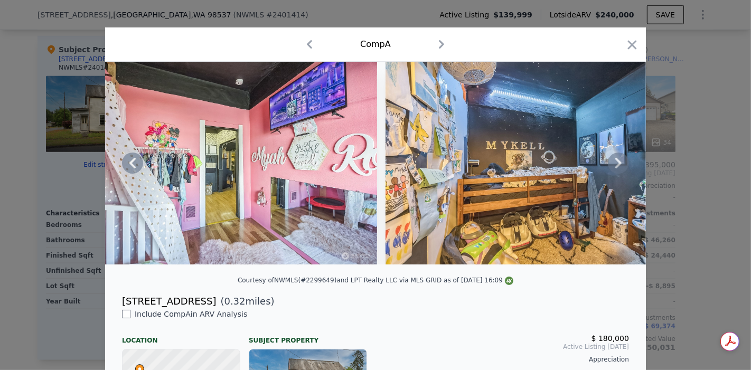
click at [615, 164] on icon at bounding box center [618, 163] width 6 height 11
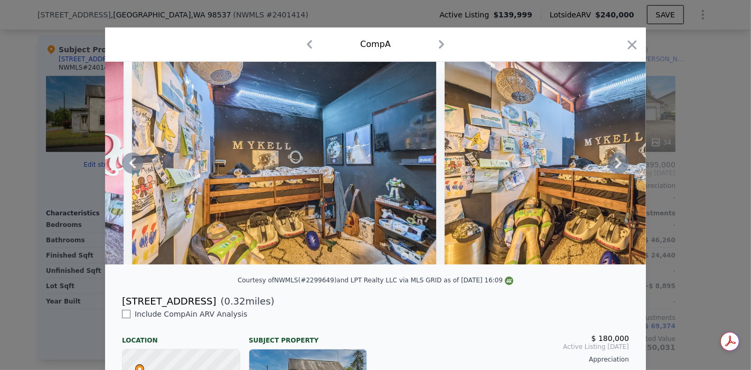
click at [615, 164] on icon at bounding box center [618, 163] width 6 height 11
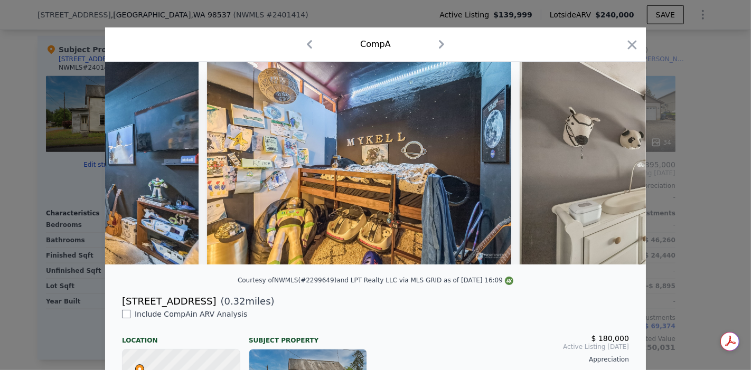
scroll to position [0, 5540]
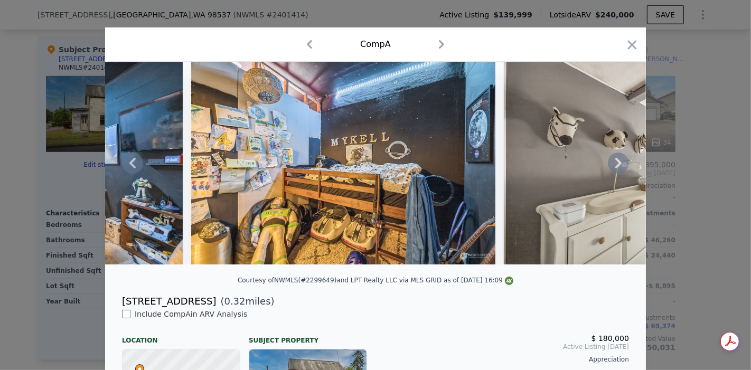
click at [131, 162] on icon at bounding box center [132, 163] width 21 height 21
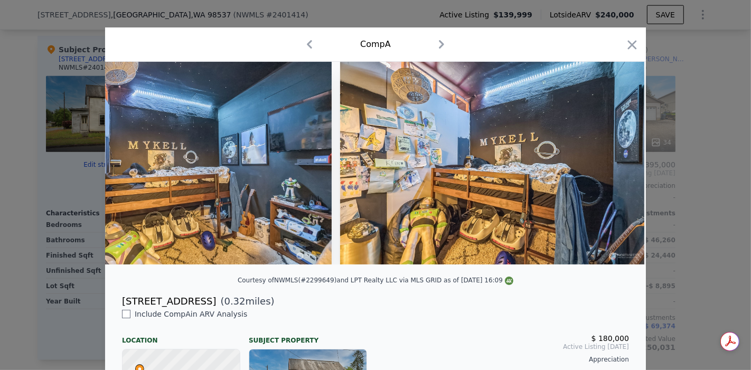
scroll to position [0, 5287]
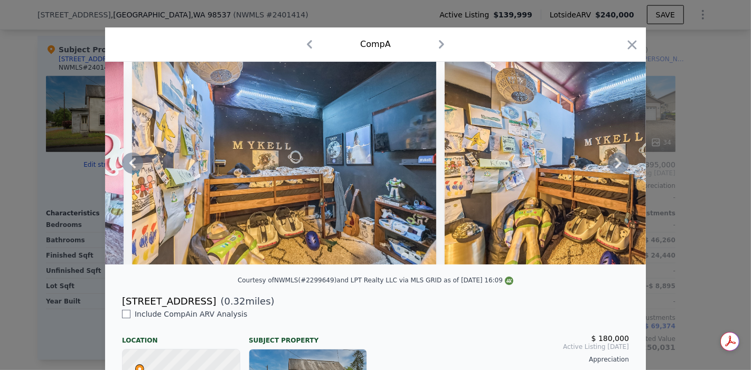
click at [132, 160] on icon at bounding box center [132, 163] width 21 height 21
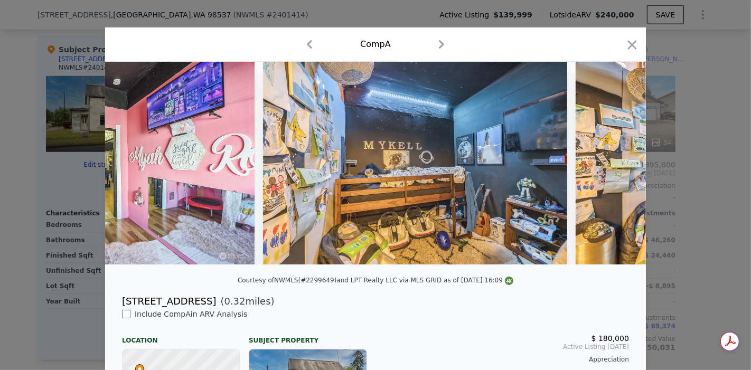
scroll to position [0, 5033]
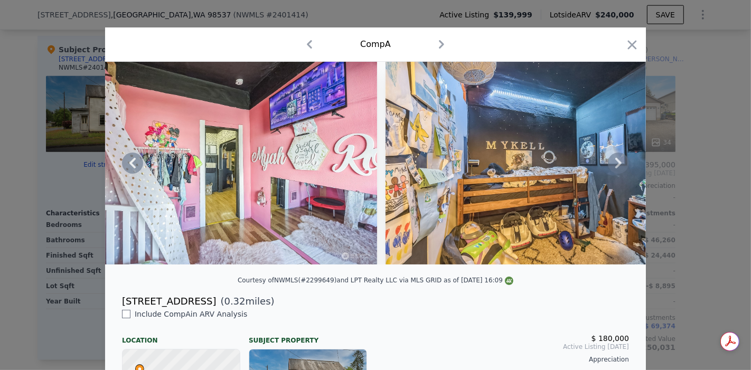
click at [128, 162] on icon at bounding box center [132, 163] width 21 height 21
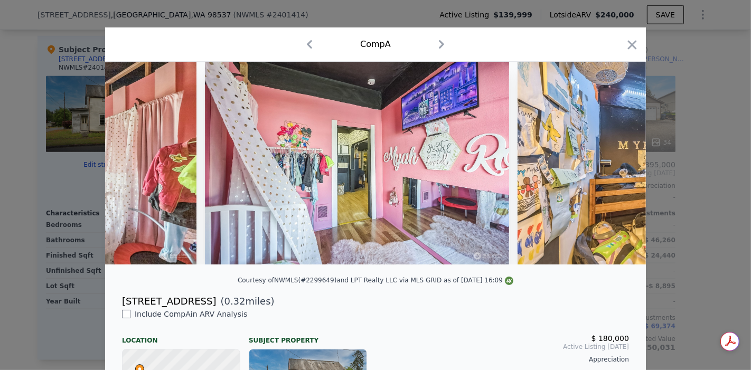
scroll to position [0, 4780]
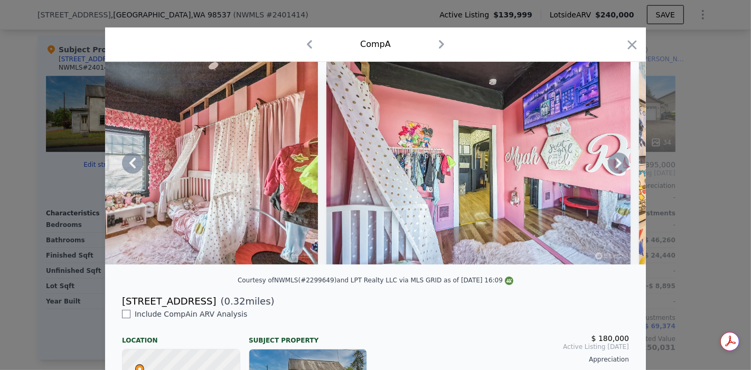
click at [127, 164] on icon at bounding box center [132, 163] width 21 height 21
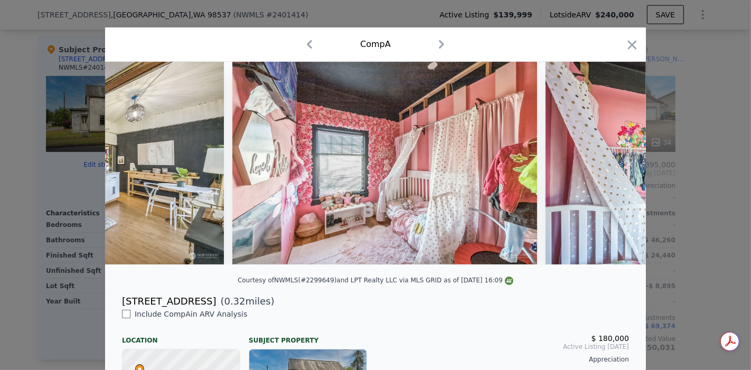
scroll to position [0, 4526]
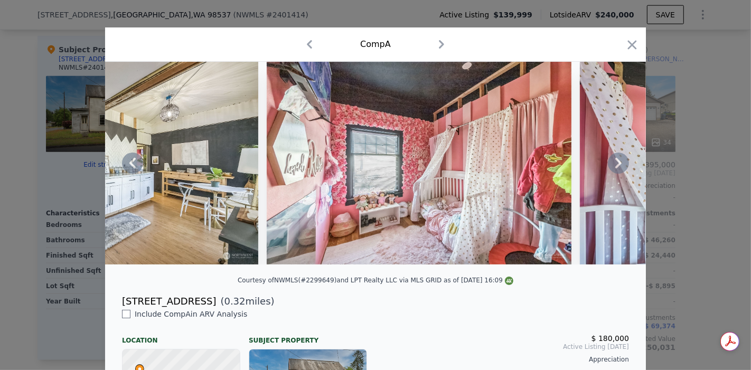
click at [129, 165] on icon at bounding box center [132, 163] width 6 height 11
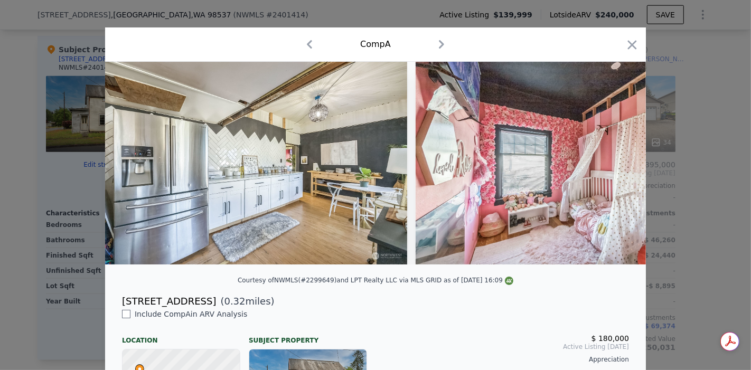
scroll to position [0, 4273]
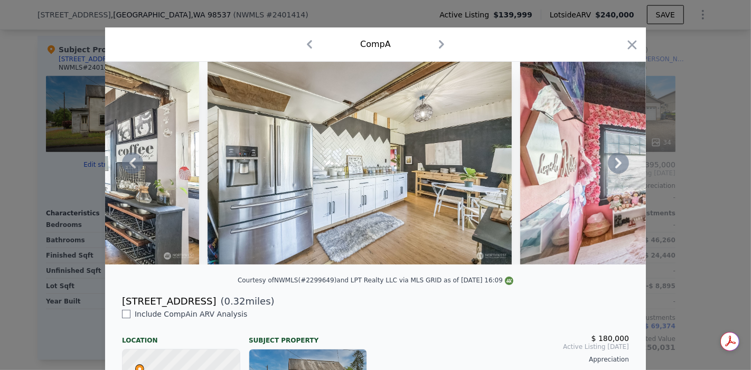
click at [129, 164] on icon at bounding box center [132, 163] width 6 height 11
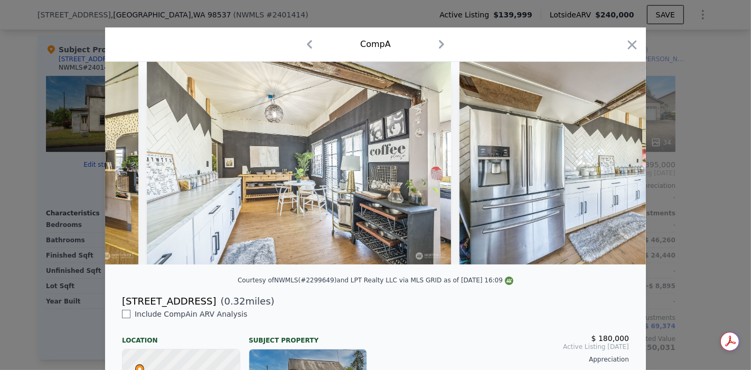
scroll to position [0, 4020]
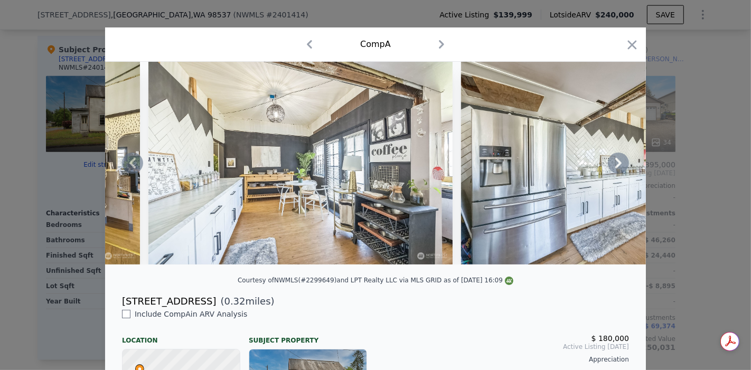
click at [129, 164] on icon at bounding box center [132, 163] width 6 height 11
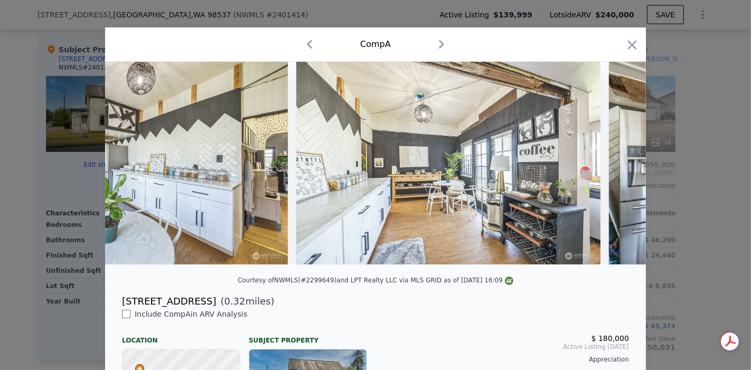
scroll to position [0, 3766]
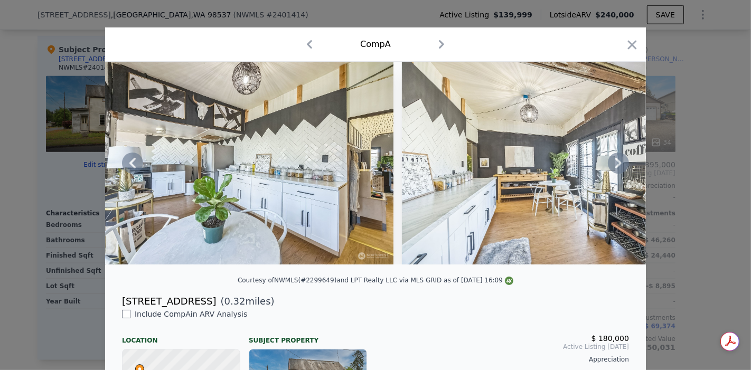
click at [129, 164] on icon at bounding box center [132, 163] width 6 height 11
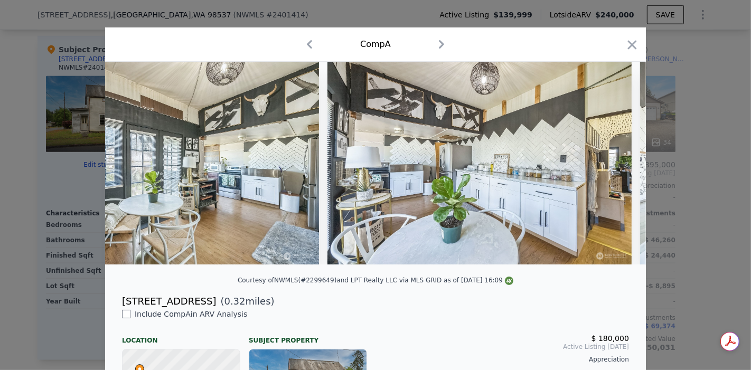
scroll to position [0, 3513]
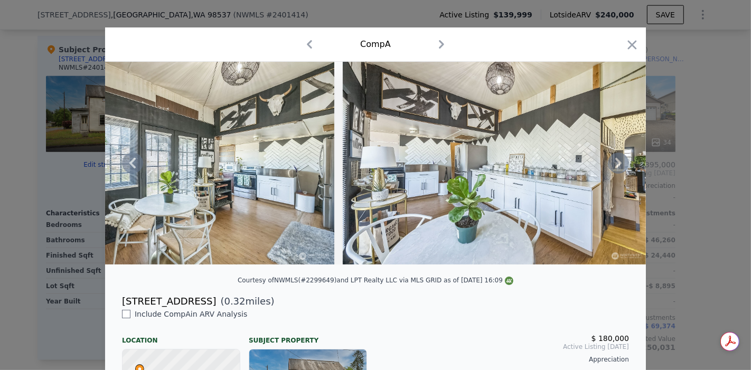
click at [129, 164] on icon at bounding box center [132, 163] width 6 height 11
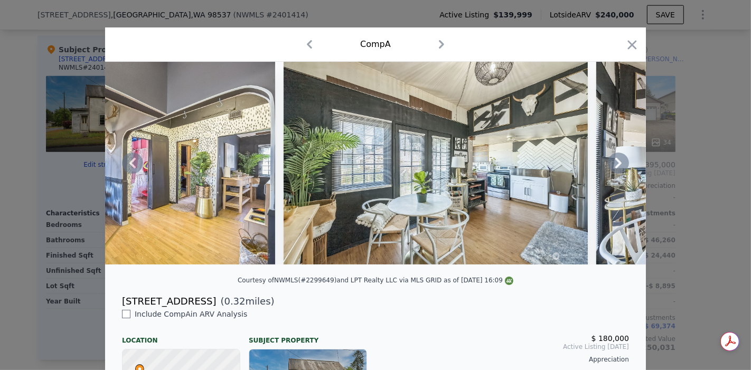
click at [129, 164] on icon at bounding box center [132, 163] width 6 height 11
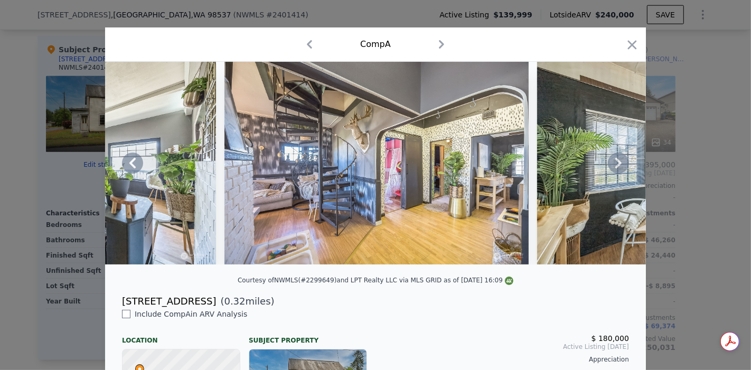
click at [129, 164] on icon at bounding box center [132, 163] width 6 height 11
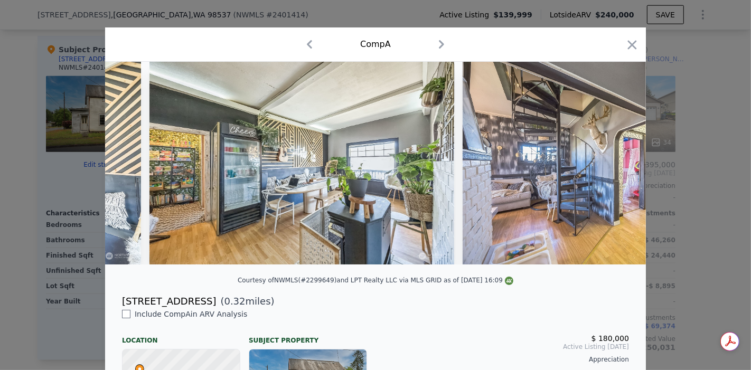
scroll to position [0, 2753]
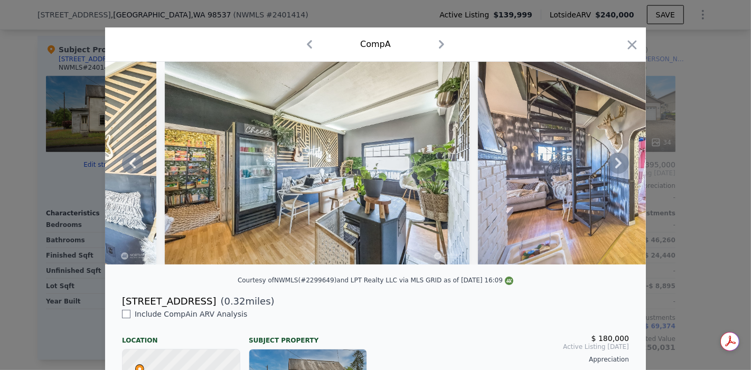
click at [129, 164] on icon at bounding box center [132, 163] width 6 height 11
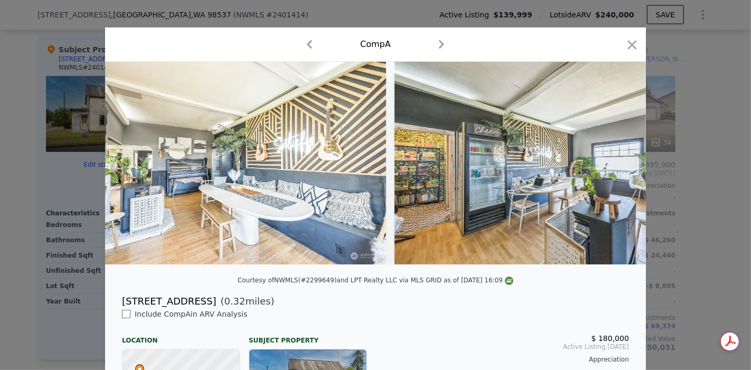
scroll to position [0, 2500]
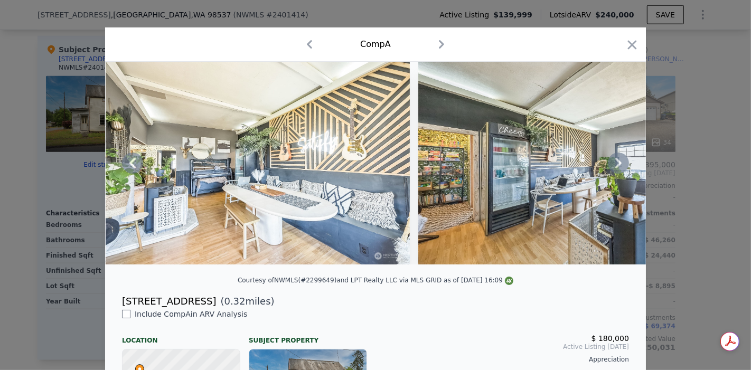
click at [129, 164] on icon at bounding box center [132, 163] width 6 height 11
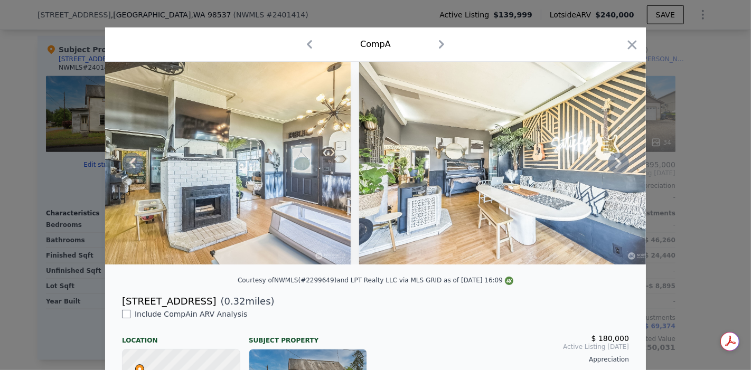
click at [129, 164] on icon at bounding box center [132, 163] width 6 height 11
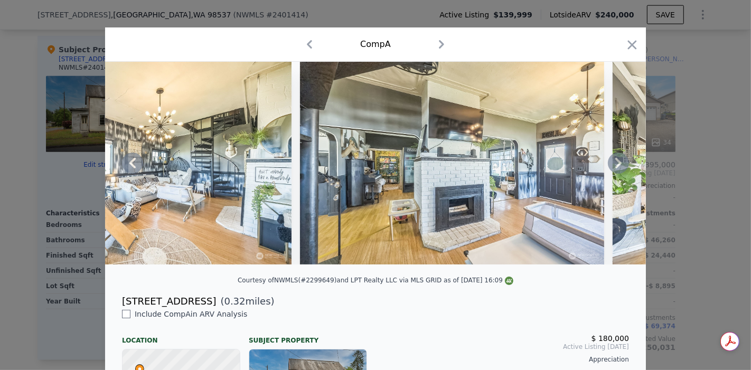
click at [129, 164] on icon at bounding box center [132, 163] width 6 height 11
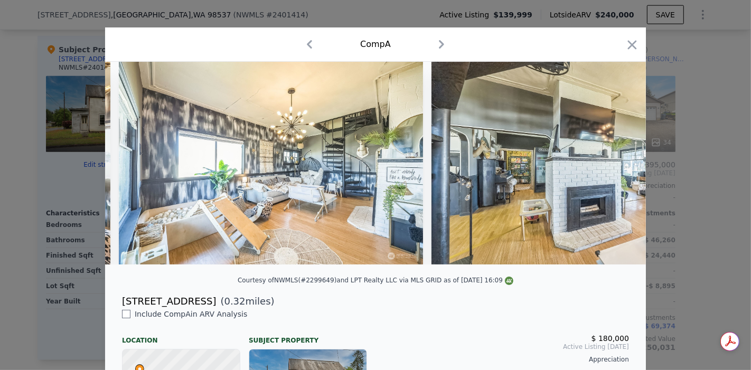
scroll to position [0, 1740]
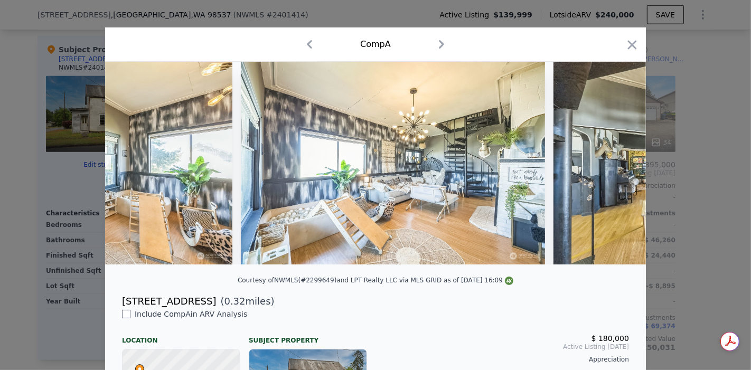
click at [129, 164] on div at bounding box center [375, 163] width 540 height 203
click at [611, 165] on icon at bounding box center [618, 163] width 21 height 21
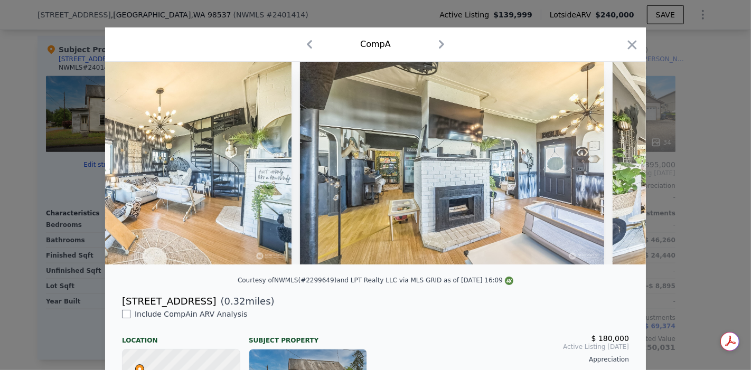
click at [612, 166] on img at bounding box center [764, 163] width 304 height 203
click at [612, 166] on icon at bounding box center [618, 163] width 21 height 21
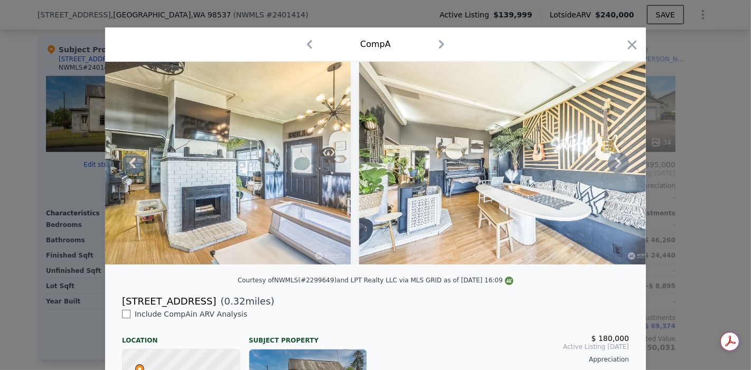
click at [612, 166] on icon at bounding box center [618, 163] width 21 height 21
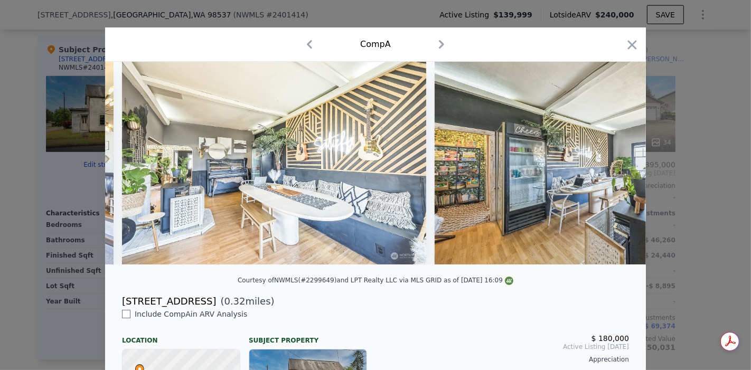
scroll to position [0, 2500]
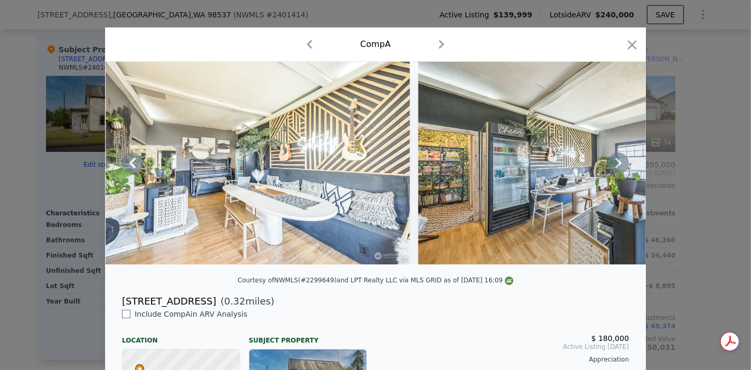
click at [612, 166] on icon at bounding box center [618, 163] width 21 height 21
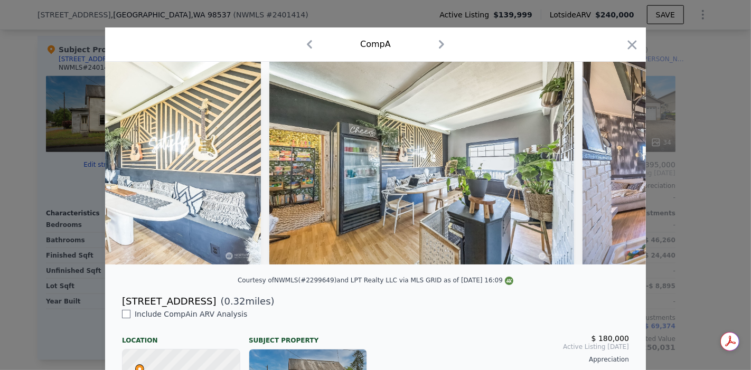
scroll to position [0, 2753]
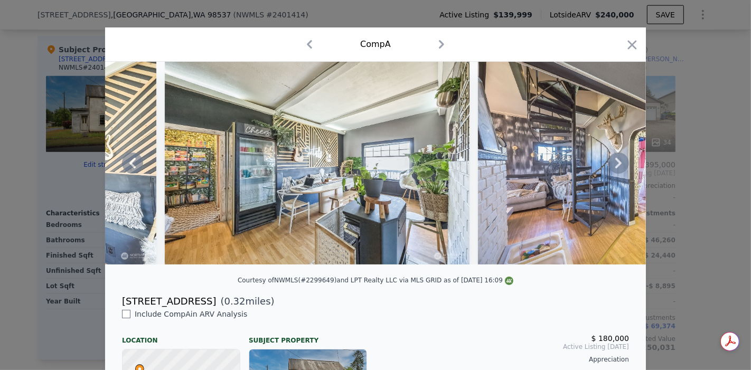
click at [612, 166] on icon at bounding box center [618, 163] width 21 height 21
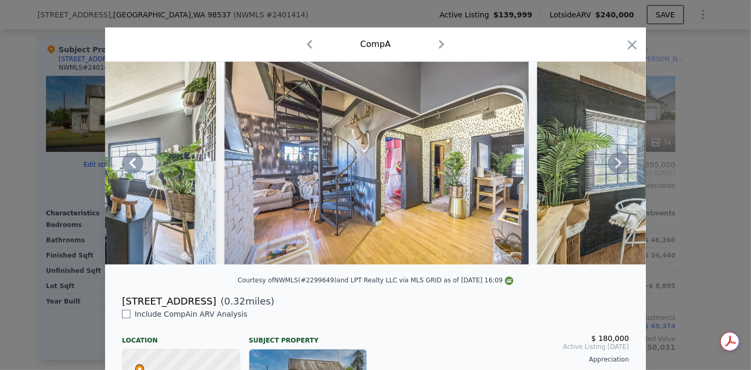
click at [612, 166] on icon at bounding box center [618, 163] width 21 height 21
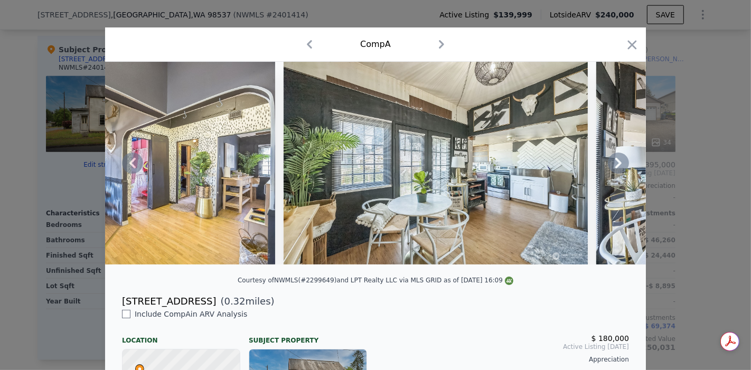
click at [612, 166] on icon at bounding box center [618, 163] width 21 height 21
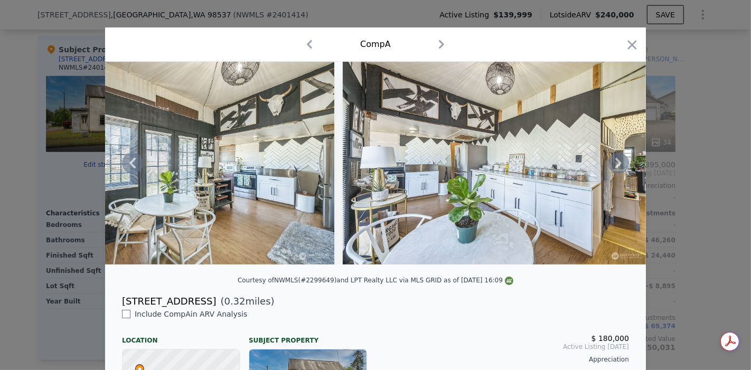
click at [612, 166] on icon at bounding box center [618, 163] width 21 height 21
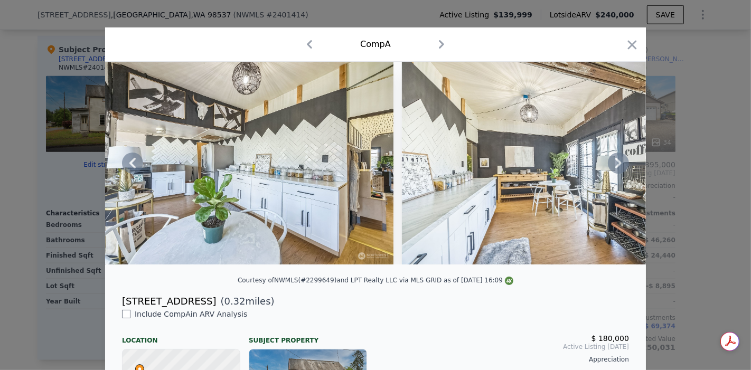
click at [612, 166] on icon at bounding box center [618, 163] width 21 height 21
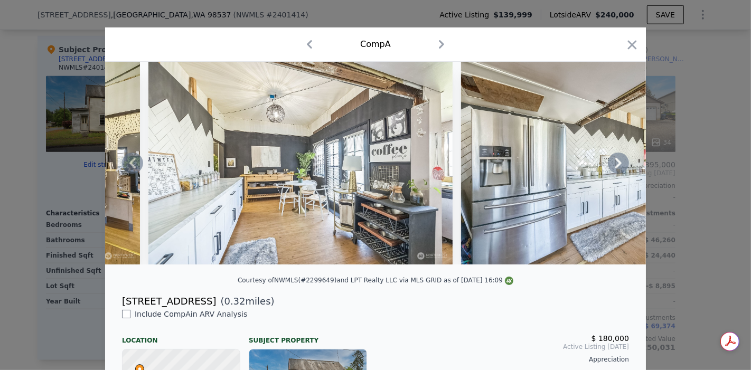
click at [612, 166] on icon at bounding box center [618, 163] width 21 height 21
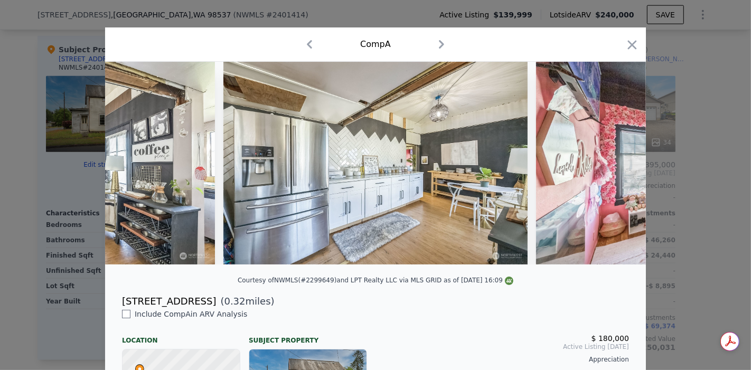
scroll to position [0, 4273]
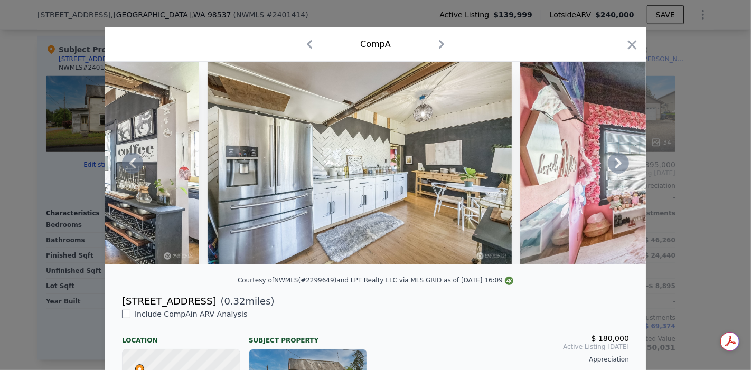
click at [612, 166] on icon at bounding box center [618, 163] width 21 height 21
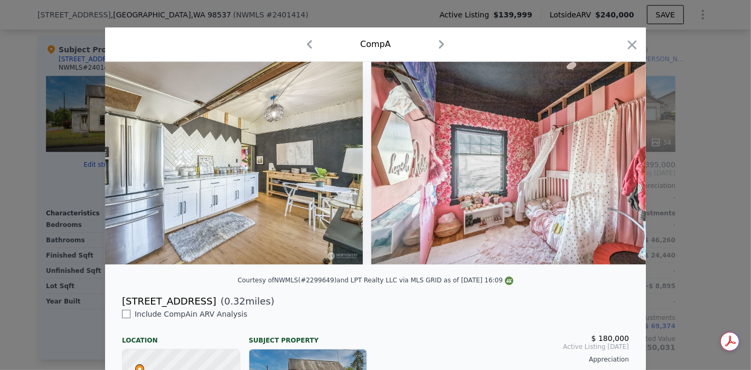
scroll to position [0, 4526]
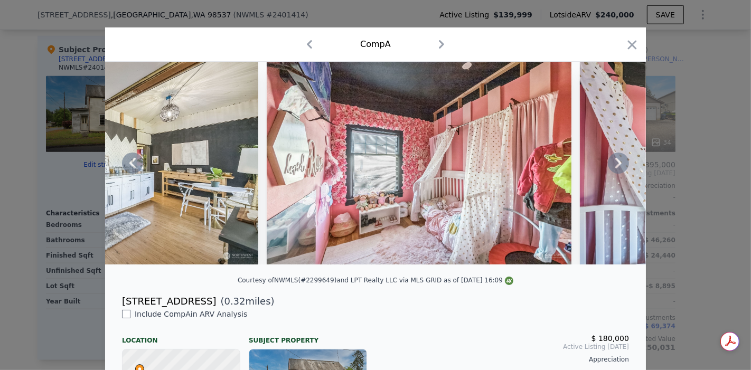
click at [612, 166] on icon at bounding box center [618, 163] width 21 height 21
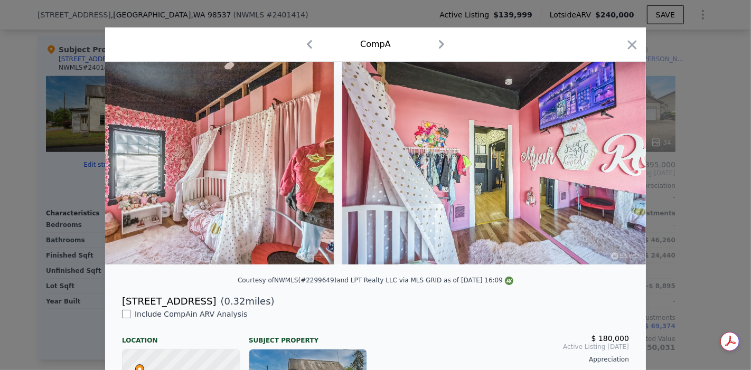
scroll to position [0, 4780]
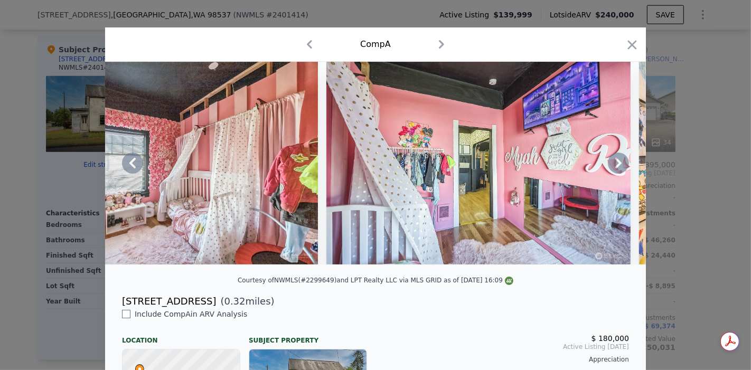
click at [612, 166] on icon at bounding box center [618, 163] width 21 height 21
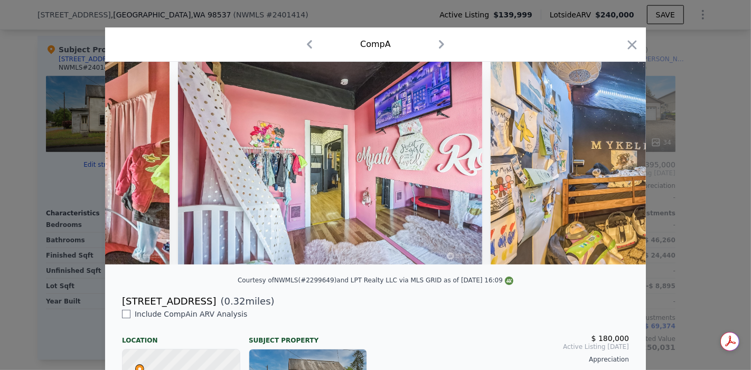
scroll to position [0, 5033]
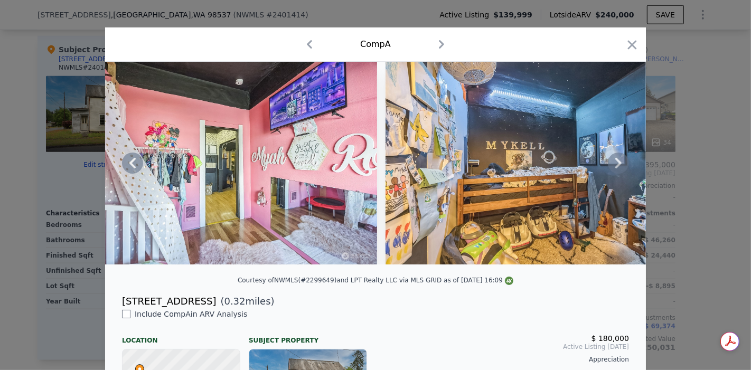
click at [612, 166] on icon at bounding box center [618, 163] width 21 height 21
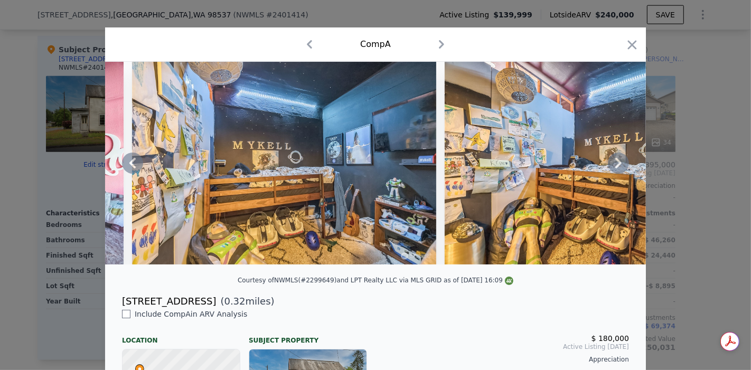
click at [612, 166] on icon at bounding box center [618, 163] width 21 height 21
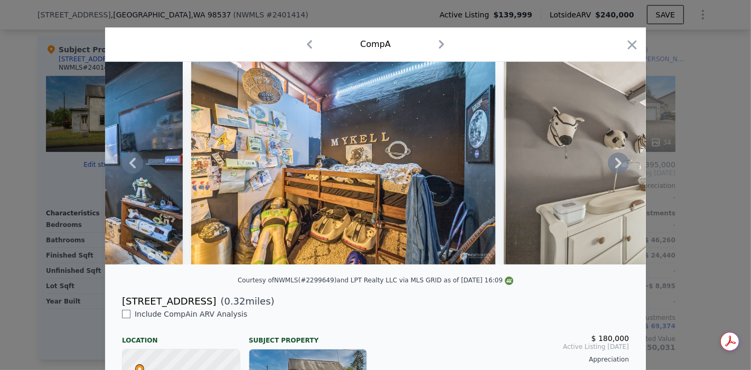
click at [612, 166] on icon at bounding box center [618, 163] width 21 height 21
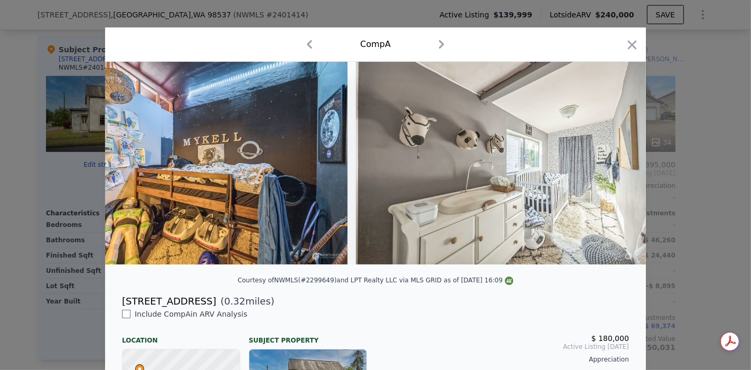
scroll to position [0, 5793]
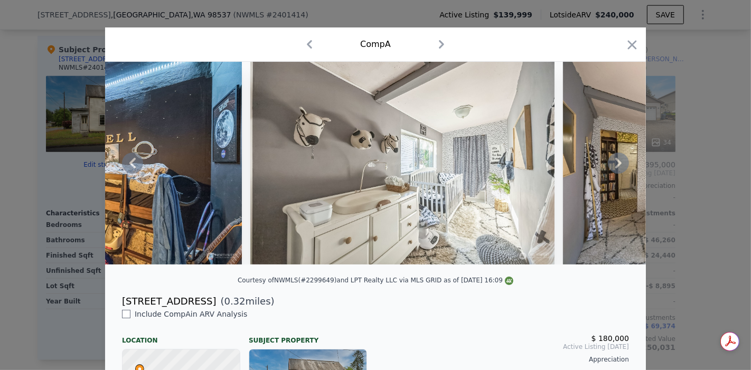
click at [612, 166] on icon at bounding box center [618, 163] width 21 height 21
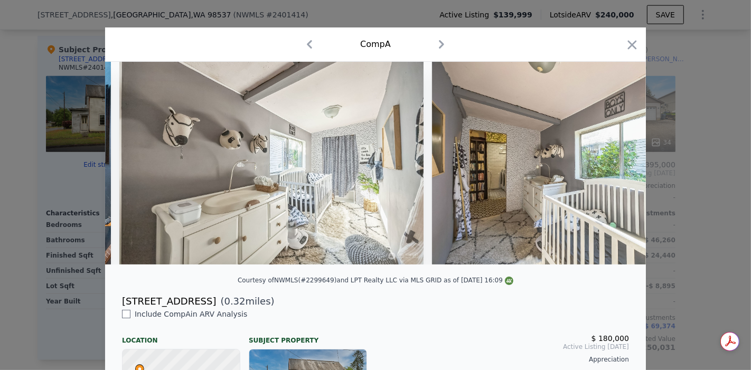
scroll to position [0, 6047]
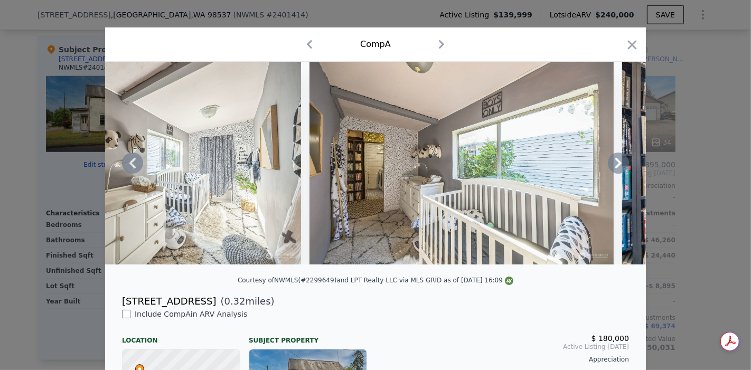
click at [612, 166] on icon at bounding box center [618, 163] width 21 height 21
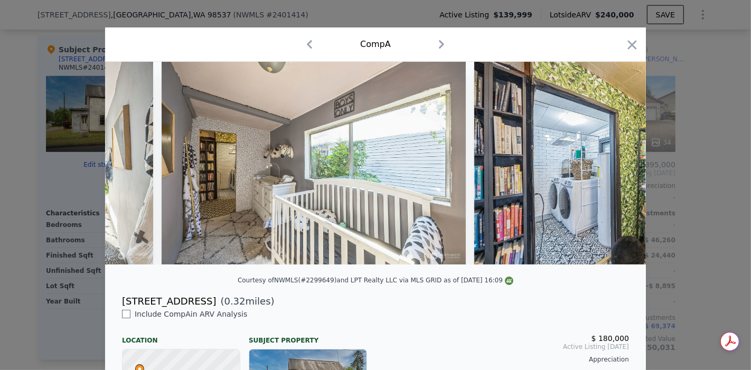
scroll to position [0, 6300]
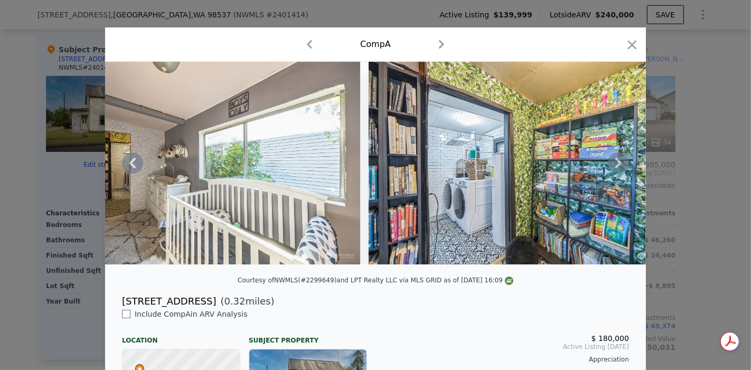
click at [612, 166] on icon at bounding box center [618, 163] width 21 height 21
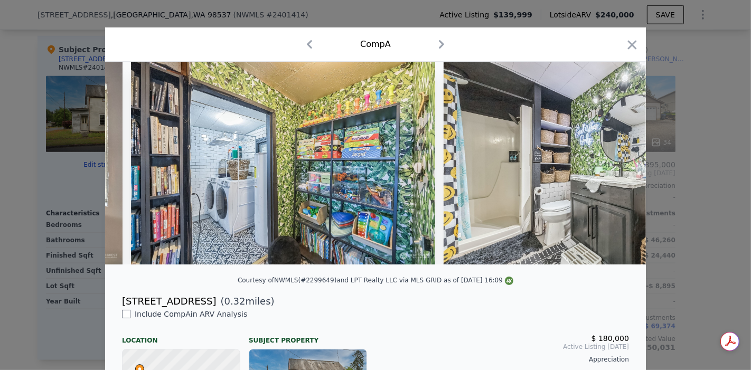
scroll to position [0, 6553]
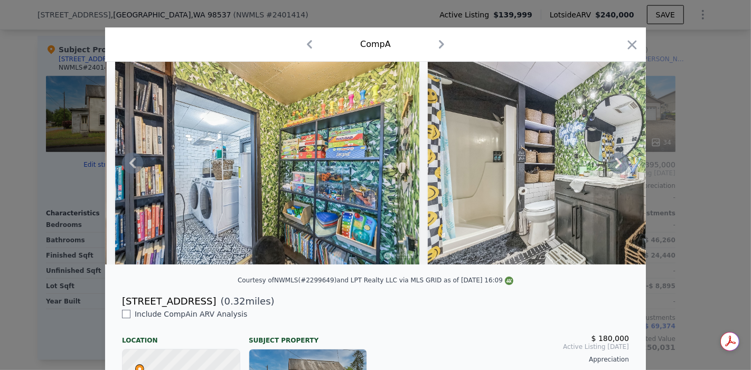
click at [612, 166] on icon at bounding box center [618, 163] width 21 height 21
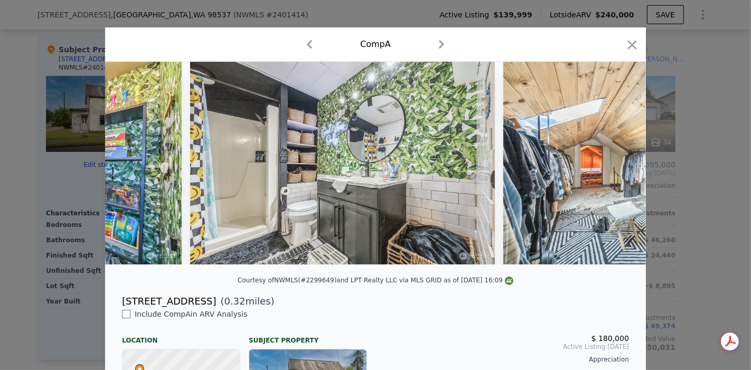
scroll to position [0, 6807]
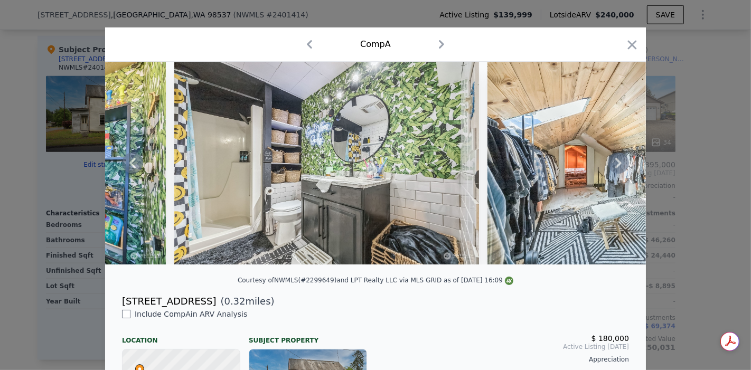
click at [612, 166] on icon at bounding box center [618, 163] width 21 height 21
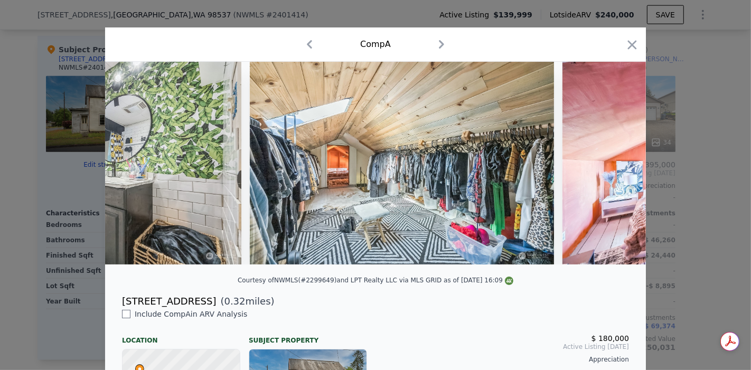
scroll to position [0, 7060]
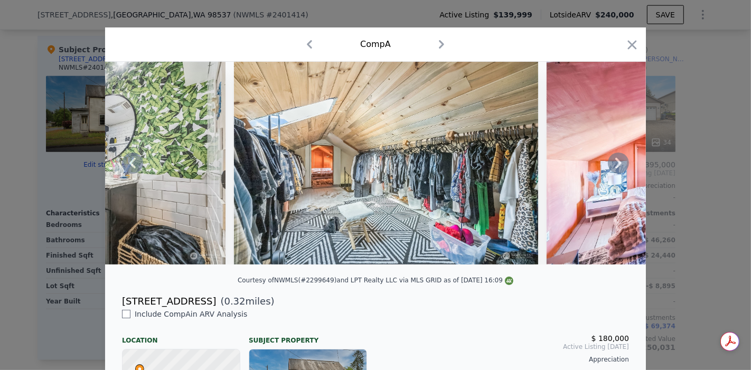
click at [612, 166] on icon at bounding box center [618, 163] width 21 height 21
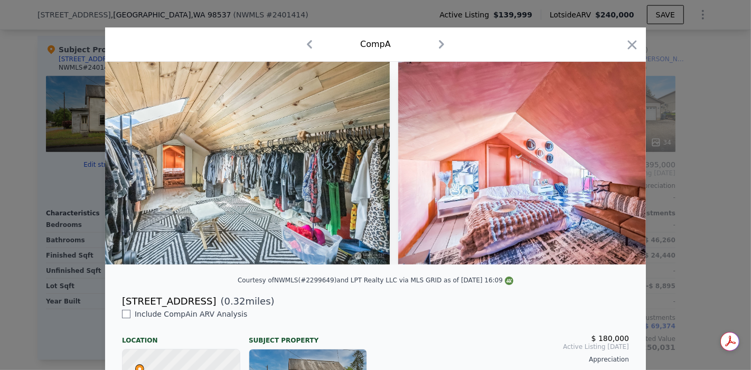
scroll to position [0, 7313]
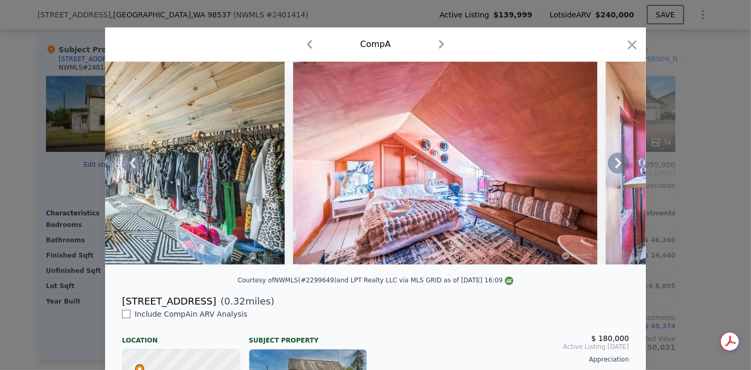
click at [612, 166] on icon at bounding box center [618, 163] width 21 height 21
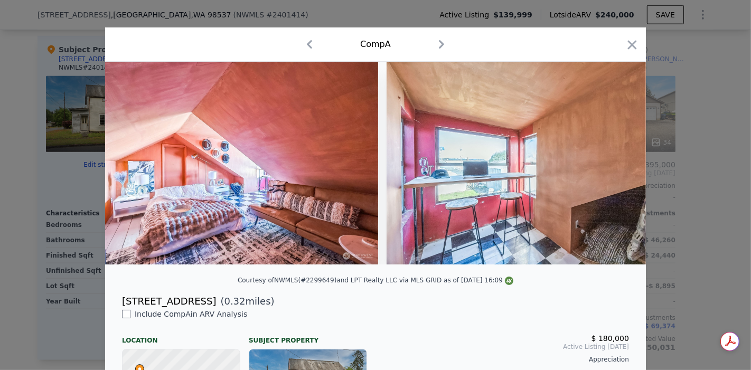
scroll to position [0, 7567]
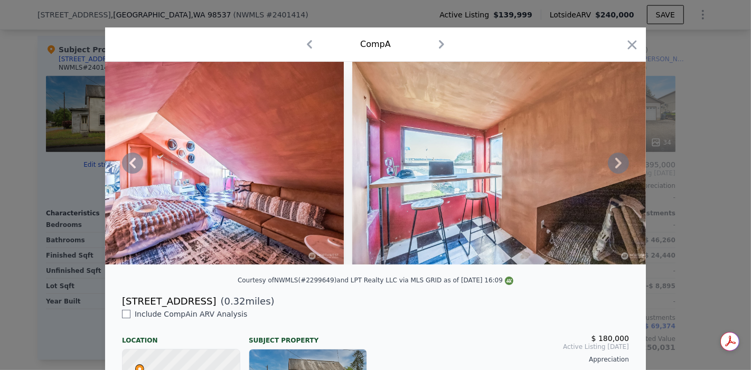
click at [612, 166] on icon at bounding box center [618, 163] width 21 height 21
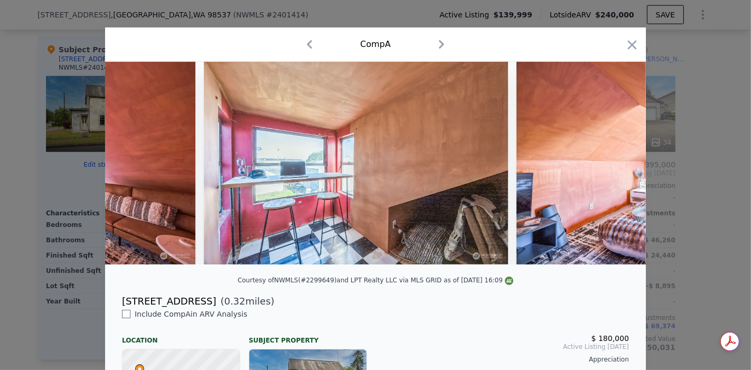
scroll to position [0, 7820]
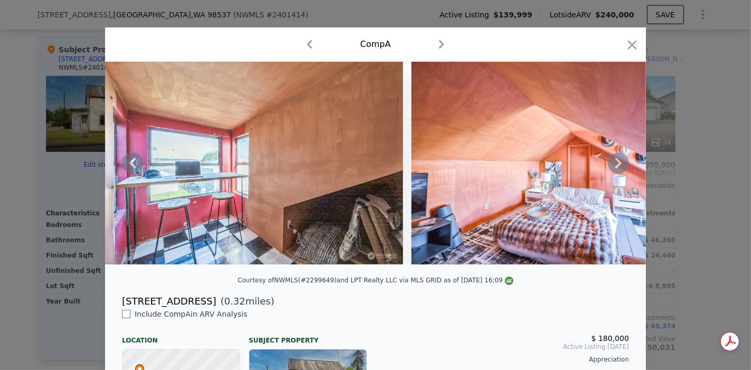
click at [612, 166] on icon at bounding box center [618, 163] width 21 height 21
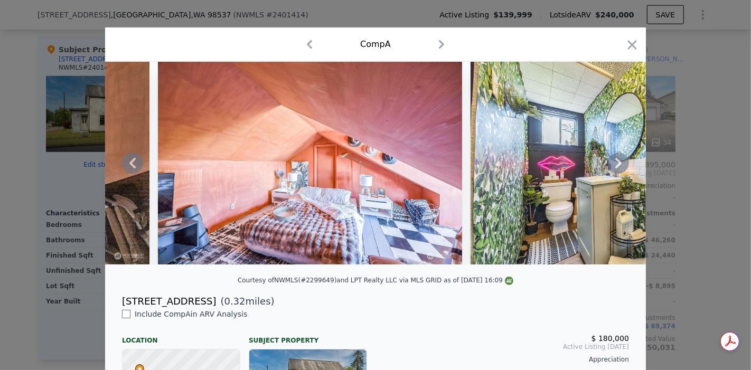
click at [612, 166] on icon at bounding box center [618, 163] width 21 height 21
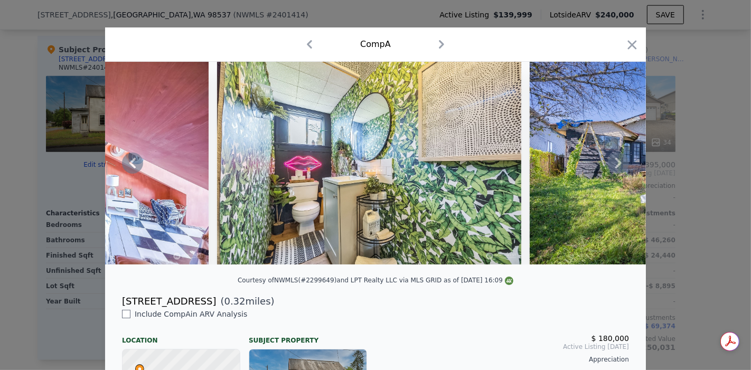
click at [612, 166] on icon at bounding box center [618, 163] width 21 height 21
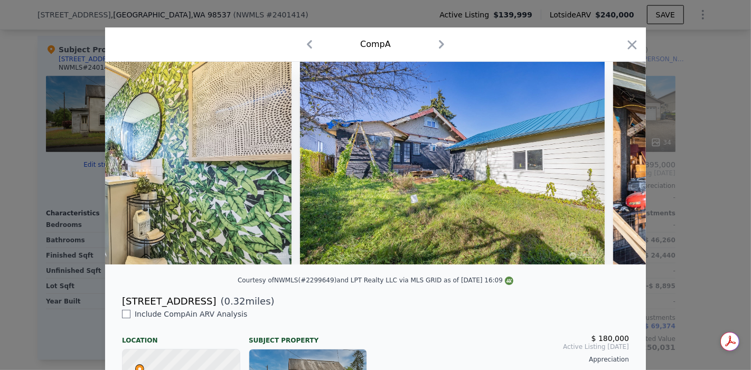
scroll to position [0, 8580]
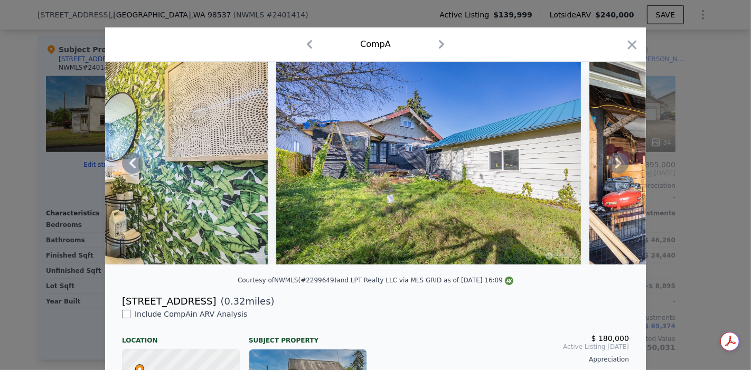
click at [612, 166] on icon at bounding box center [618, 163] width 21 height 21
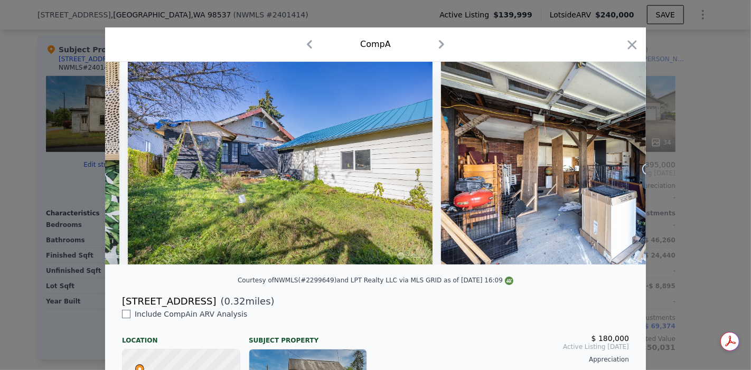
scroll to position [0, 8827]
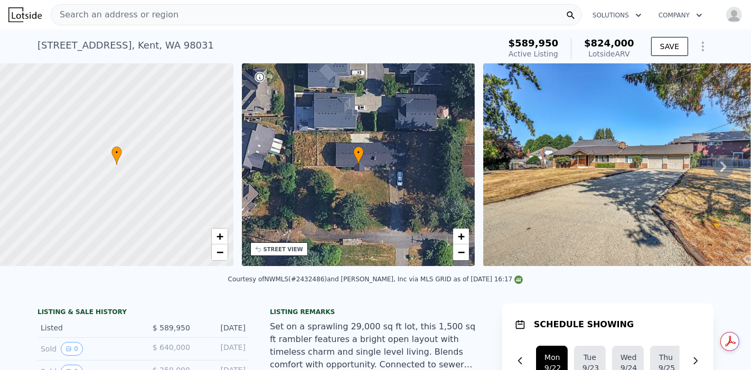
click at [720, 175] on icon at bounding box center [723, 166] width 21 height 21
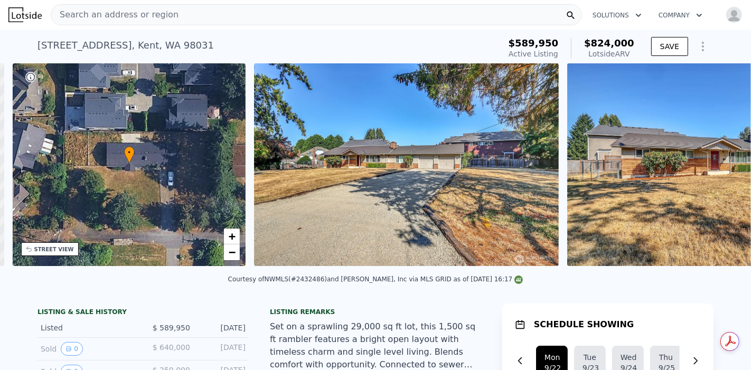
scroll to position [0, 245]
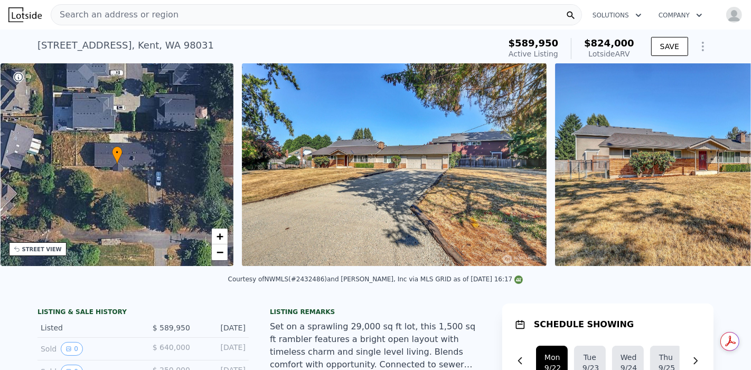
click at [718, 169] on img at bounding box center [707, 164] width 304 height 203
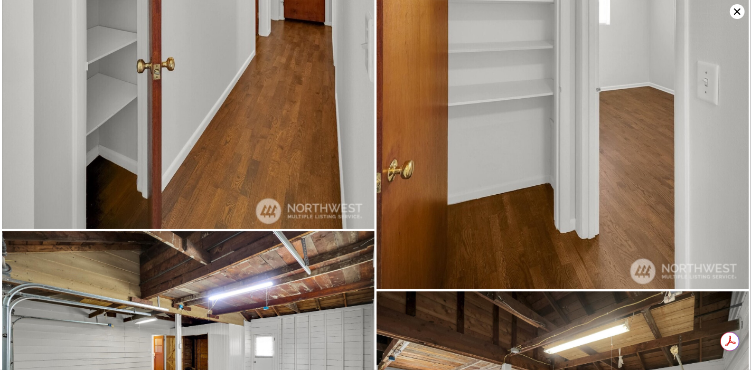
scroll to position [4373, 0]
